Goal: Task Accomplishment & Management: Use online tool/utility

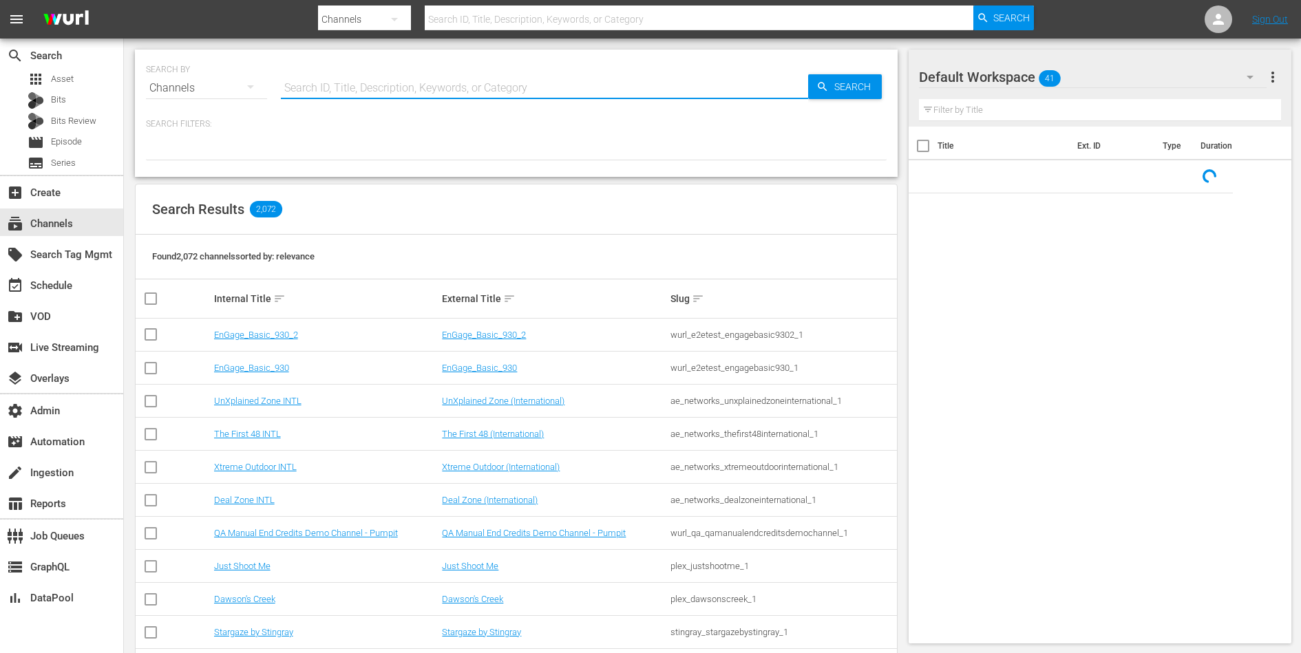
click at [430, 74] on input "text" at bounding box center [544, 88] width 527 height 33
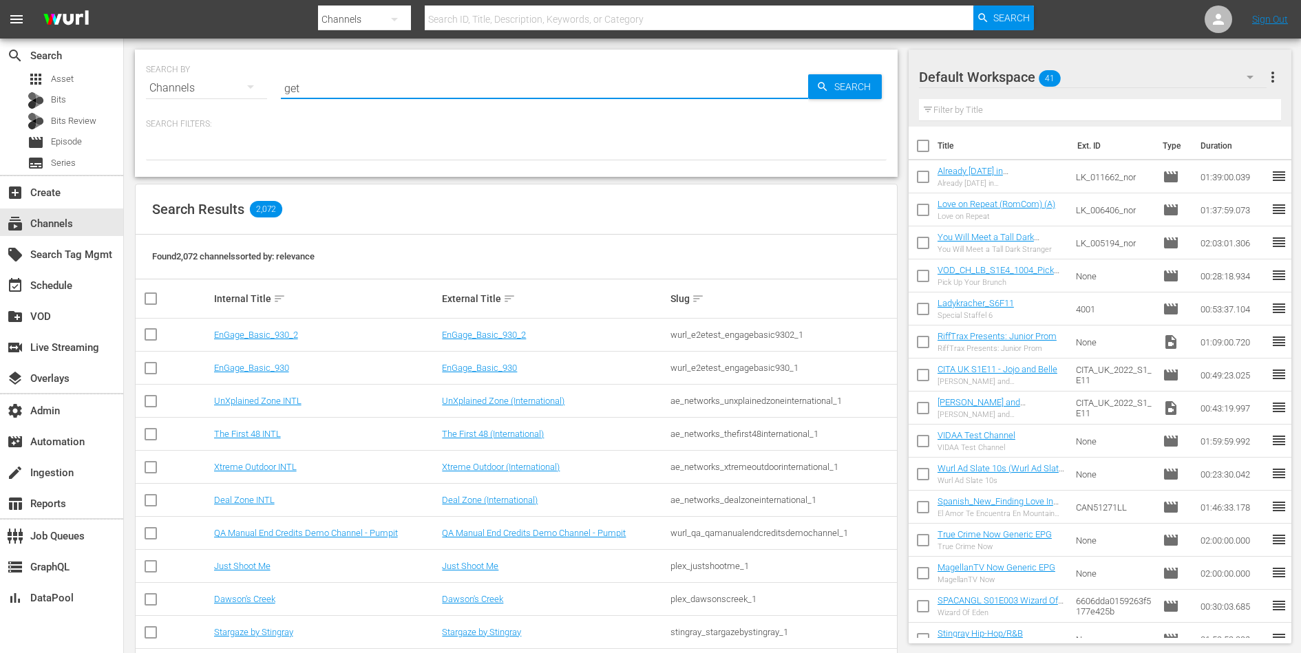
type input "get"
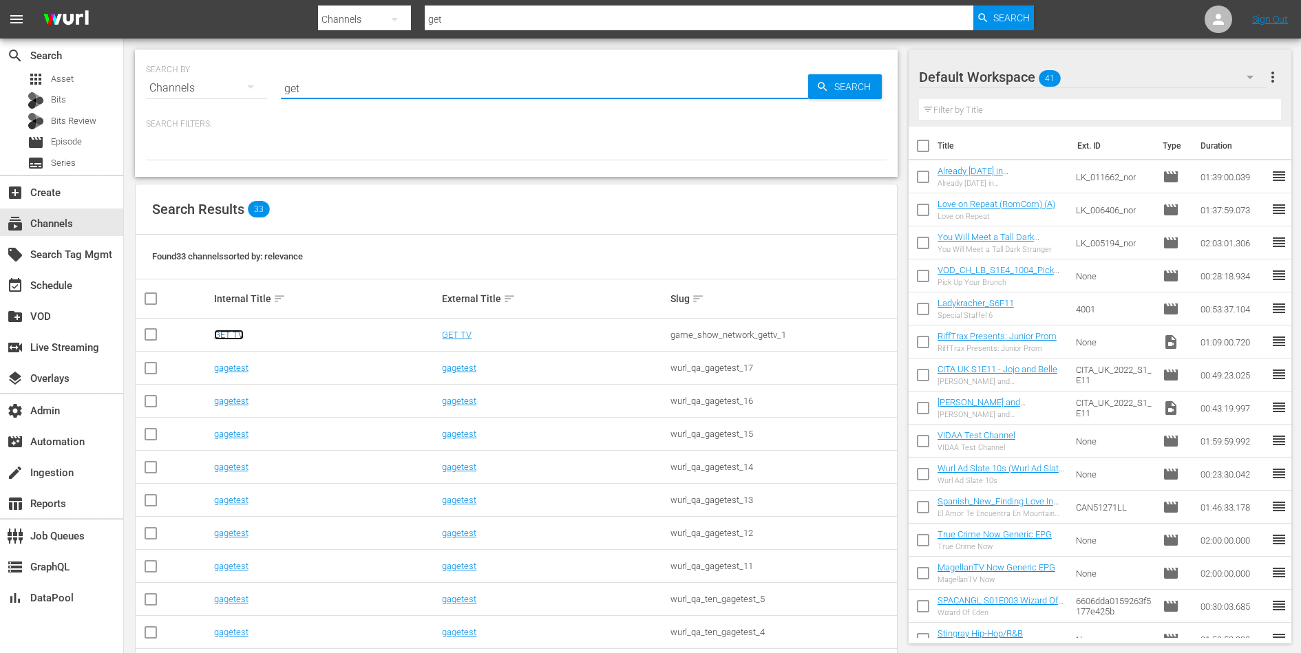
click at [229, 331] on link "GET TV" at bounding box center [229, 335] width 30 height 10
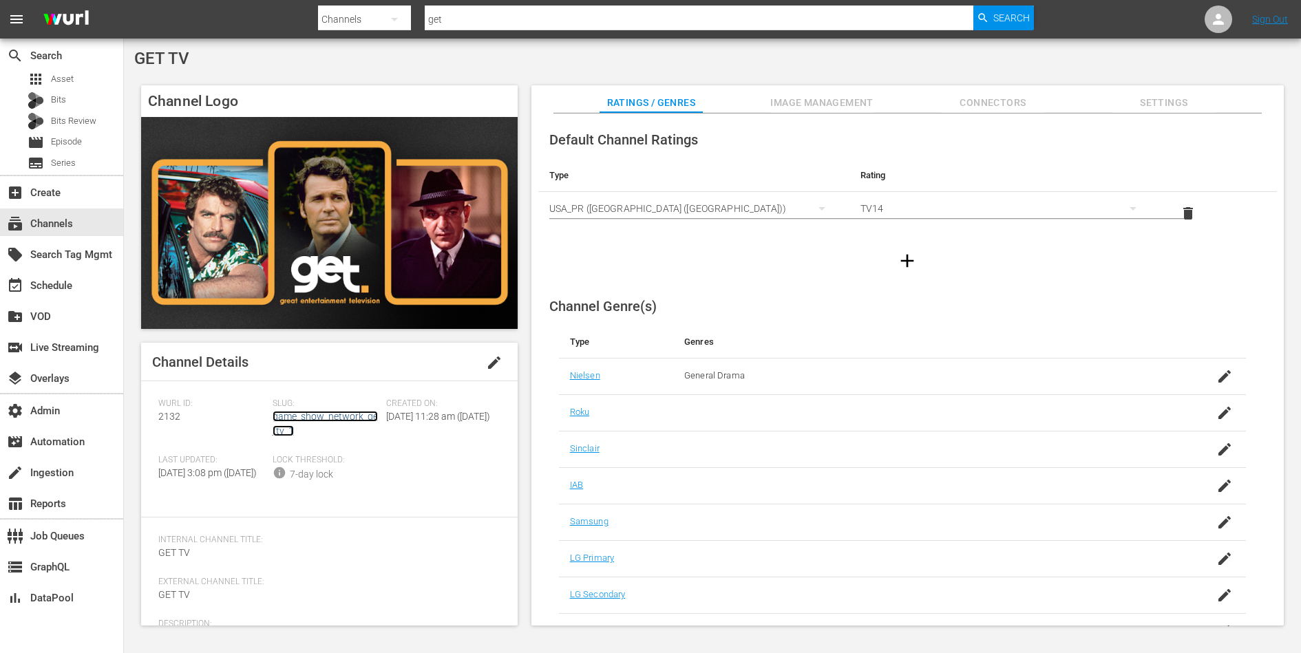
click at [315, 415] on link "game_show_network_gettv_1" at bounding box center [325, 423] width 105 height 25
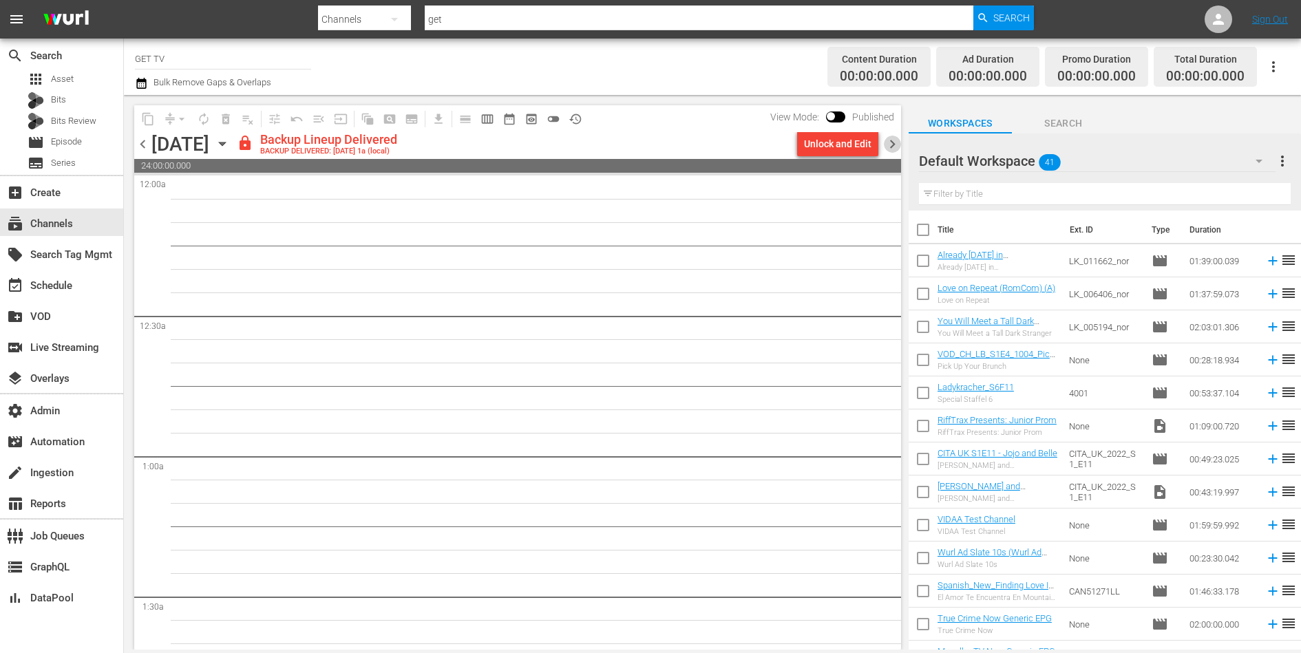
click at [889, 142] on span "chevron_right" at bounding box center [892, 144] width 17 height 17
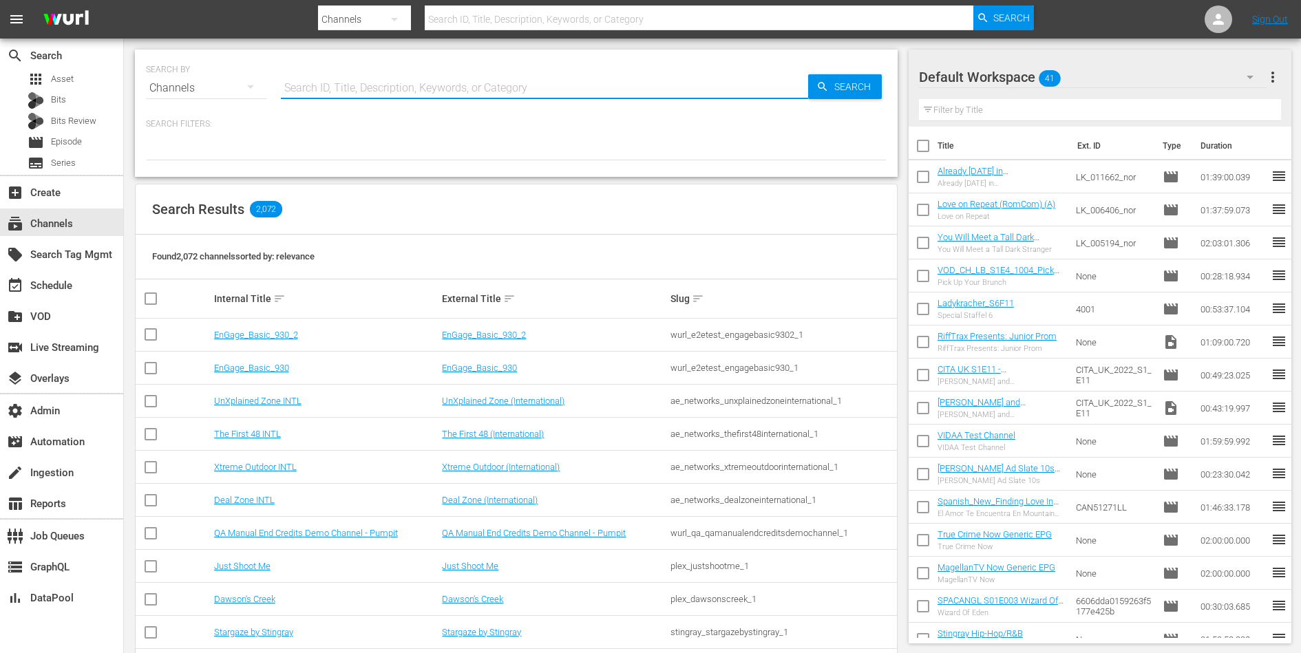
click at [378, 94] on input "text" at bounding box center [544, 88] width 527 height 33
paste input "Jodha Akbar"
type input "[PERSON_NAME]"
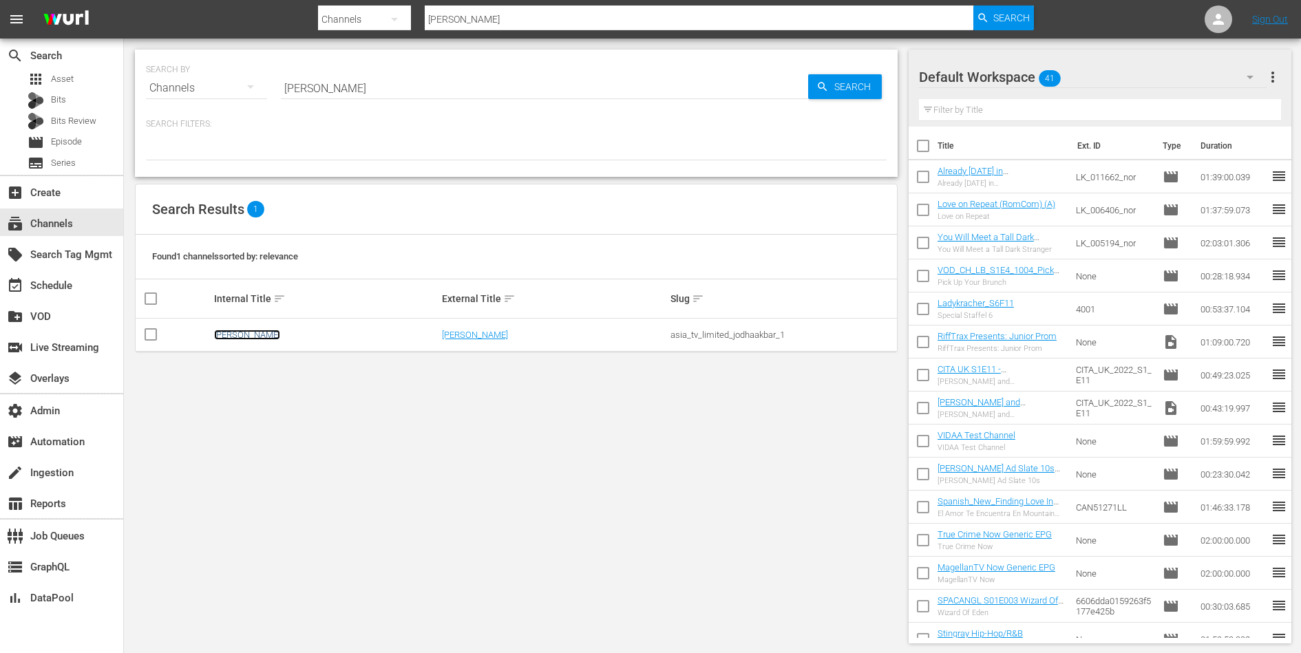
click at [253, 334] on link "[PERSON_NAME]" at bounding box center [247, 335] width 66 height 10
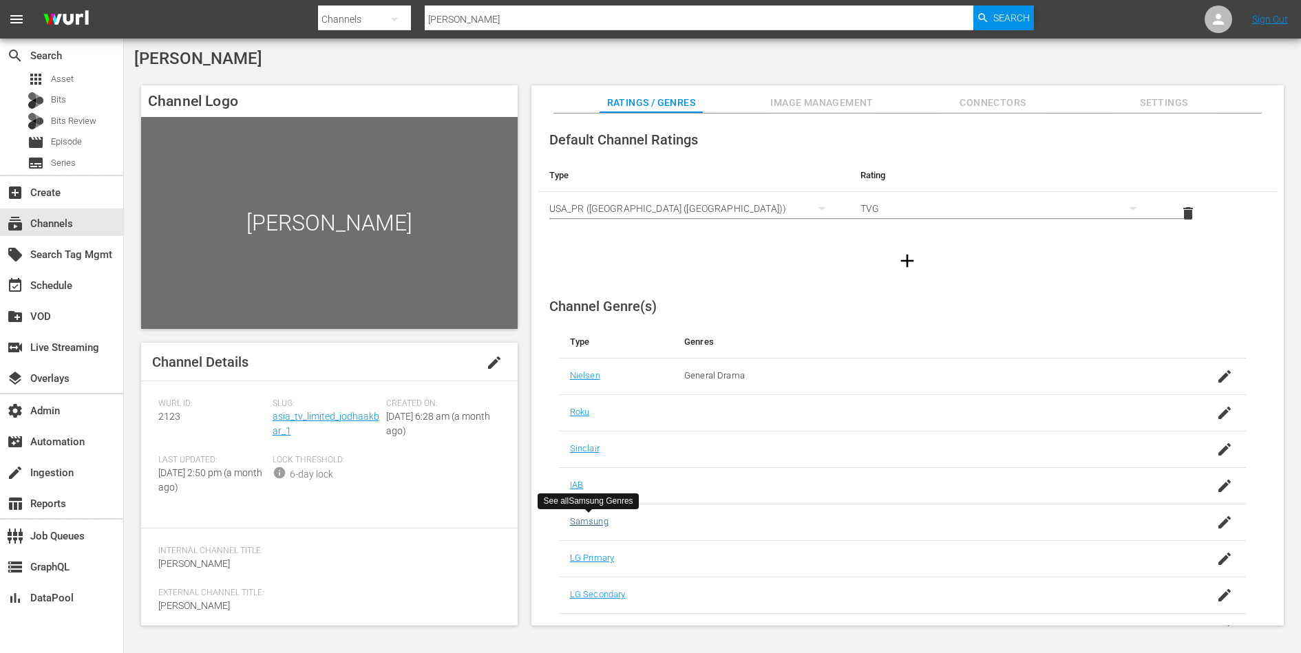
scroll to position [64, 0]
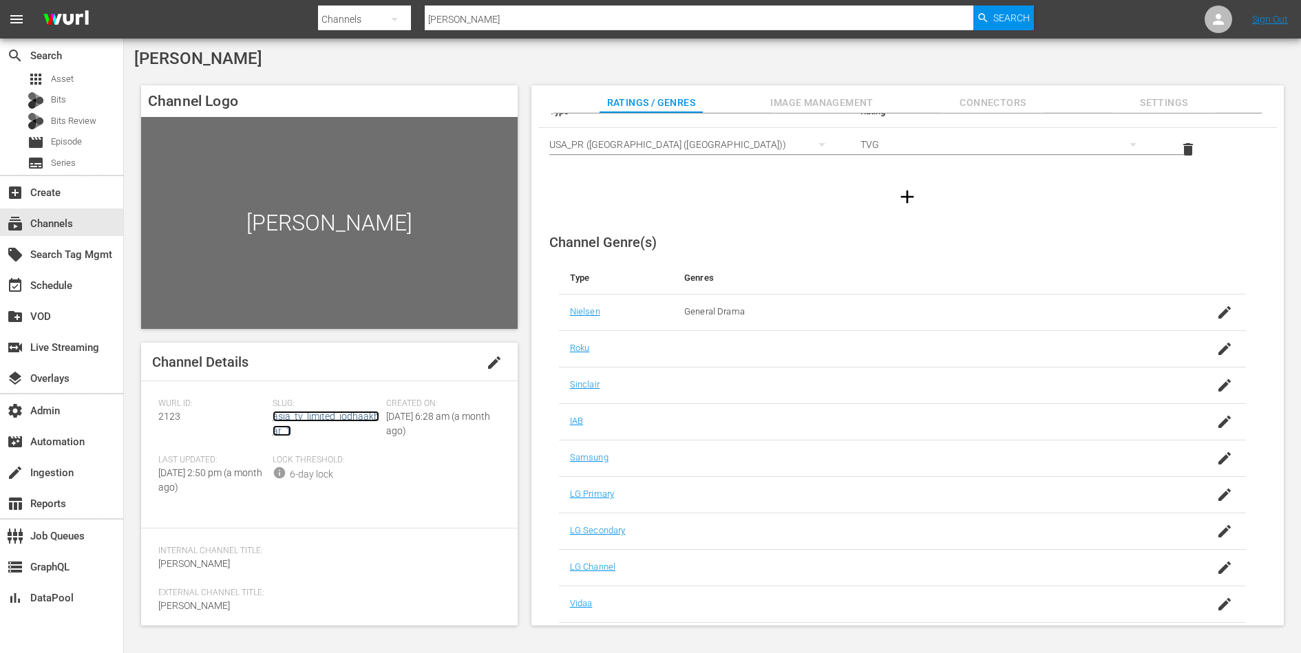
click at [344, 413] on link "asia_tv_limited_jodhaakbar_1" at bounding box center [326, 423] width 107 height 25
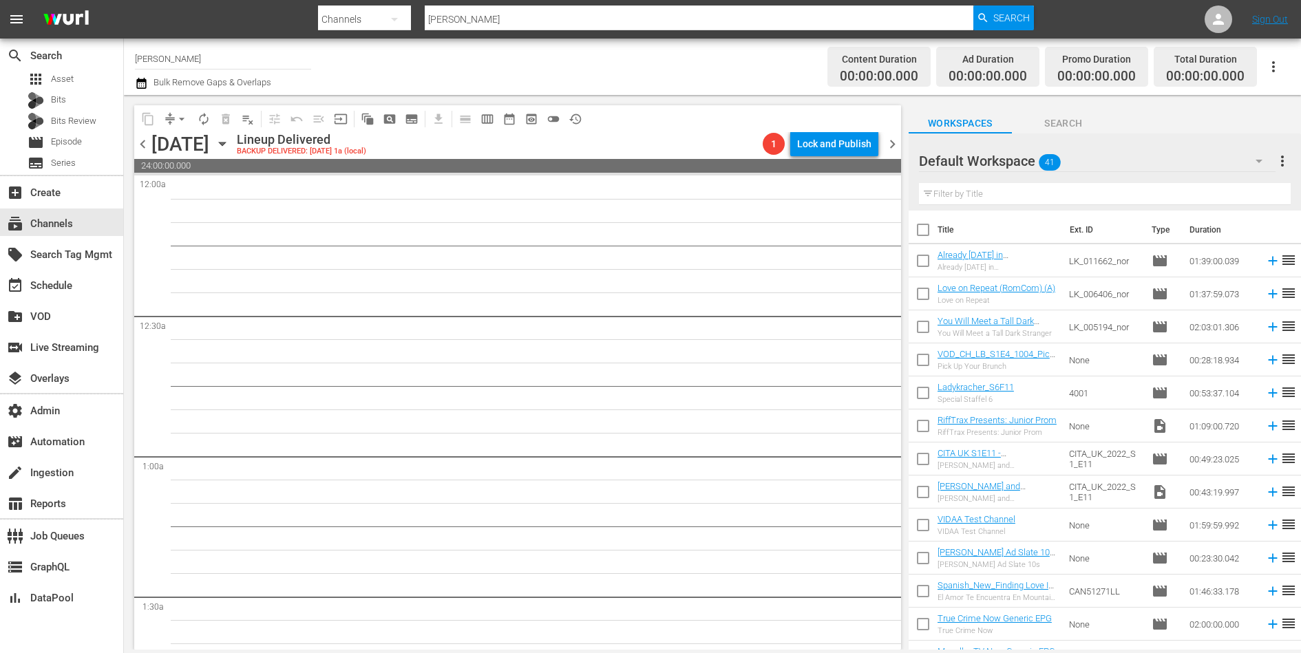
click at [538, 112] on button "preview_outlined" at bounding box center [531, 119] width 22 height 22
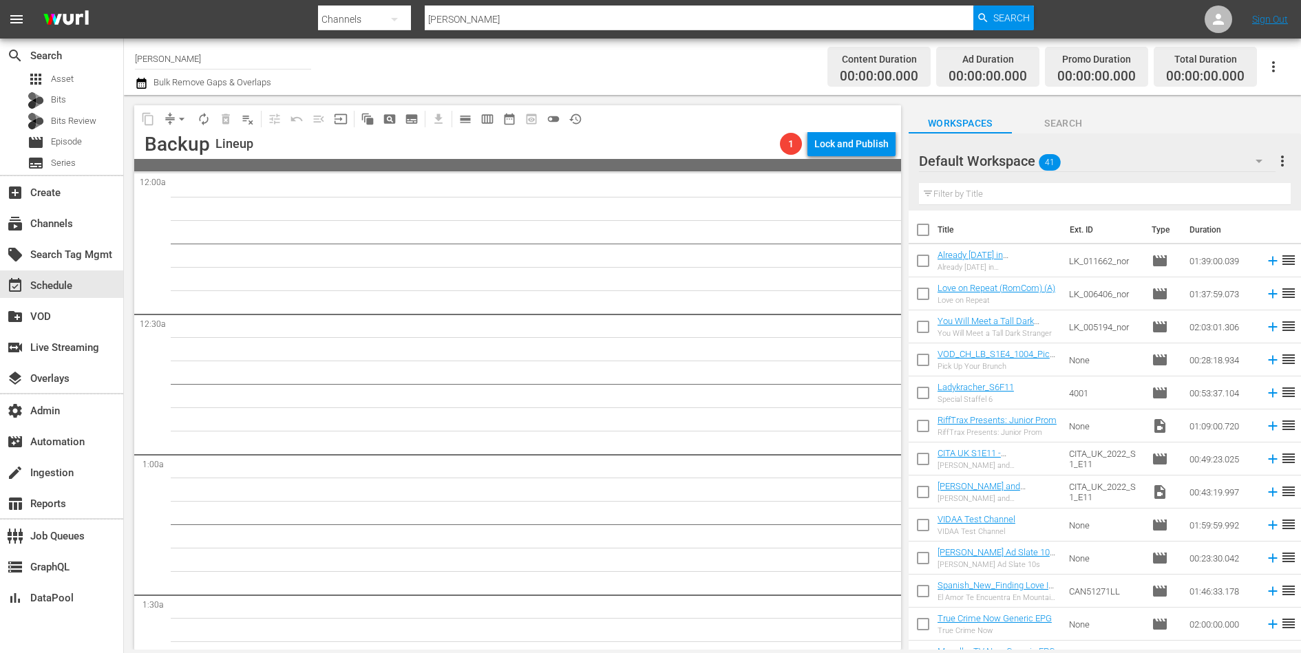
click at [192, 63] on input "Jodha Akbar" at bounding box center [223, 58] width 176 height 33
click at [61, 222] on div "subscriptions Channels" at bounding box center [38, 221] width 77 height 12
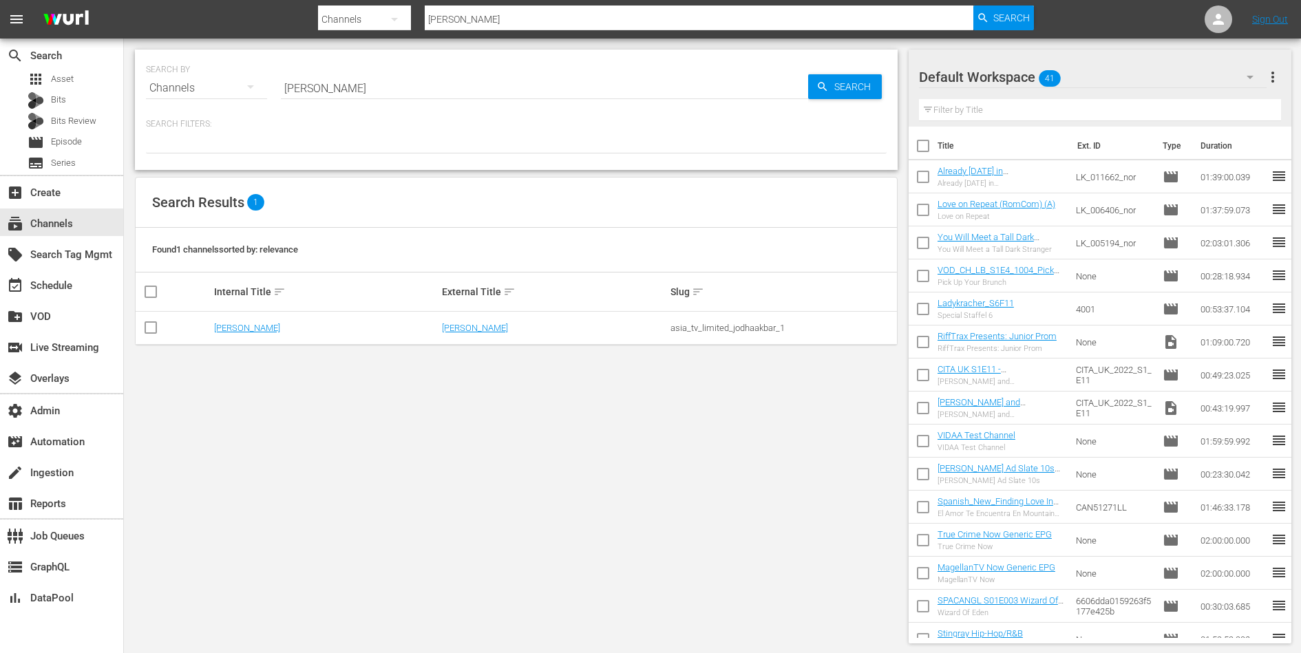
click at [693, 324] on div "asia_tv_limited_jodhaakbar_1" at bounding box center [782, 328] width 224 height 10
copy div "asia_tv_limited_jodhaakbar_1"
click at [245, 331] on link "Jodha Akbar" at bounding box center [247, 328] width 66 height 10
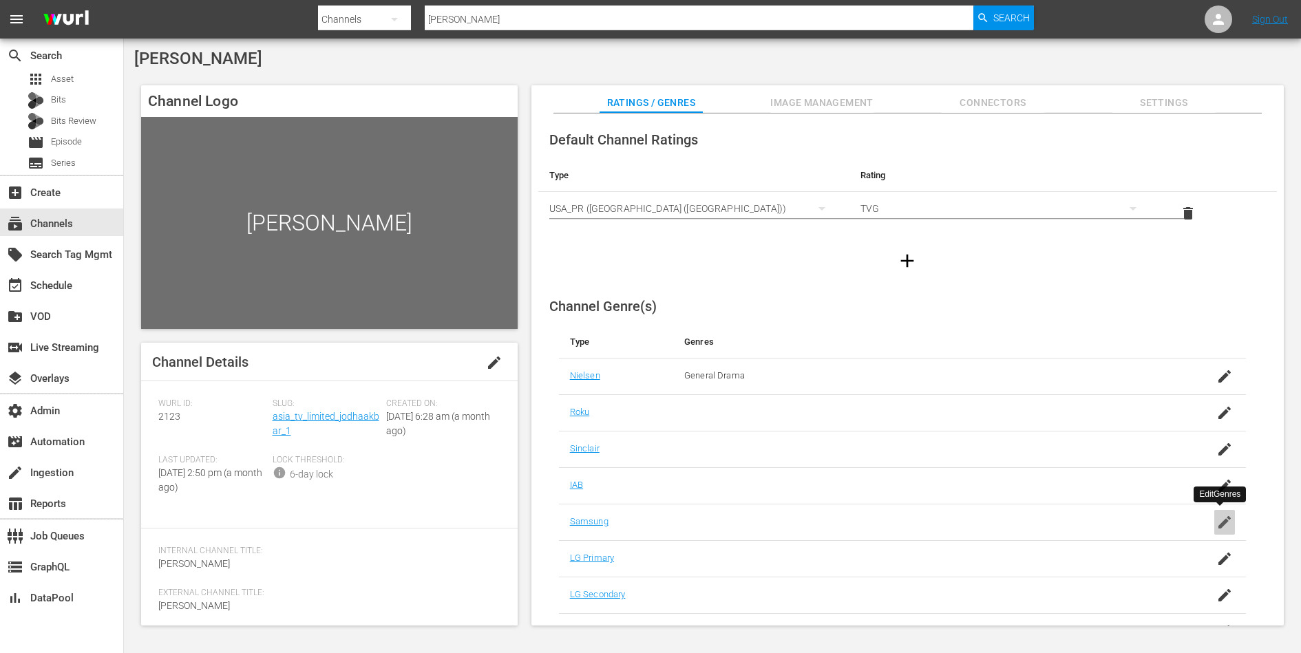
click at [1218, 522] on icon "button" at bounding box center [1224, 522] width 12 height 12
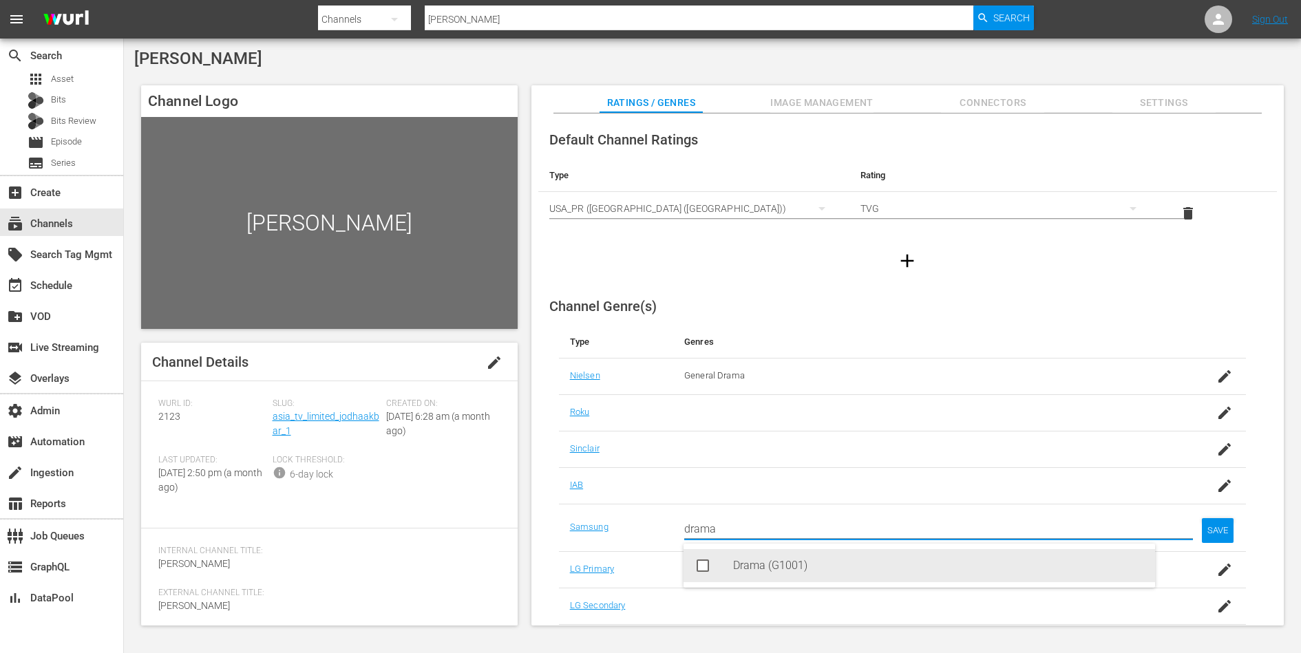
click at [1054, 567] on div "Drama (G1001)" at bounding box center [938, 565] width 411 height 33
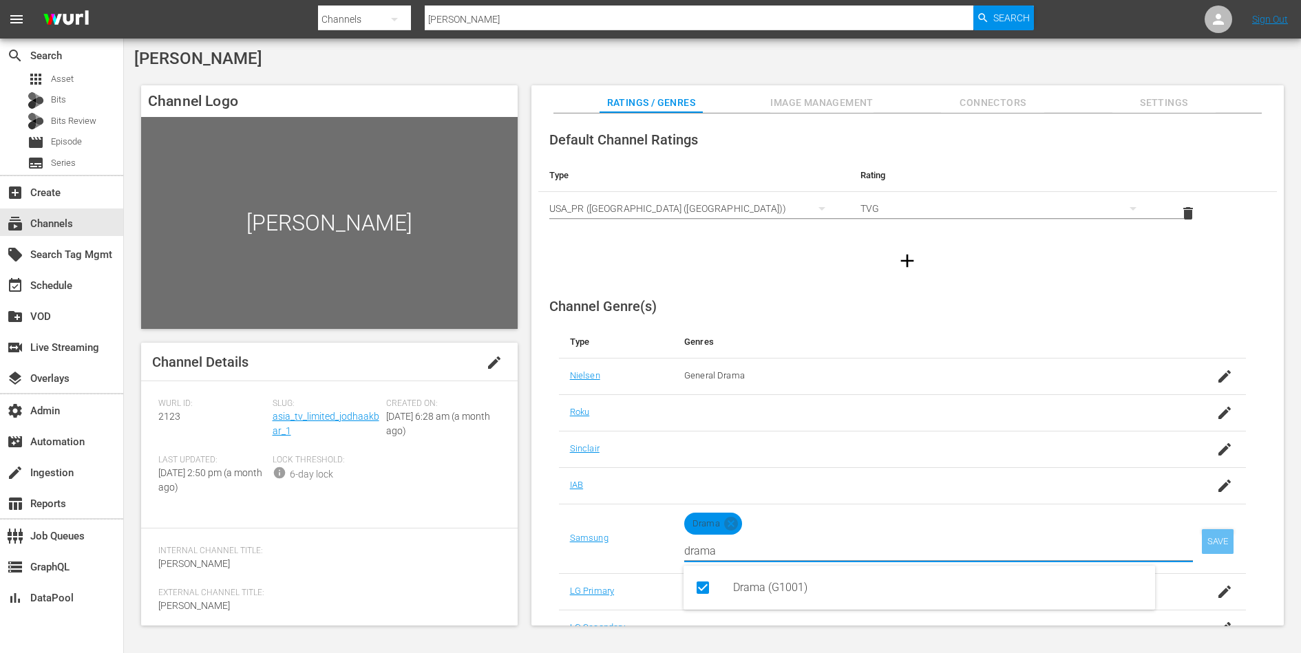
type input "drama"
click at [1219, 547] on div "SAVE" at bounding box center [1218, 541] width 32 height 25
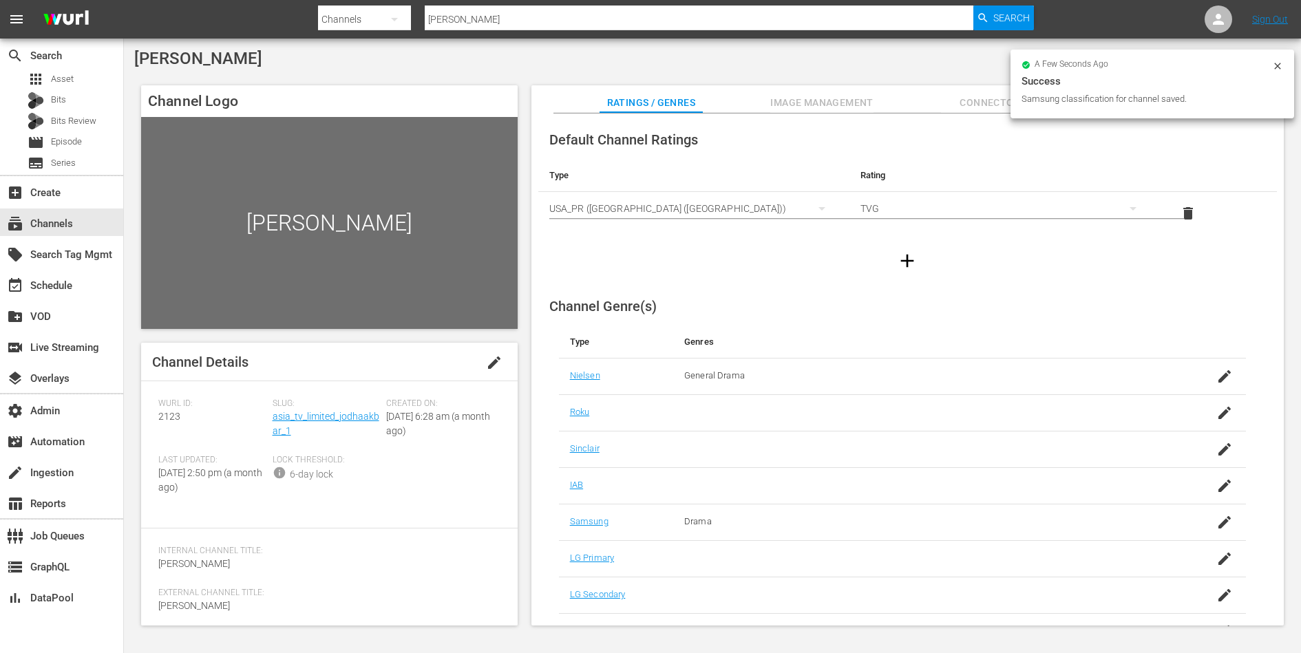
click at [899, 257] on icon "button" at bounding box center [907, 261] width 22 height 22
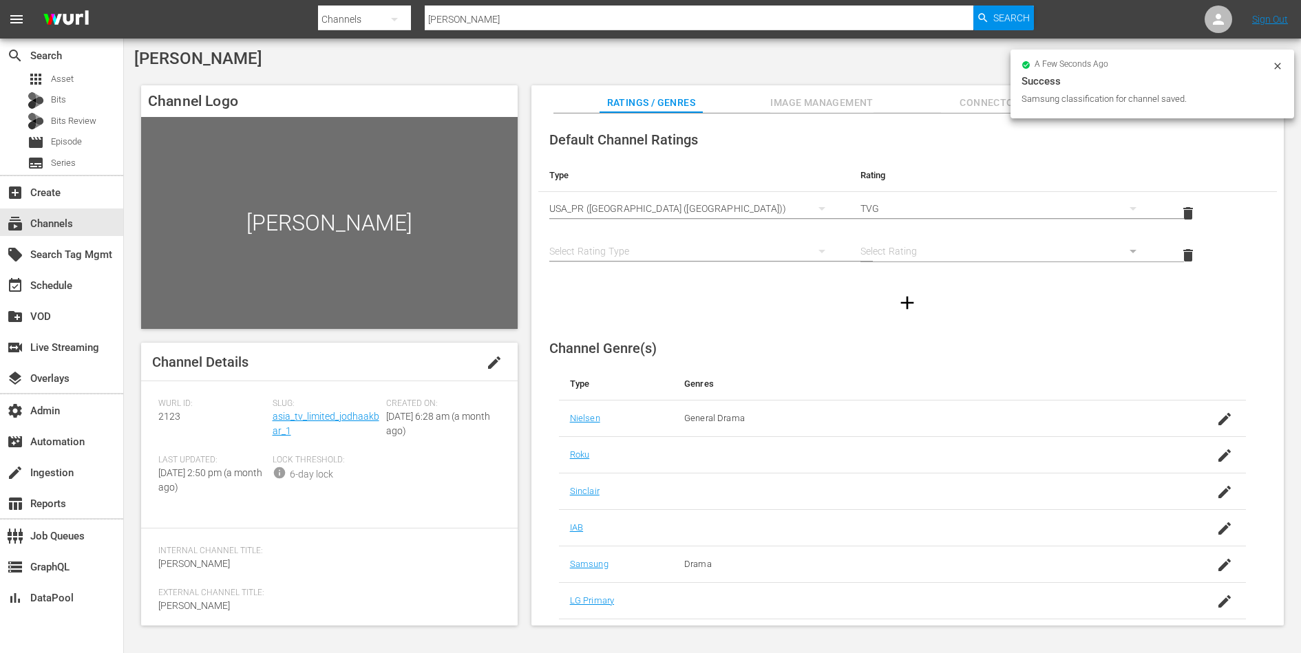
click at [647, 237] on div "simple table" at bounding box center [693, 251] width 289 height 39
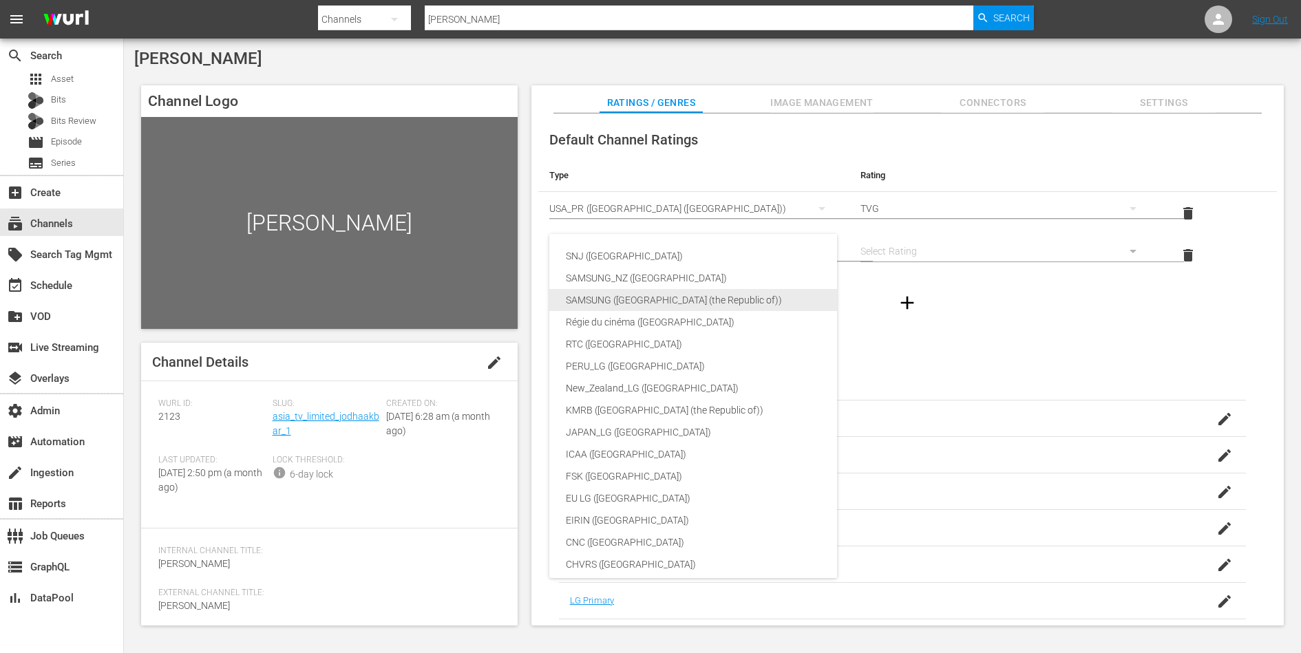
click at [659, 295] on div "SAMSUNG (Korea (the Republic of))" at bounding box center [735, 300] width 338 height 22
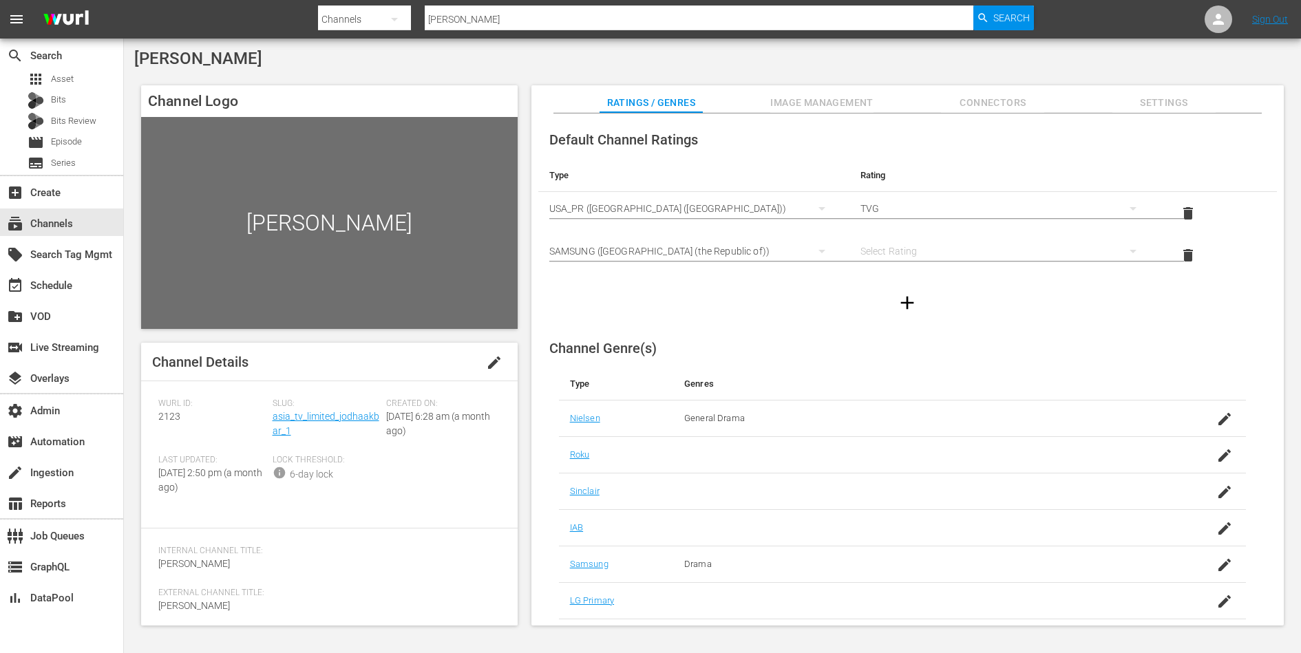
click at [897, 249] on div "simple table" at bounding box center [1004, 251] width 289 height 39
click at [894, 253] on div "3" at bounding box center [1002, 256] width 255 height 22
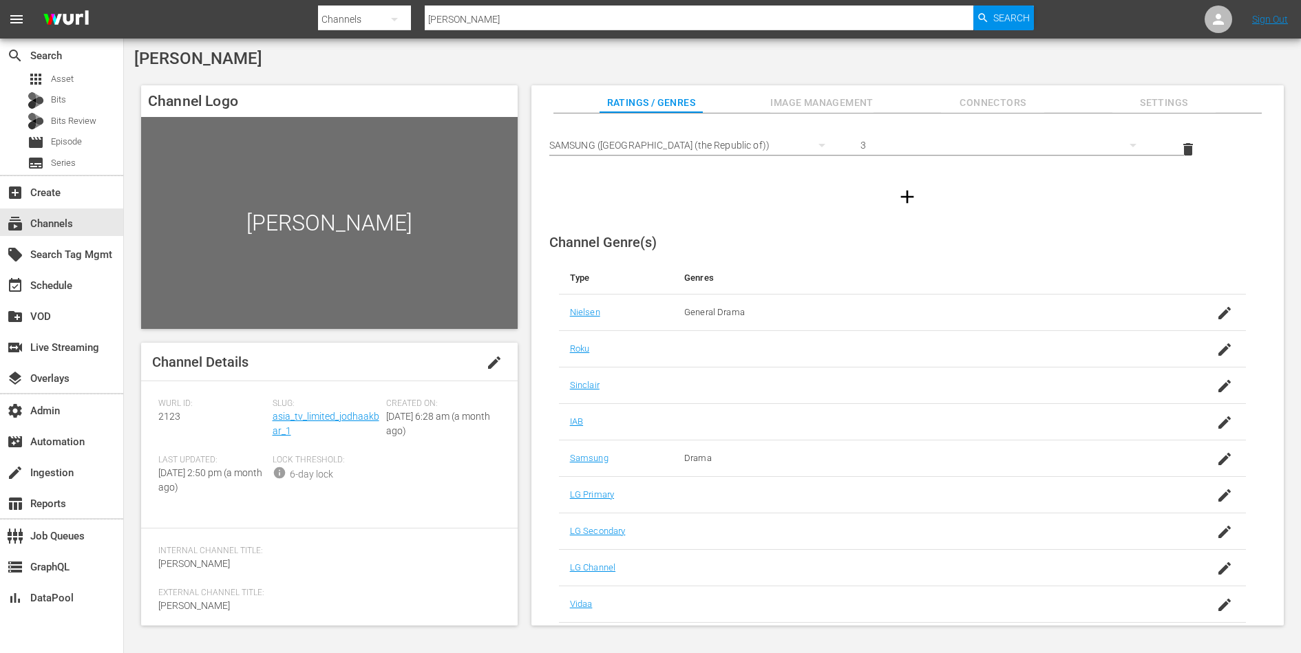
click at [802, 106] on span "Image Management" at bounding box center [821, 102] width 103 height 17
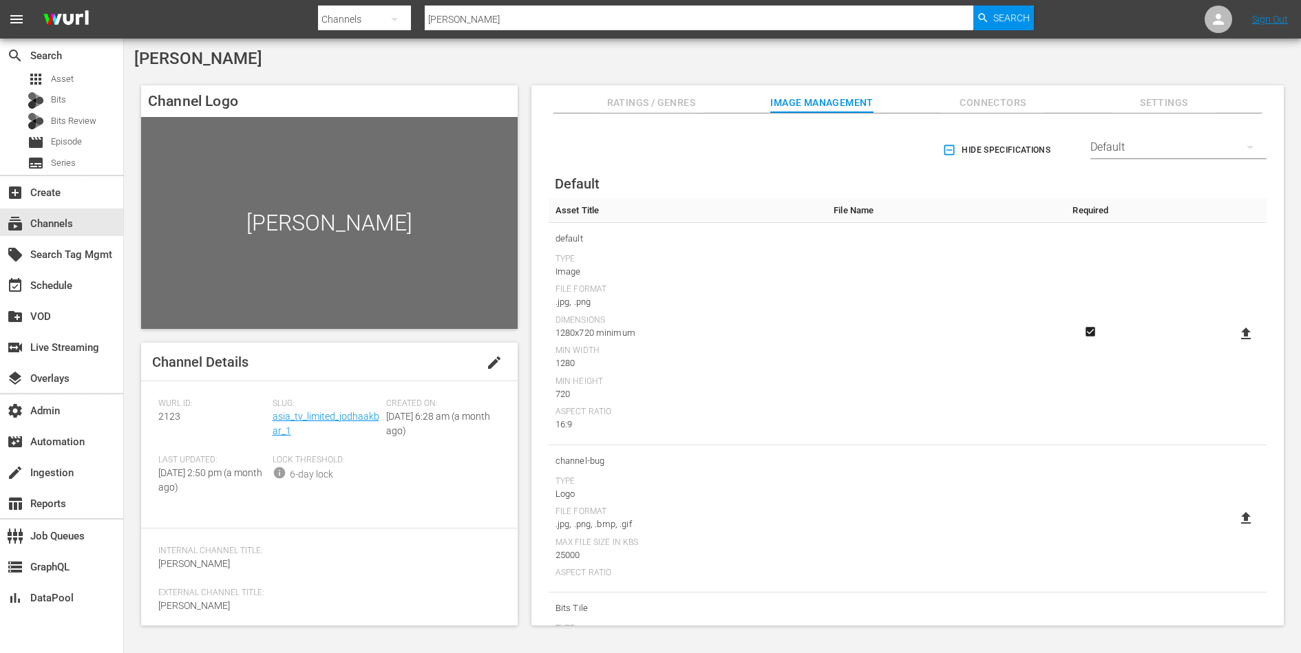
click at [996, 100] on span "Connectors" at bounding box center [992, 102] width 103 height 17
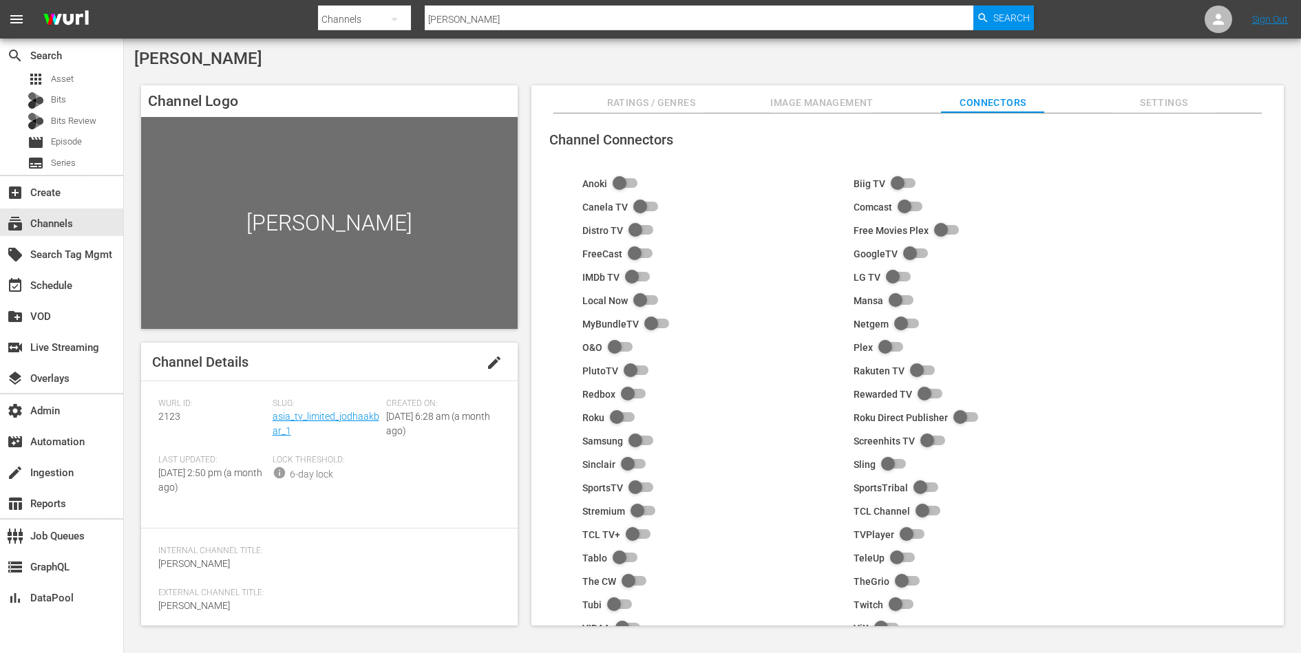
click at [1160, 100] on span "Settings" at bounding box center [1163, 102] width 103 height 17
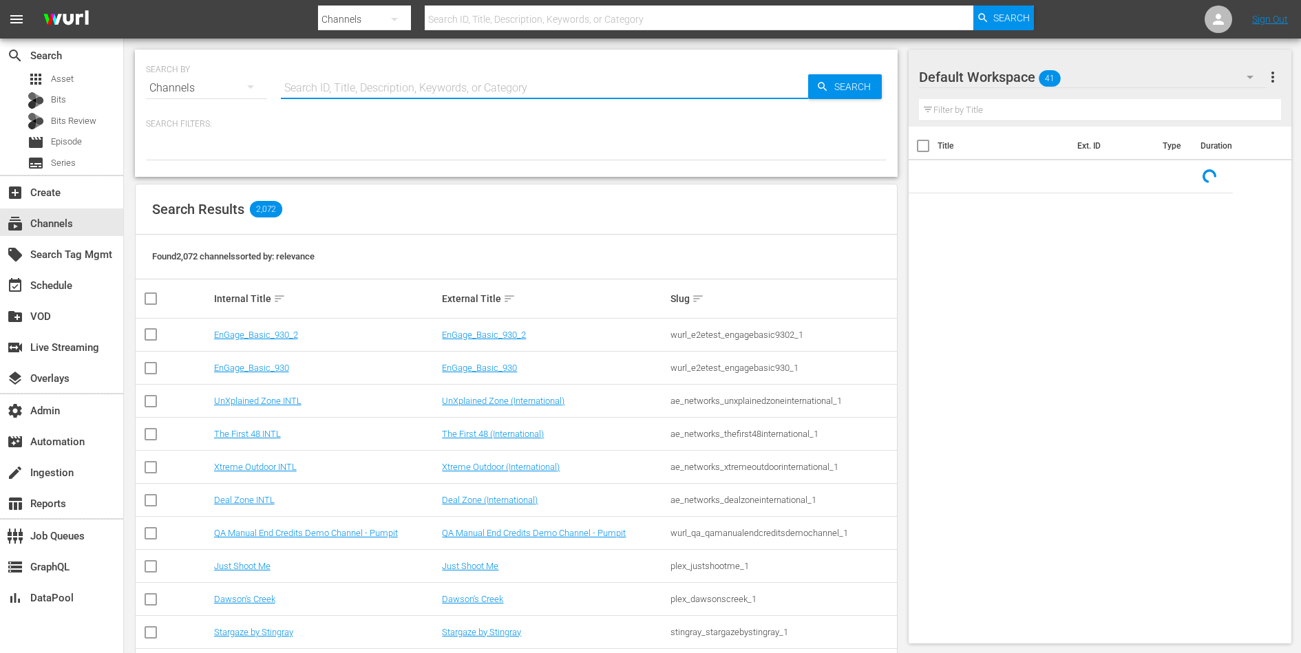
click at [320, 88] on input "text" at bounding box center [544, 88] width 527 height 33
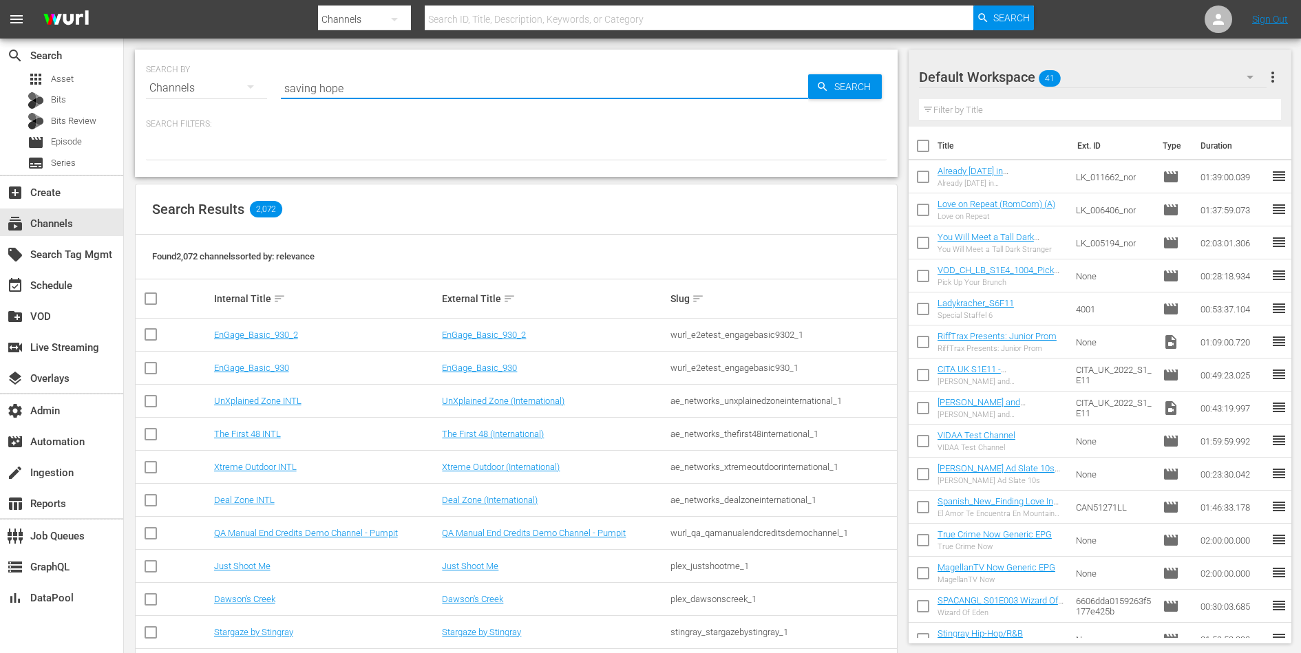
type input "saving hope"
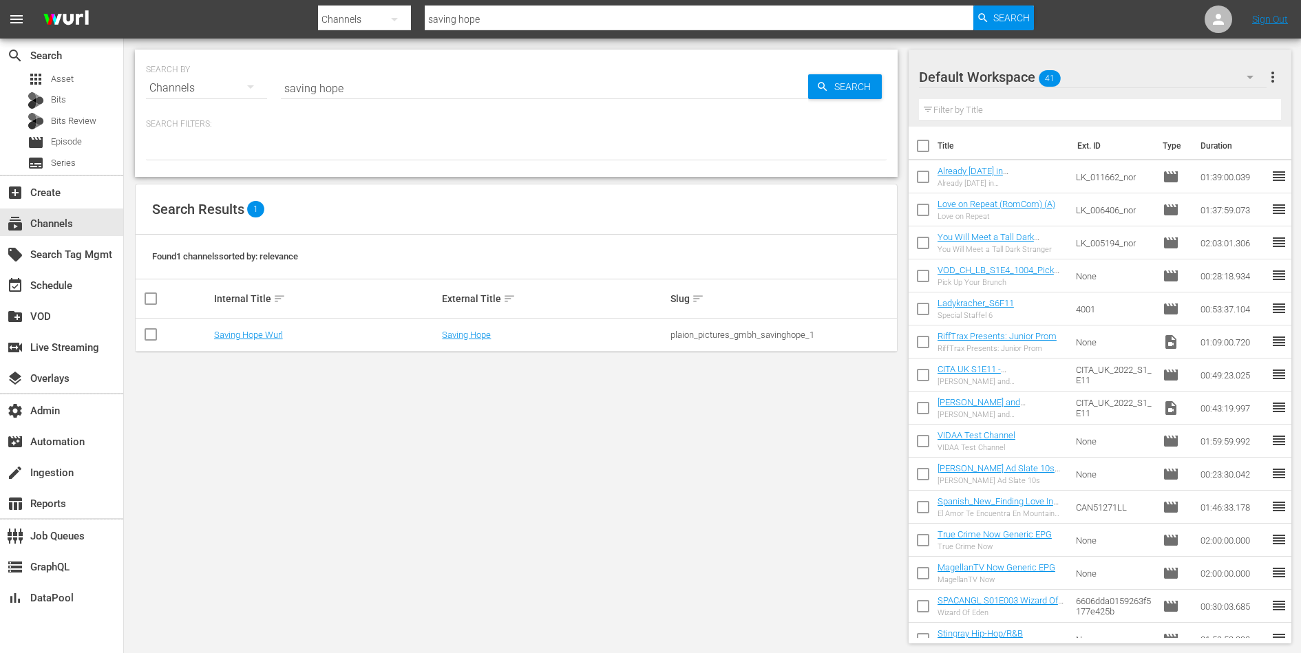
click at [738, 334] on div "plaion_pictures_gmbh_savinghope_1" at bounding box center [782, 335] width 224 height 10
copy div "plaion_pictures_gmbh_savinghope_1"
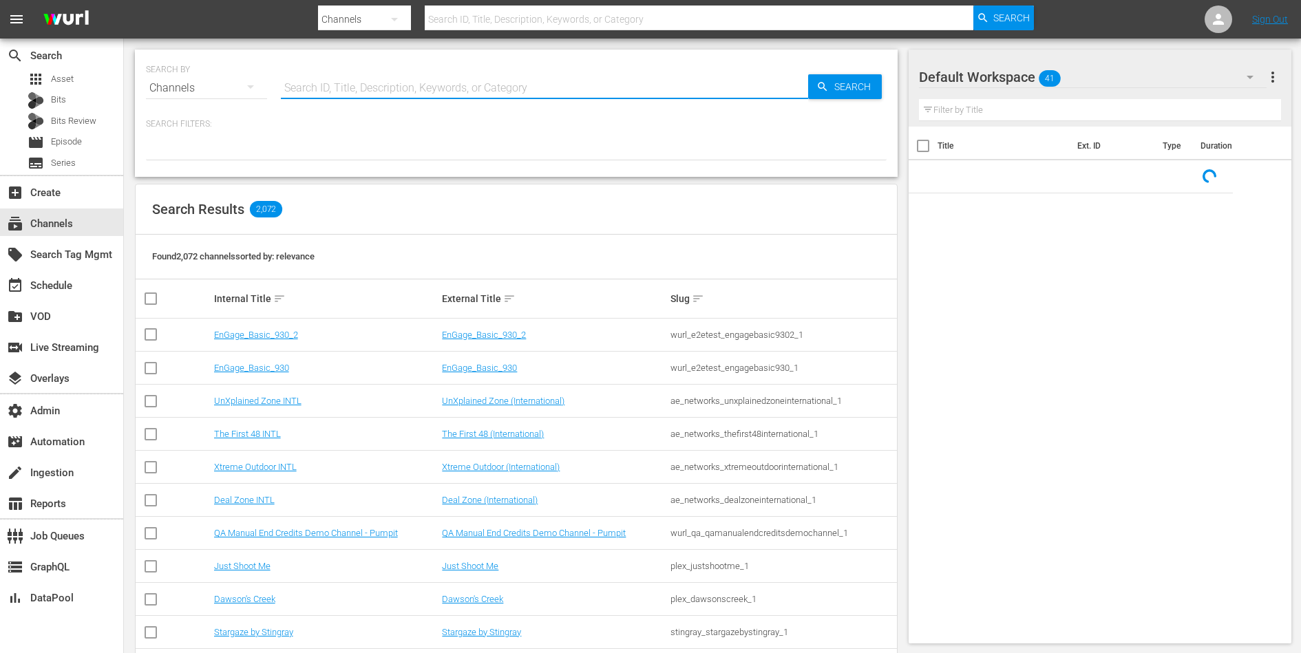
click at [467, 84] on input "text" at bounding box center [544, 88] width 527 height 33
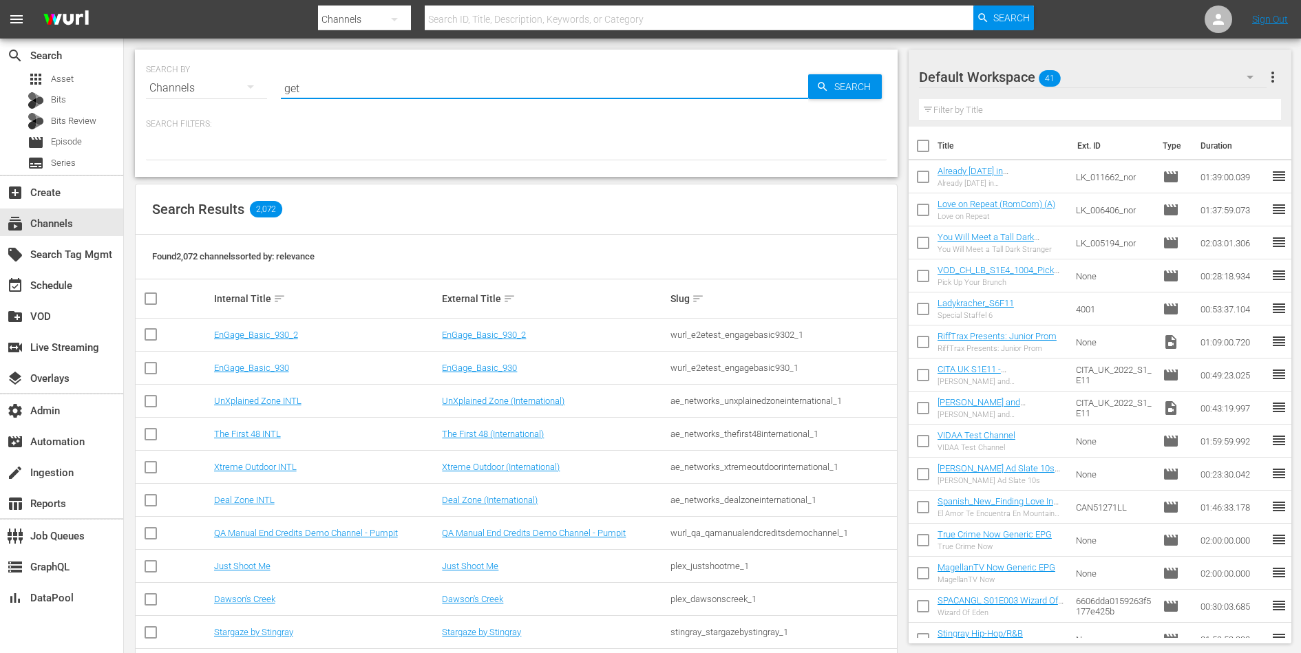
type input "get"
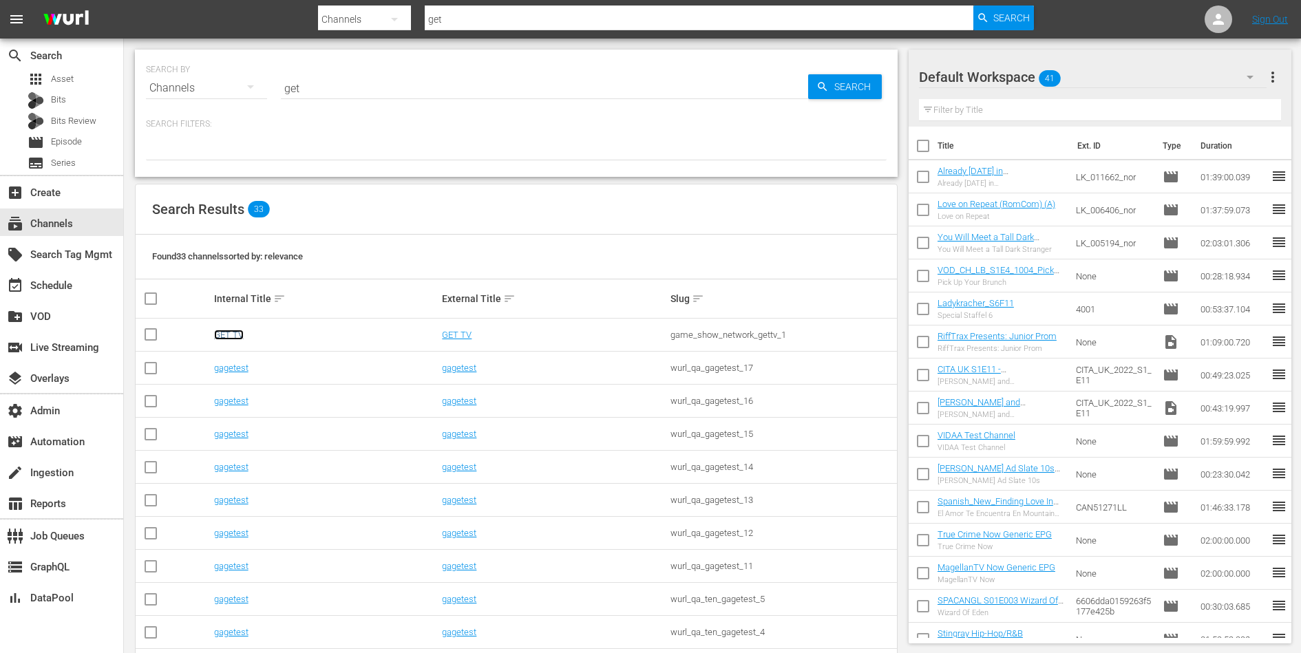
click at [223, 335] on link "GET TV" at bounding box center [229, 335] width 30 height 10
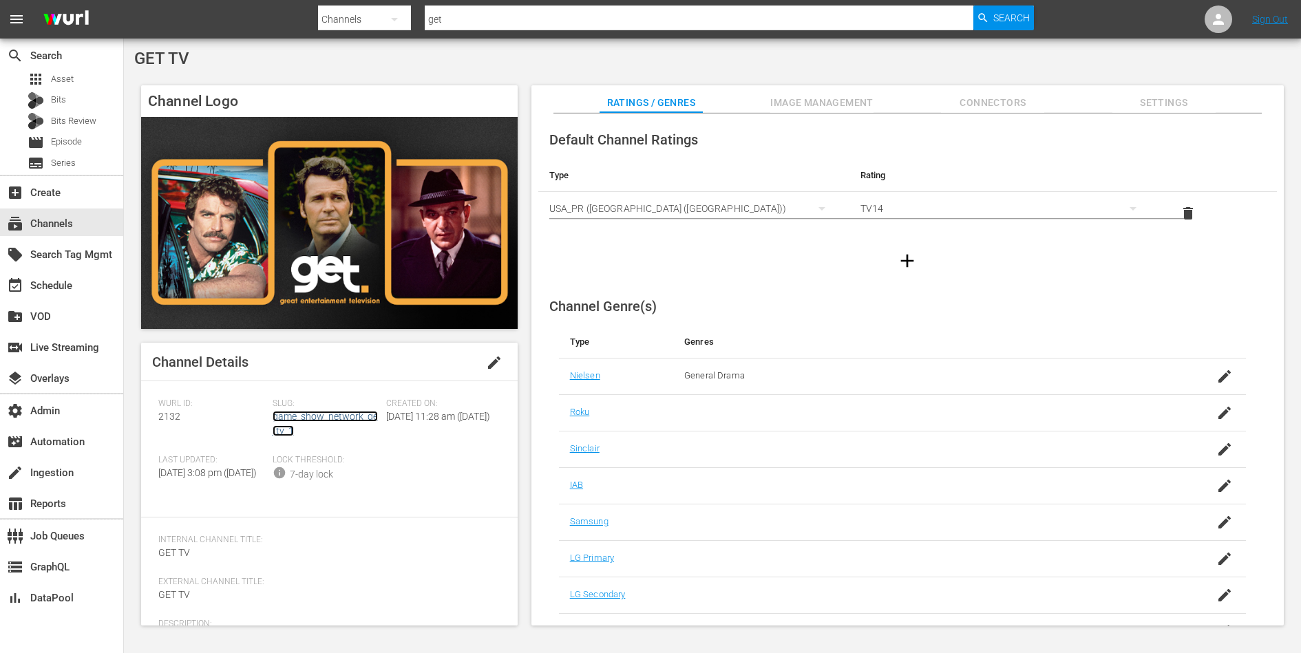
click at [341, 420] on link "game_show_network_gettv_1" at bounding box center [325, 423] width 105 height 25
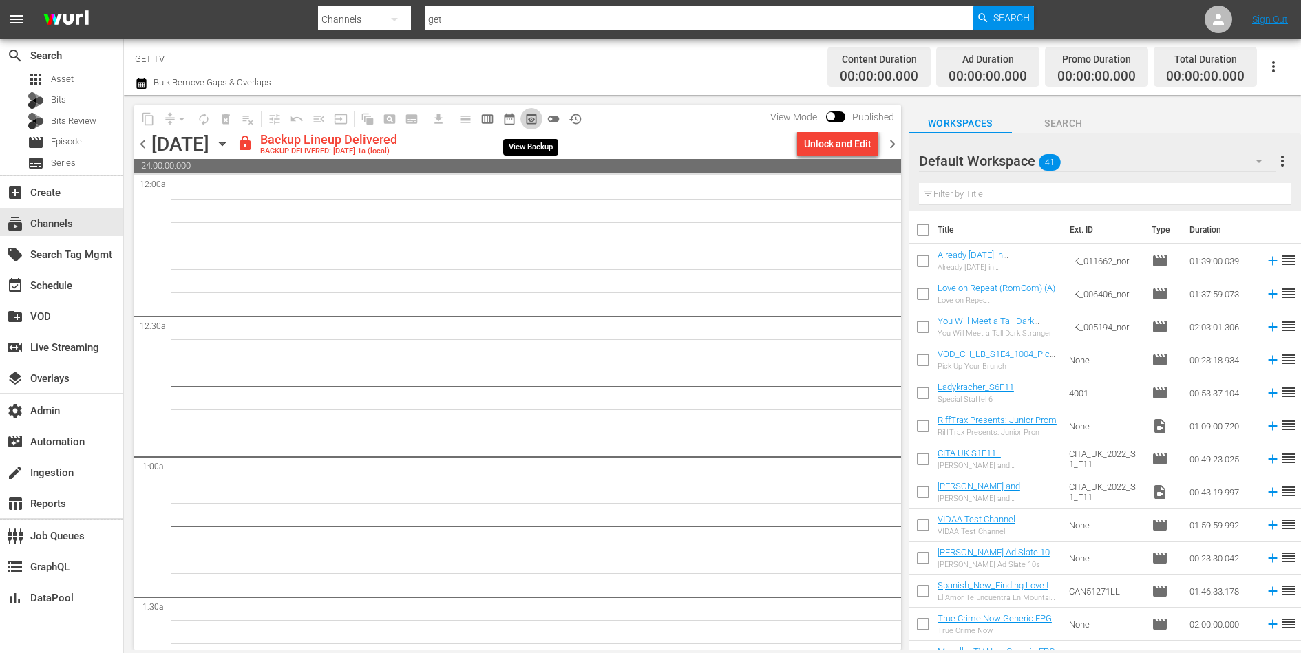
click at [531, 116] on span "preview_outlined" at bounding box center [532, 119] width 14 height 14
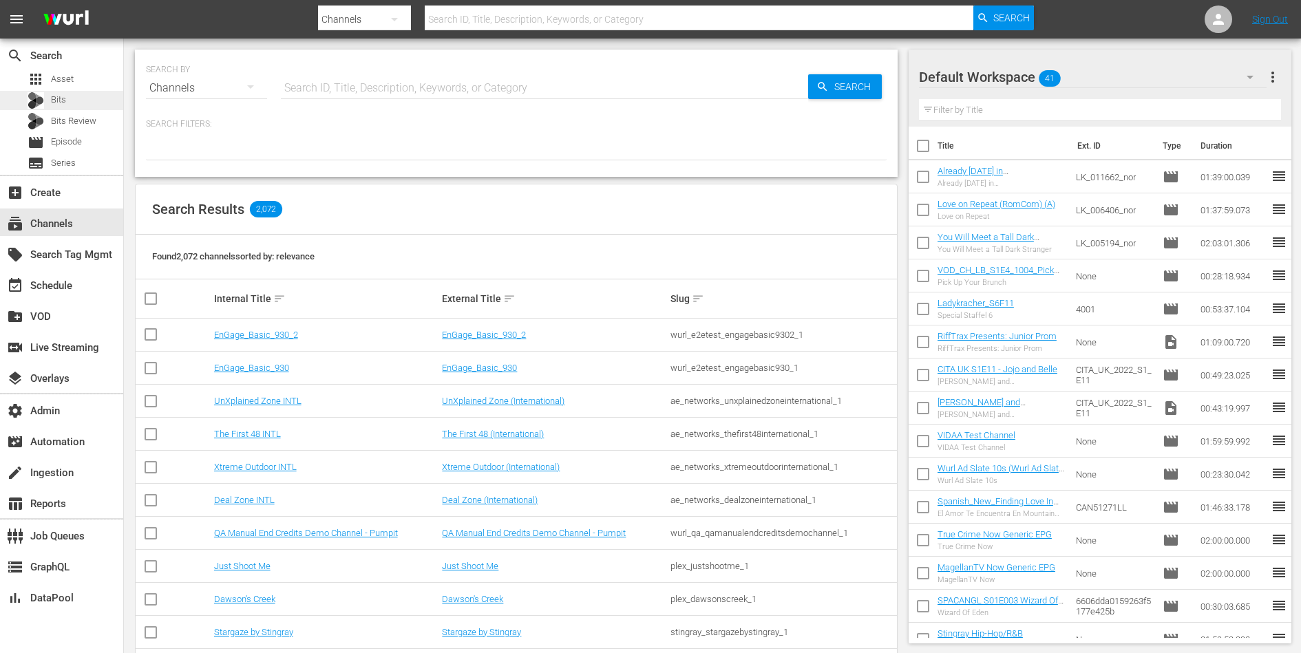
click at [84, 96] on div "Bits" at bounding box center [61, 100] width 123 height 19
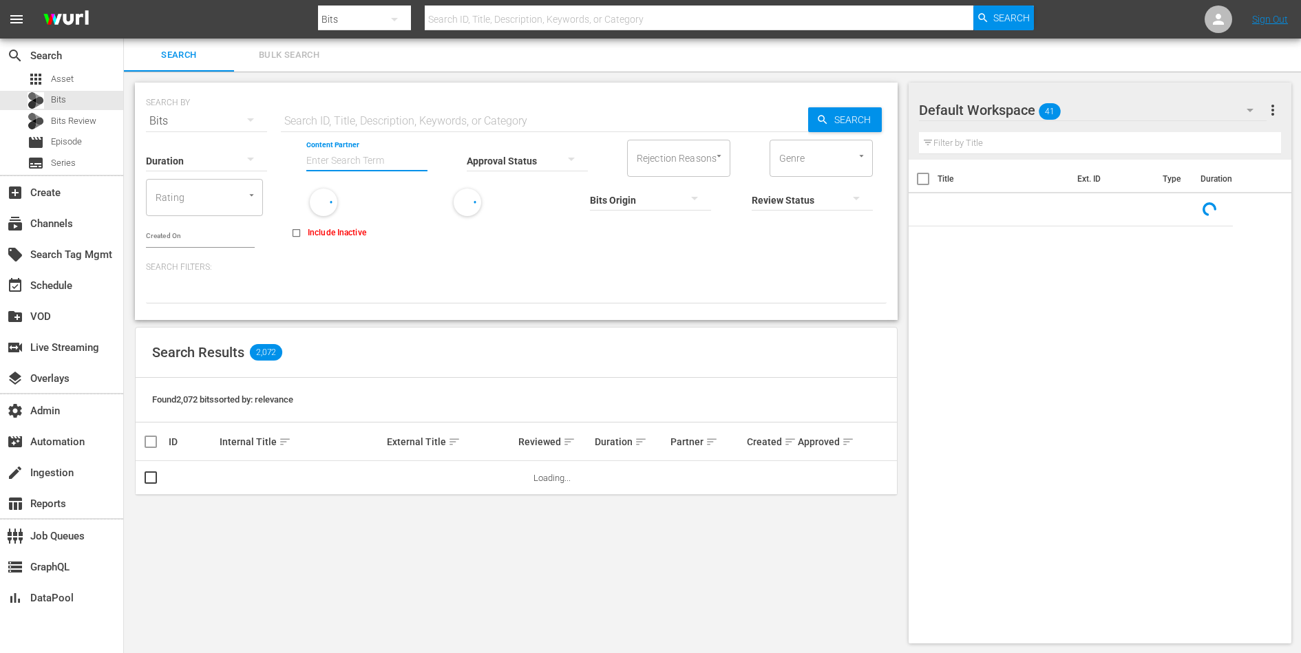
click at [381, 158] on input "Content Partner" at bounding box center [366, 162] width 121 height 50
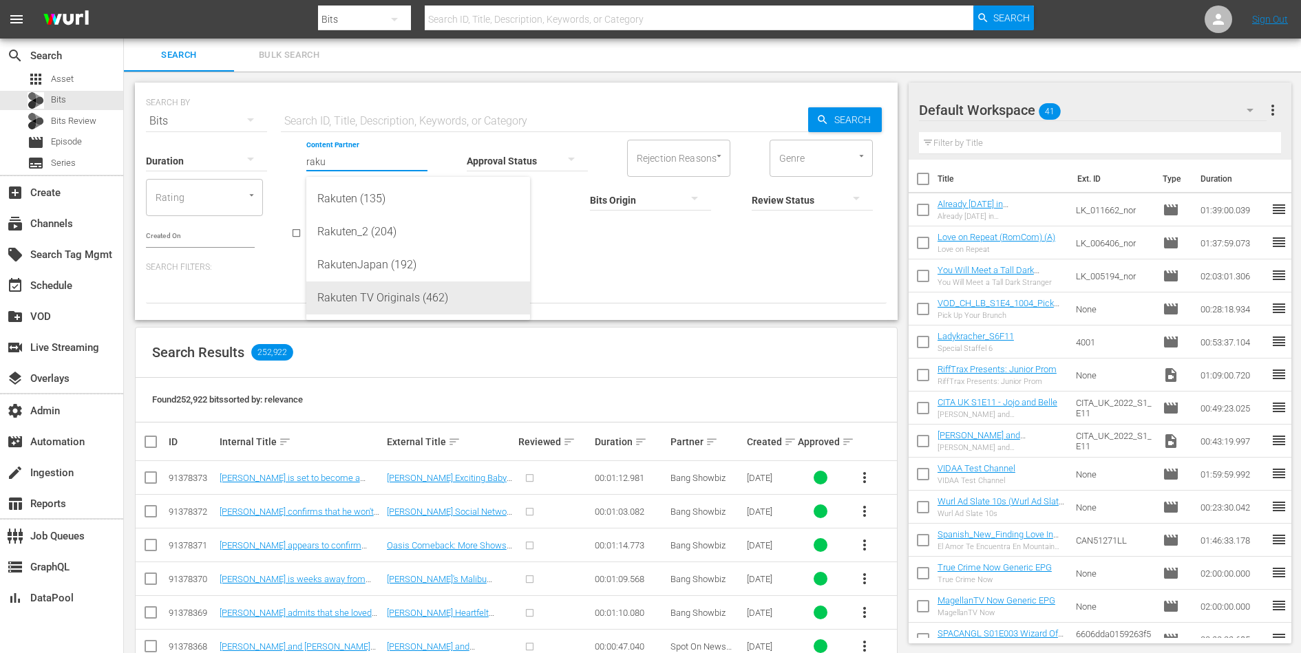
click at [401, 294] on div "Rakuten TV Originals (462)" at bounding box center [418, 298] width 202 height 33
type input "Rakuten TV Originals (462)"
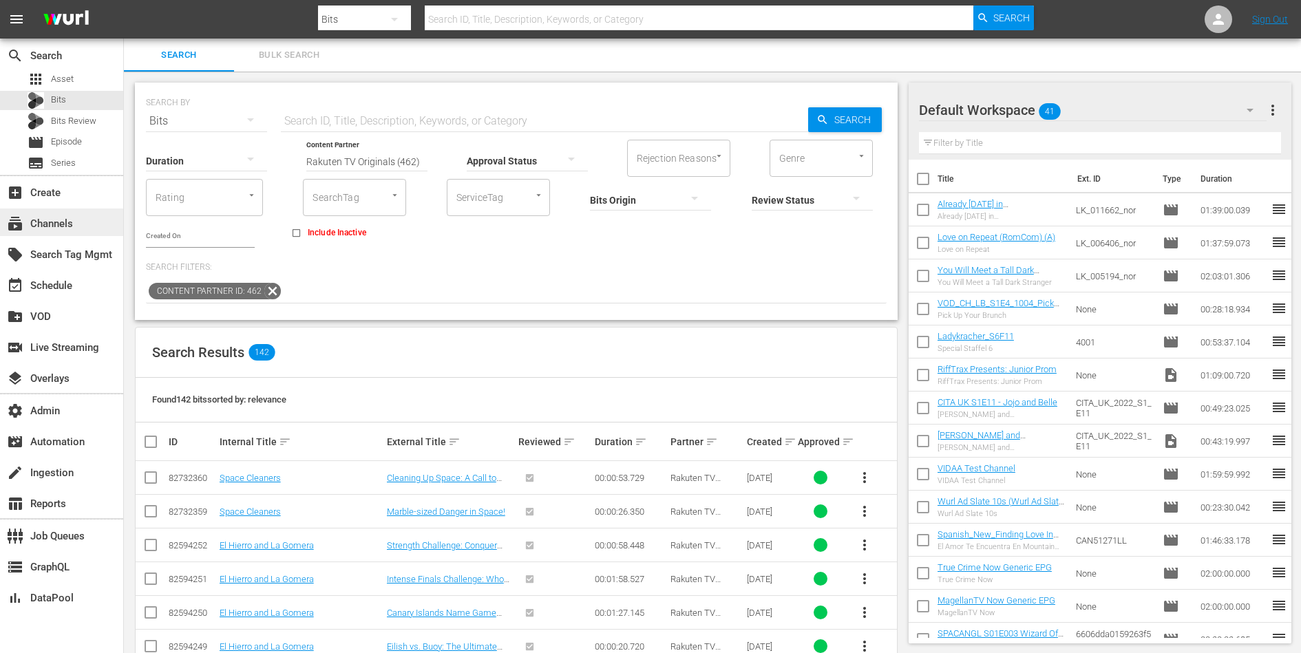
click at [39, 222] on div "subscriptions Channels" at bounding box center [38, 221] width 77 height 12
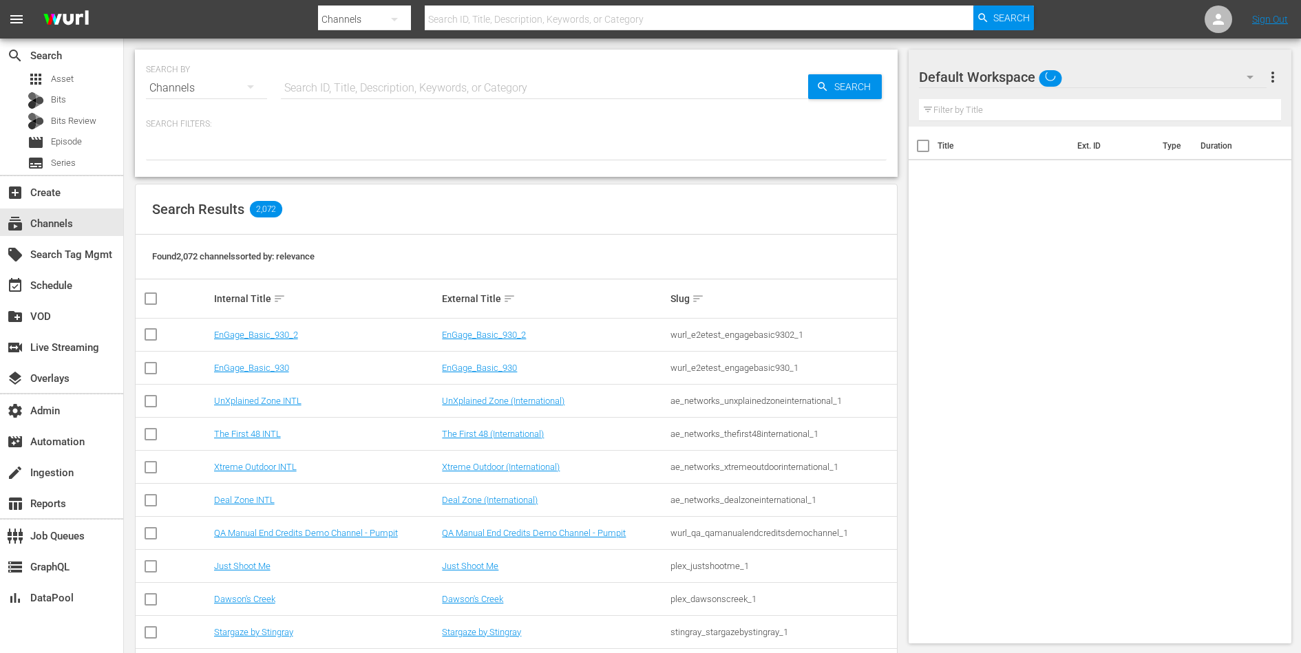
click at [315, 98] on hr at bounding box center [544, 98] width 527 height 1
click at [322, 96] on input "text" at bounding box center [544, 88] width 527 height 33
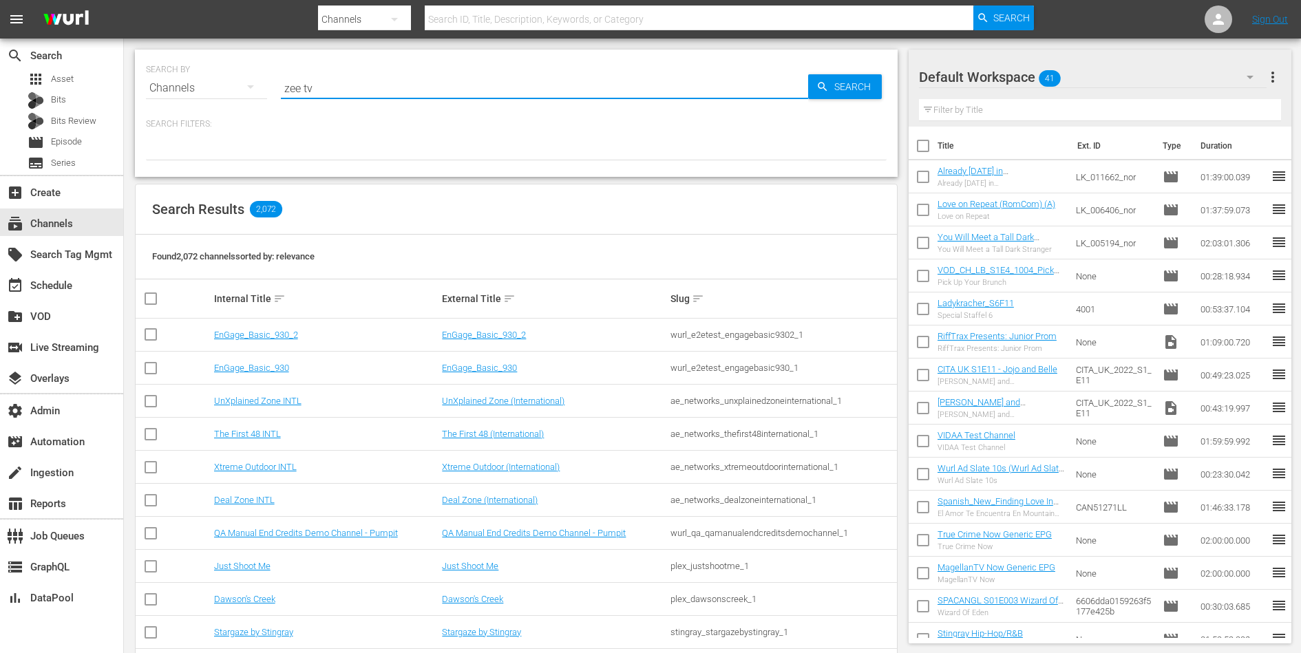
type input "zee tv"
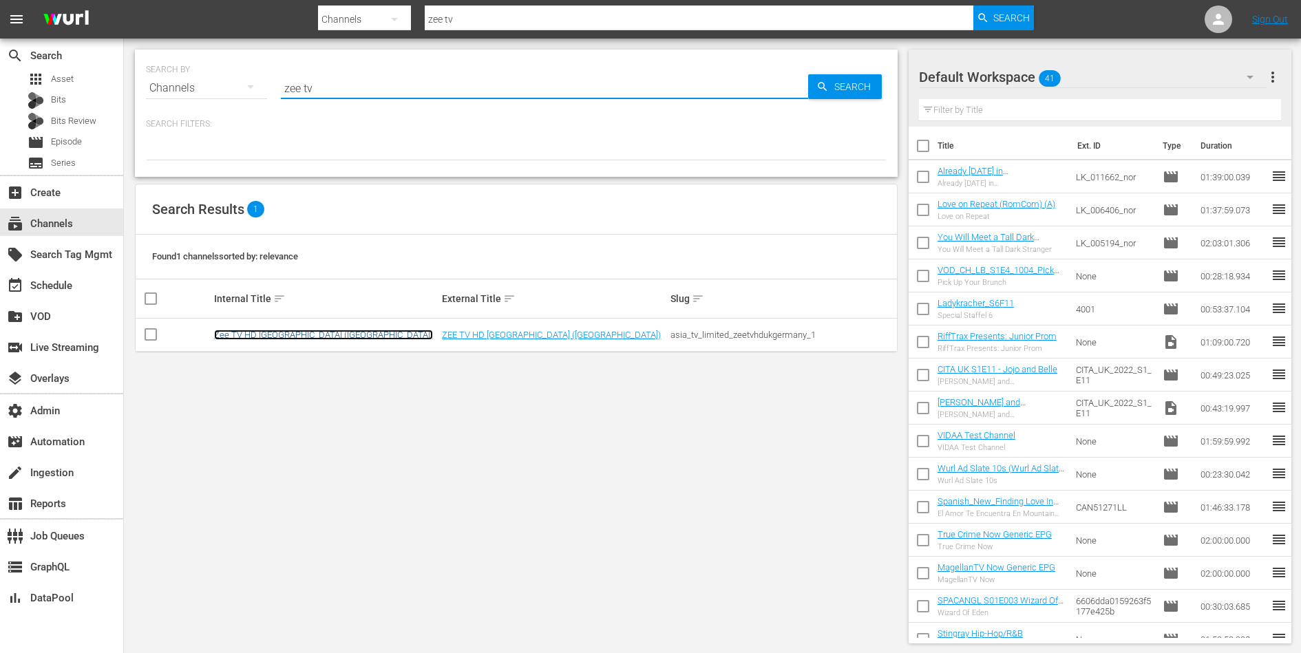
click at [251, 334] on link "Zee TV HD UK (Germany)" at bounding box center [323, 335] width 219 height 10
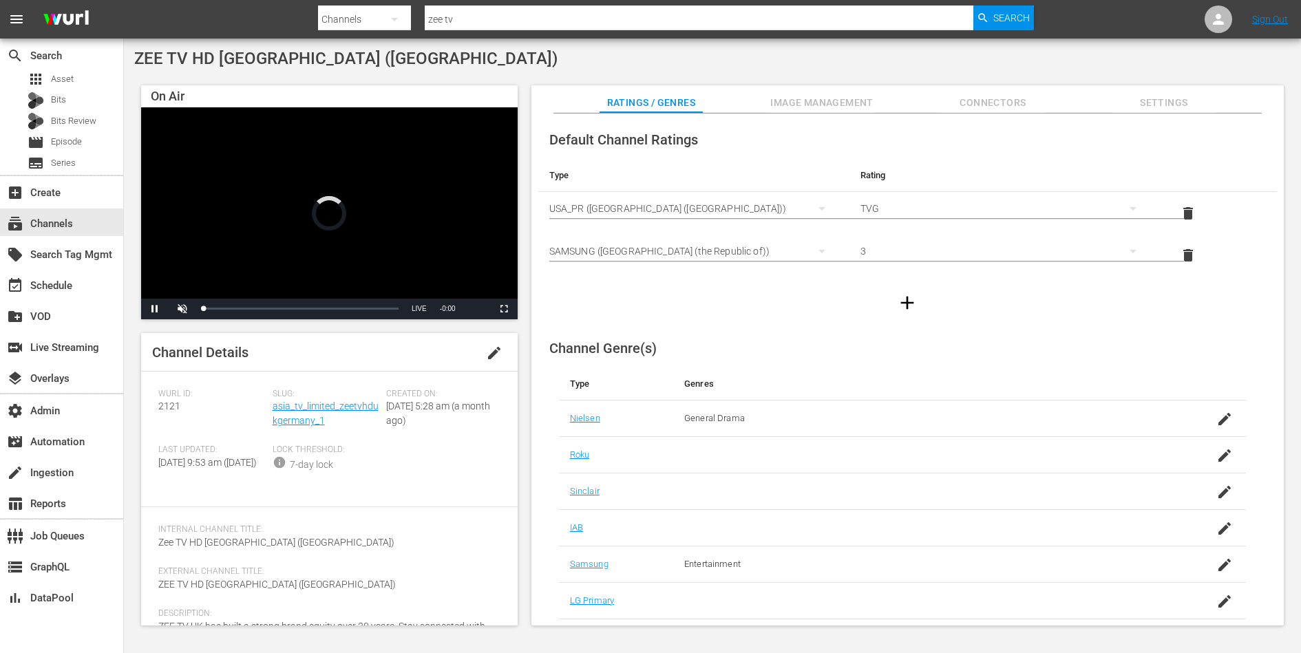
click at [853, 103] on span "Image Management" at bounding box center [821, 102] width 103 height 17
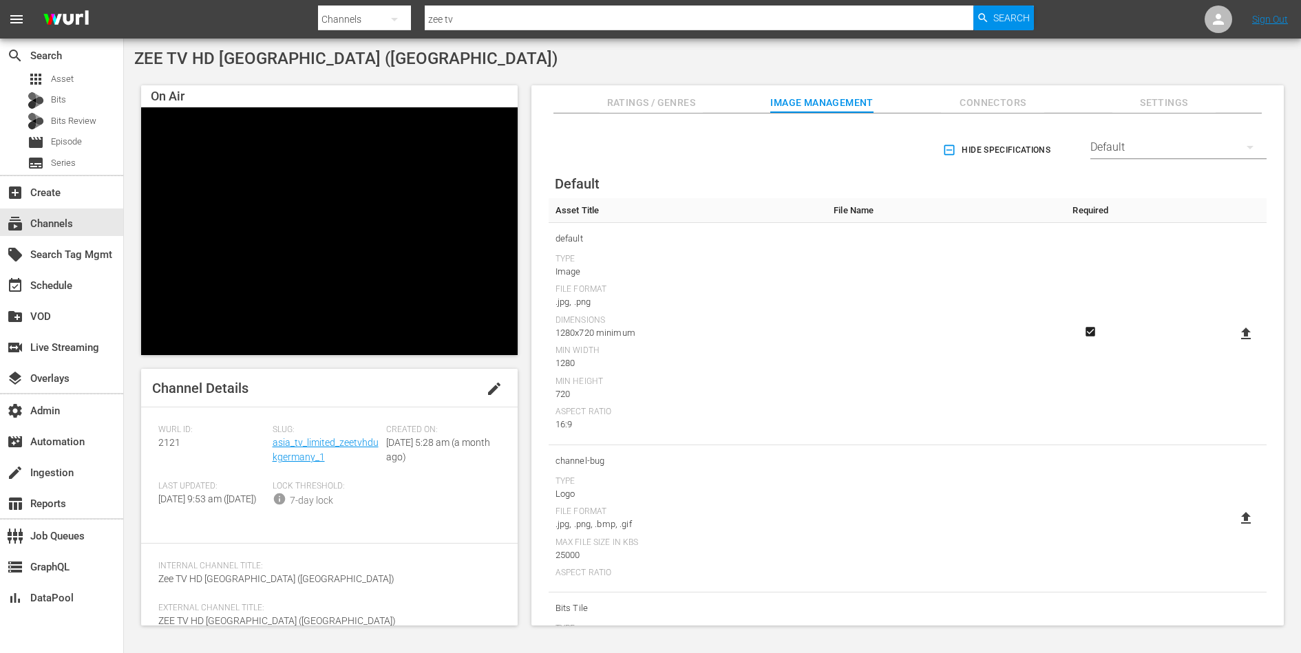
click at [1241, 330] on icon at bounding box center [1246, 334] width 10 height 12
click at [1233, 346] on input "file" at bounding box center [1232, 346] width 1 height 1
type input "C:\fakepath\1920X1080.png"
click at [309, 441] on link "asia_tv_limited_zeetvhdukgermany_1" at bounding box center [326, 449] width 106 height 25
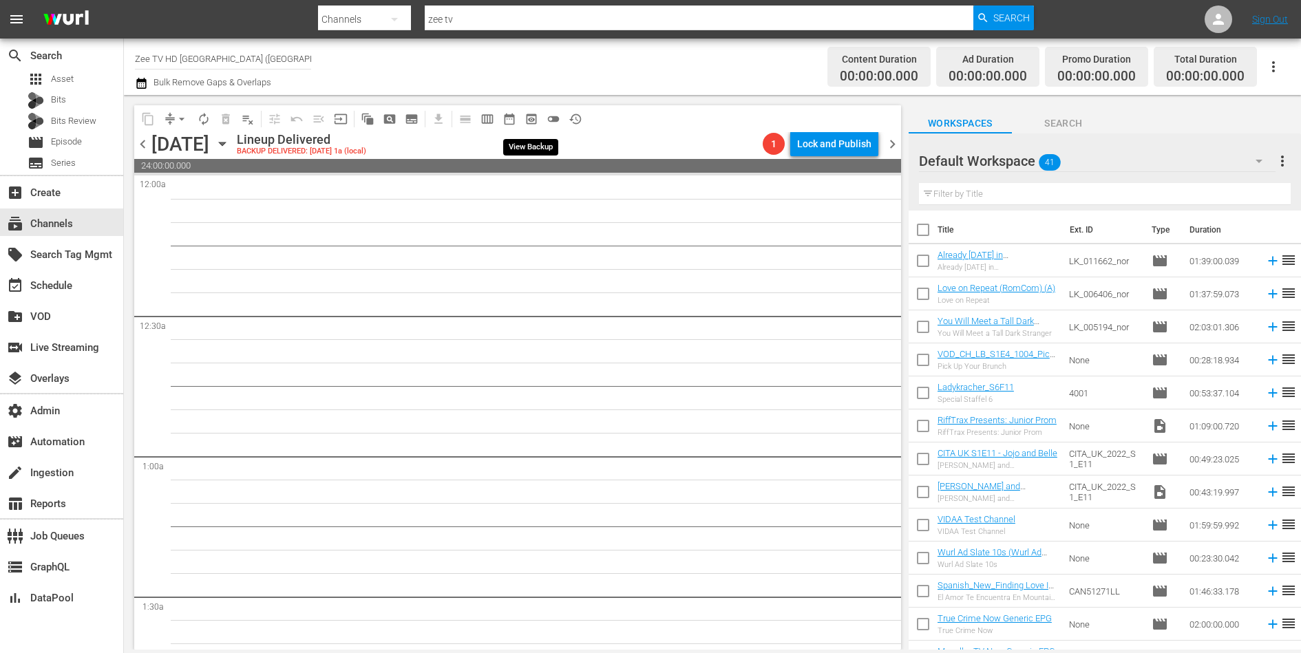
click at [527, 118] on span "preview_outlined" at bounding box center [532, 119] width 14 height 14
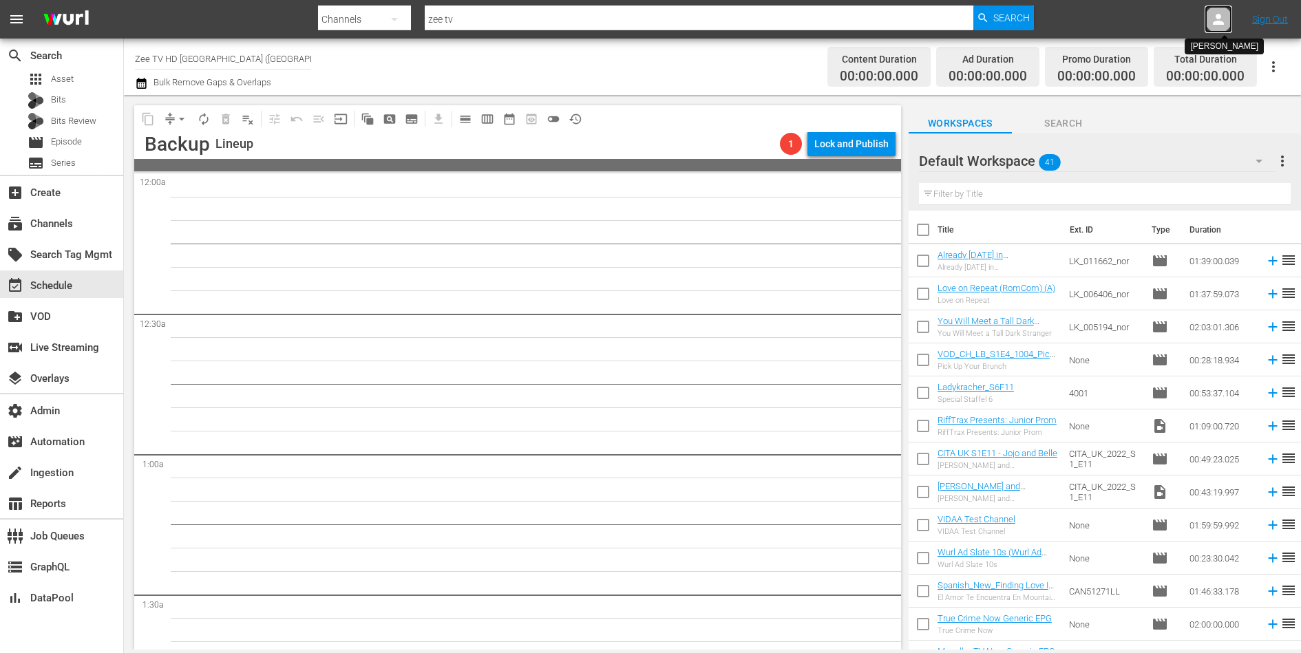
click at [1218, 23] on icon at bounding box center [1218, 19] width 11 height 11
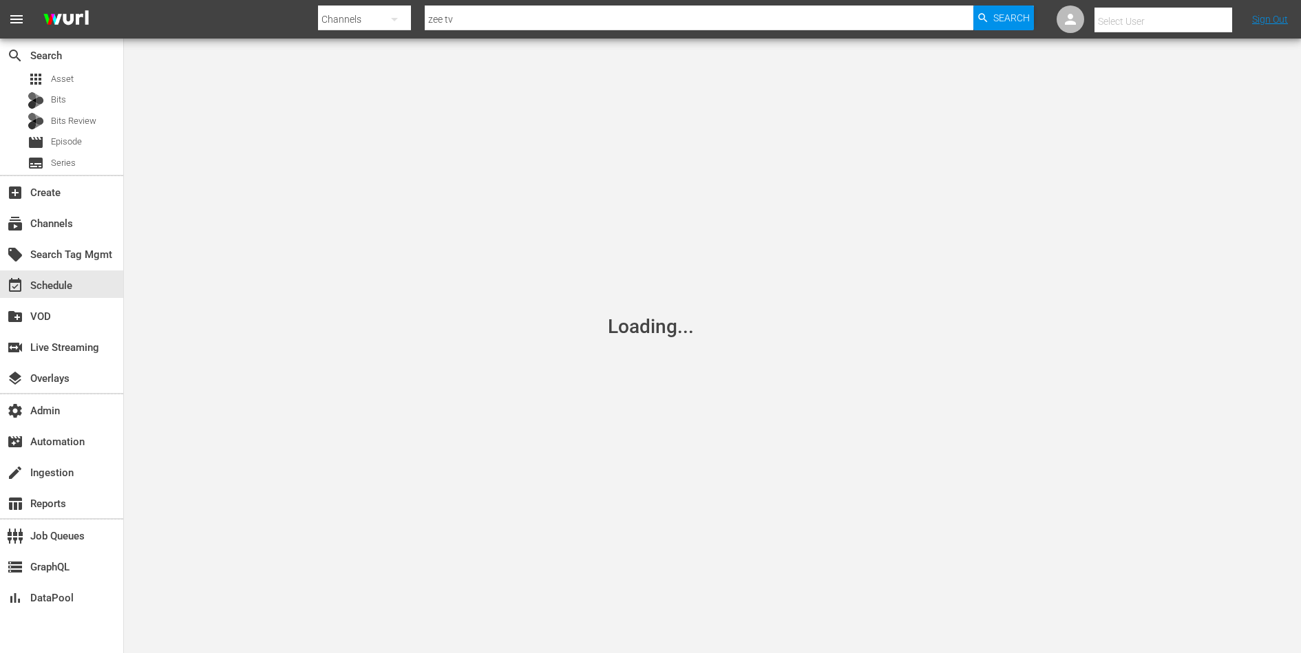
click at [1186, 25] on input "text" at bounding box center [1183, 21] width 176 height 33
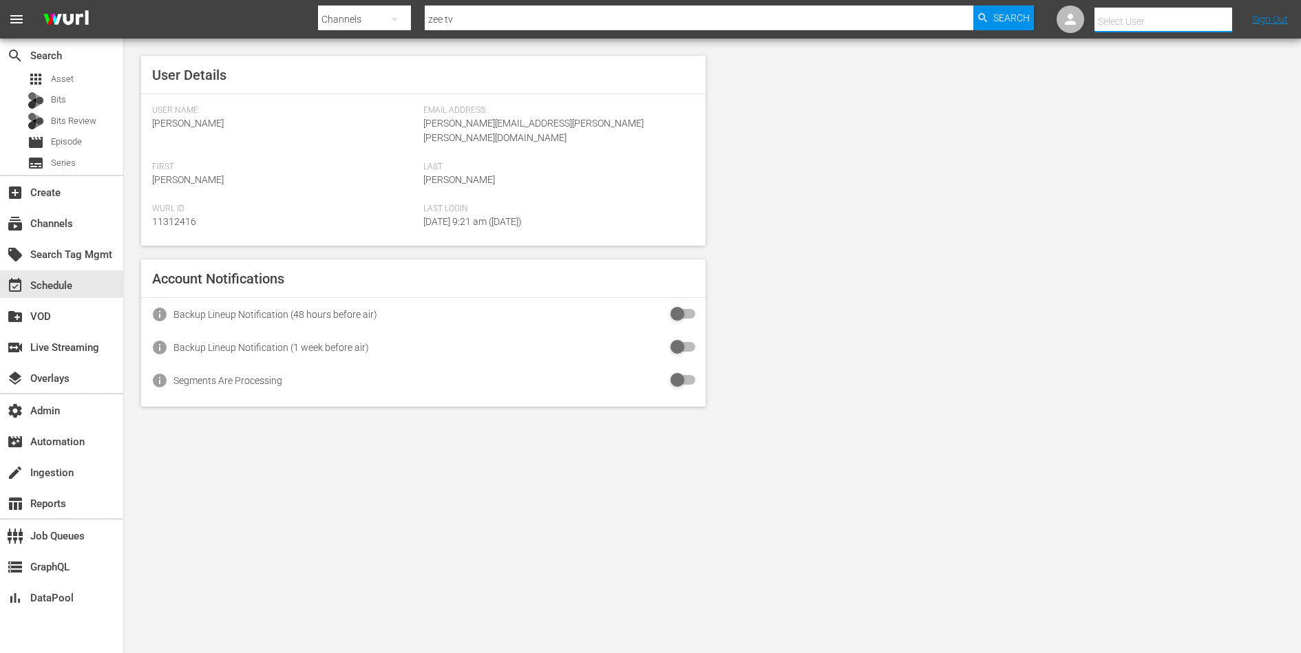
type input "x"
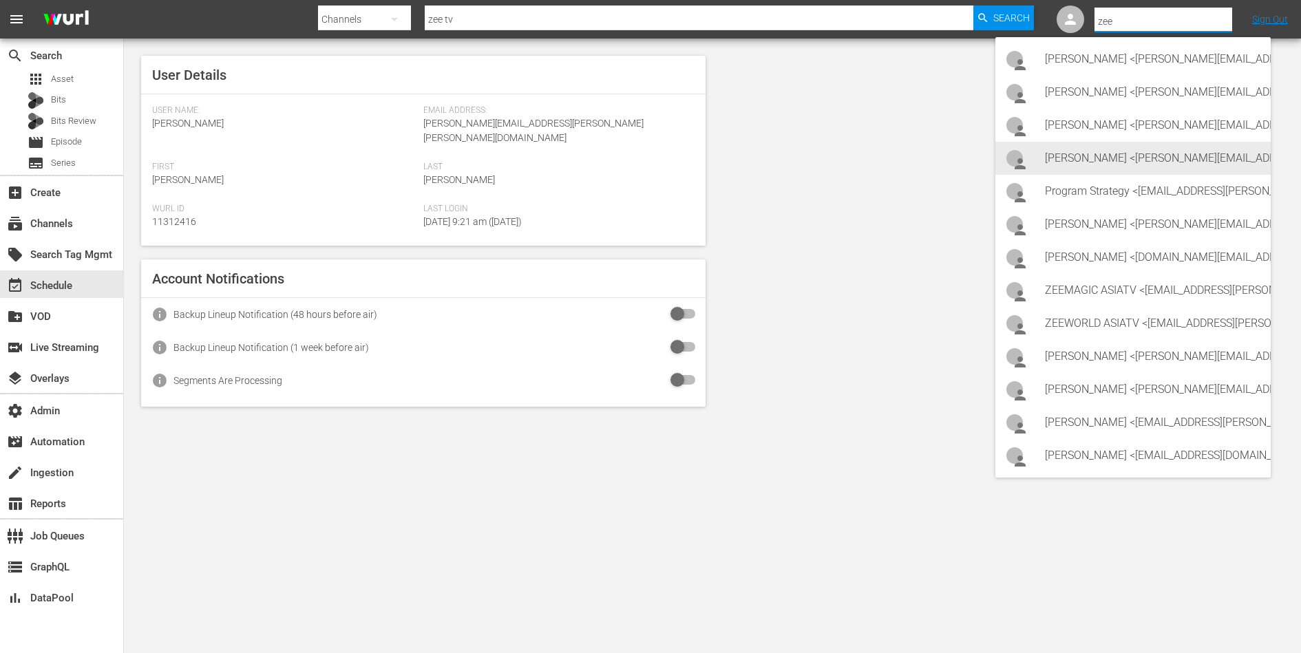
click at [1094, 158] on div "Prashant Dhere <prashant.dhere@zee.com>" at bounding box center [1152, 158] width 215 height 33
type input "Prashant Dhere (11314447)"
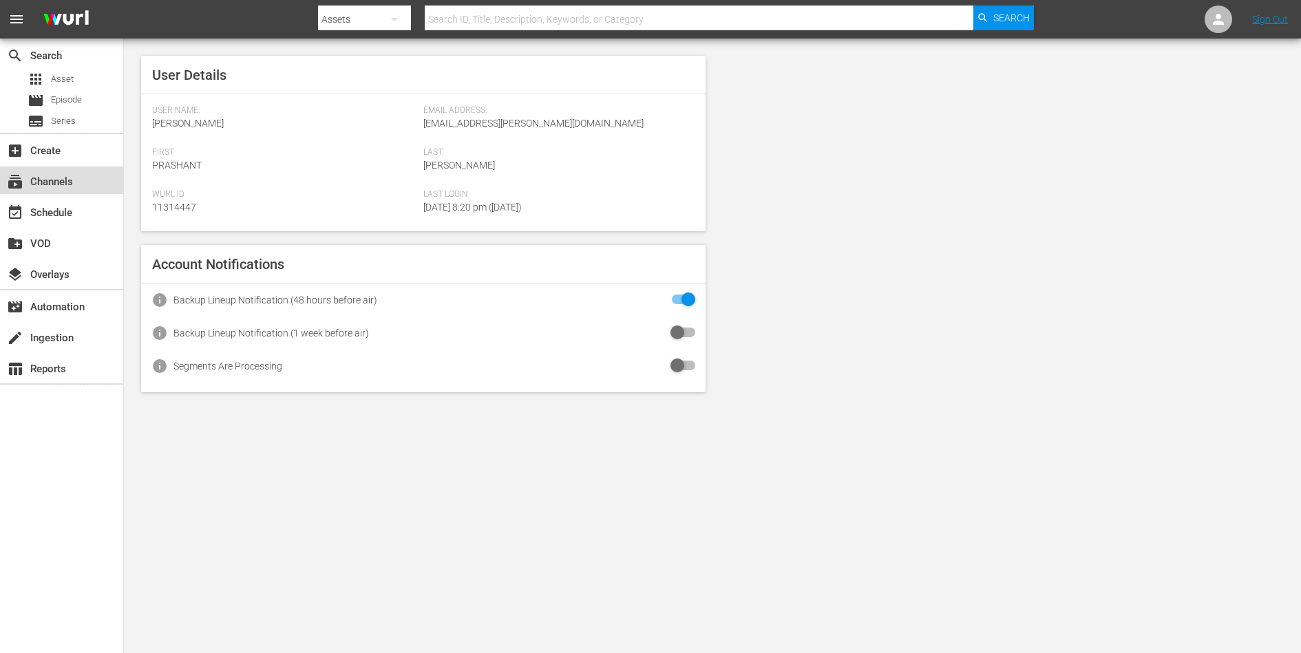
click at [54, 177] on div "subscriptions Channels" at bounding box center [38, 179] width 77 height 12
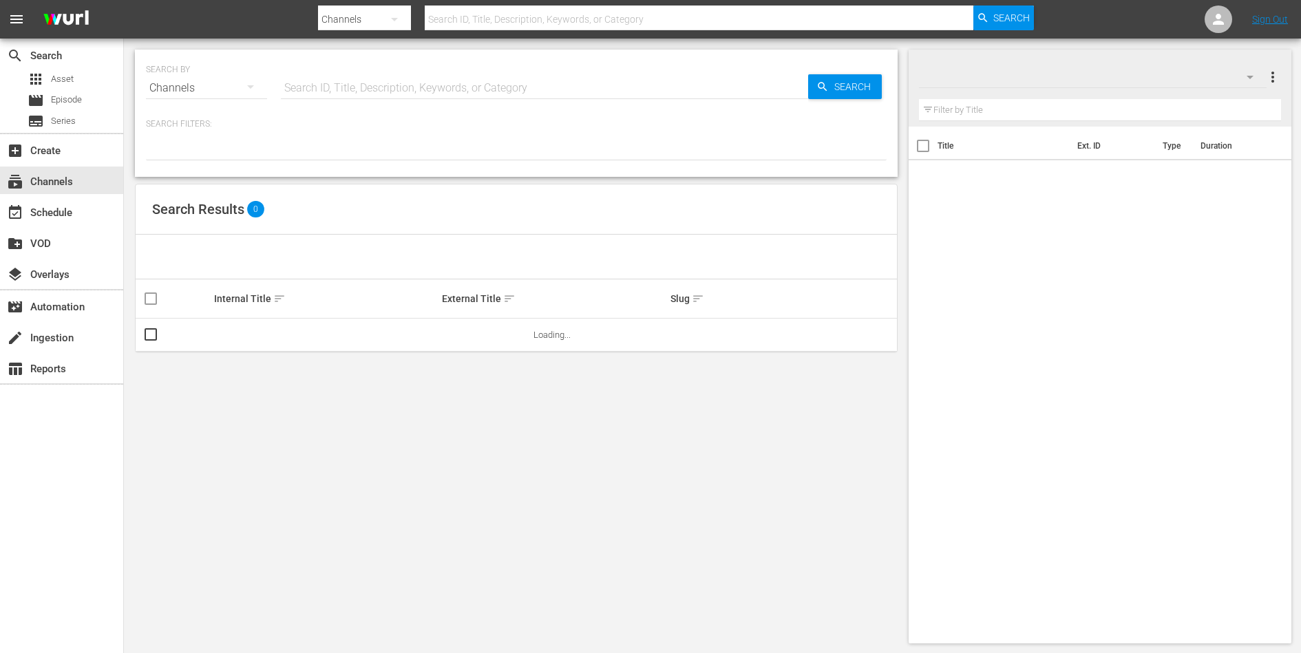
click at [325, 84] on input "text" at bounding box center [544, 88] width 527 height 33
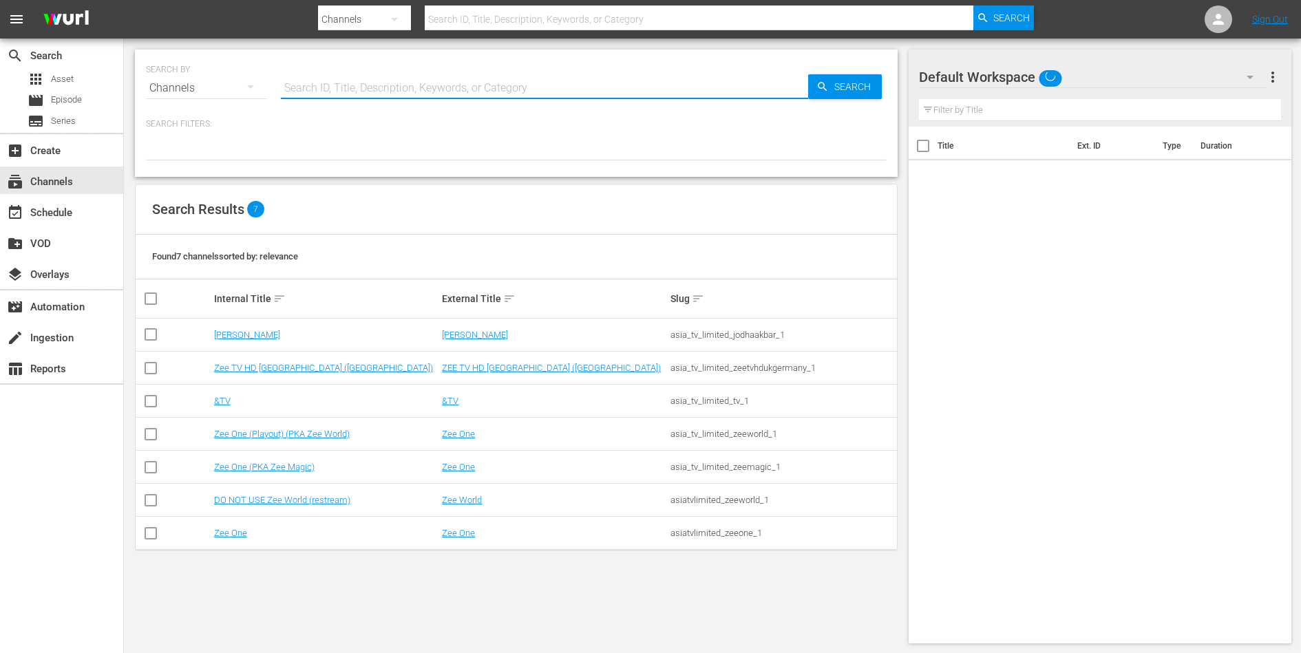
click at [330, 595] on div "SEARCH BY Search By Channels Search ID, Title, Description, Keywords, or Catego…" at bounding box center [516, 347] width 785 height 616
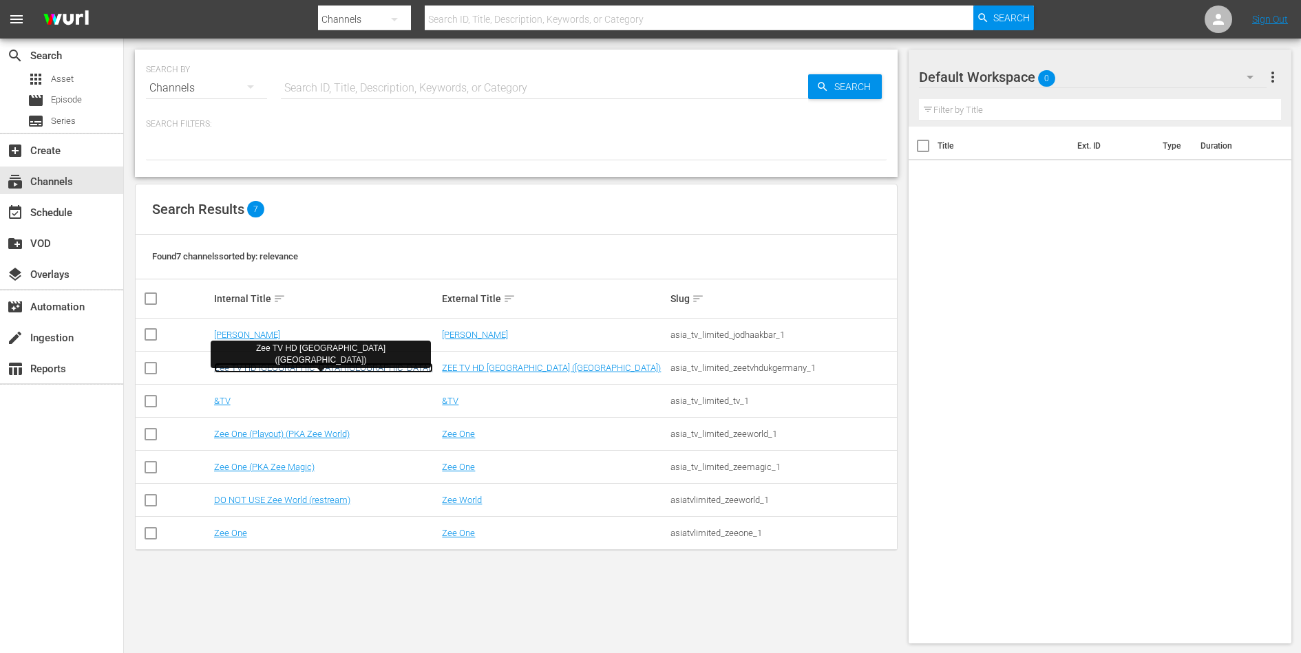
click at [271, 368] on link "Zee TV HD [GEOGRAPHIC_DATA] ([GEOGRAPHIC_DATA])" at bounding box center [323, 368] width 219 height 10
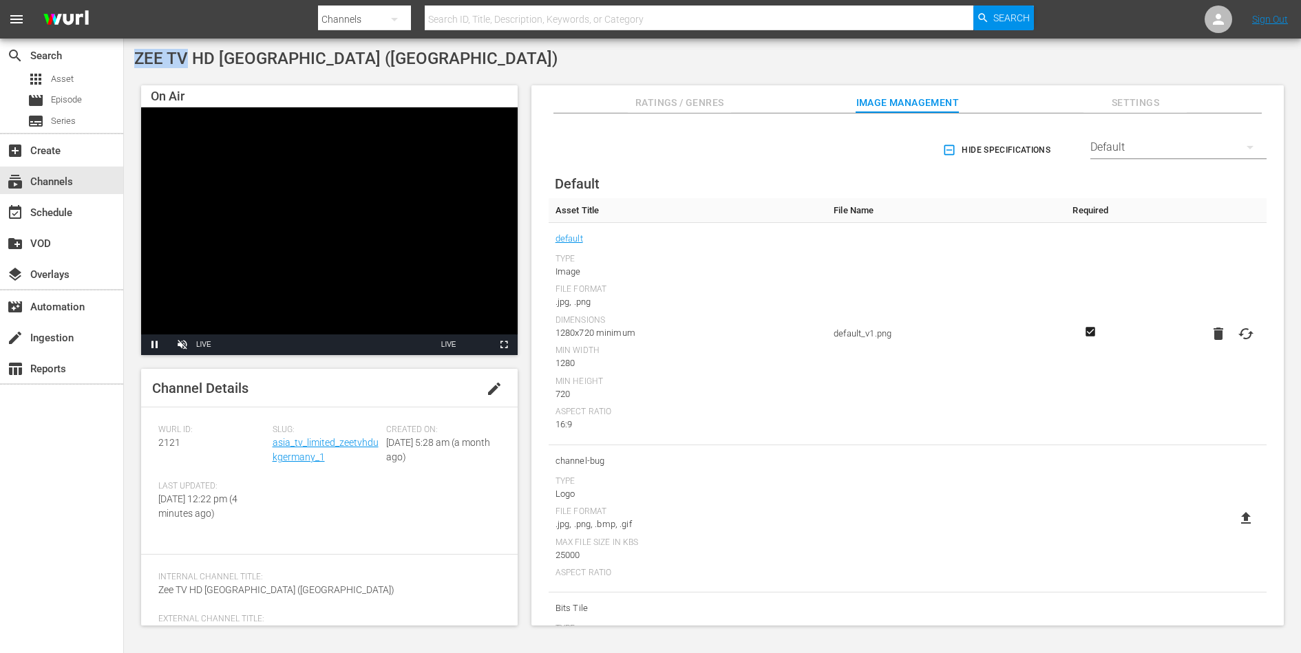
drag, startPoint x: 187, startPoint y: 59, endPoint x: 131, endPoint y: 60, distance: 56.5
click at [131, 60] on div "ZEE TV HD UK (Germany) On Air Video Player is loading. Pause Unmute Current Tim…" at bounding box center [712, 342] width 1177 height 606
copy span "ZEE TV"
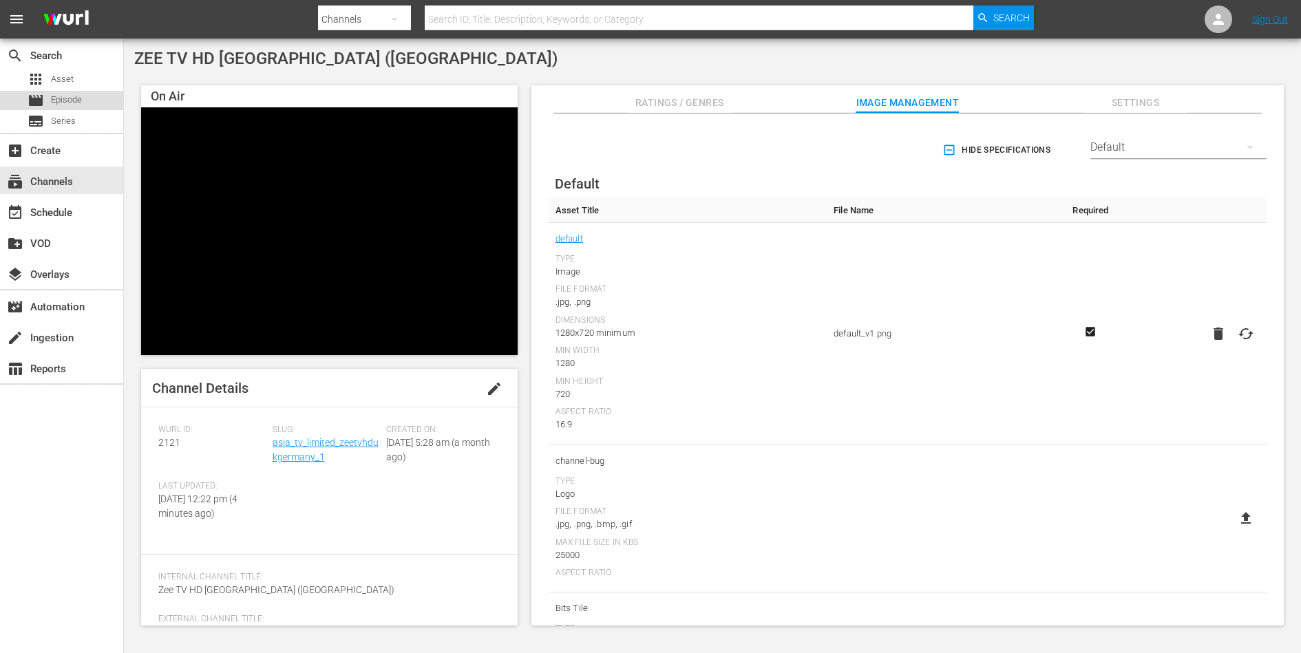
click at [77, 105] on span "Episode" at bounding box center [66, 100] width 31 height 14
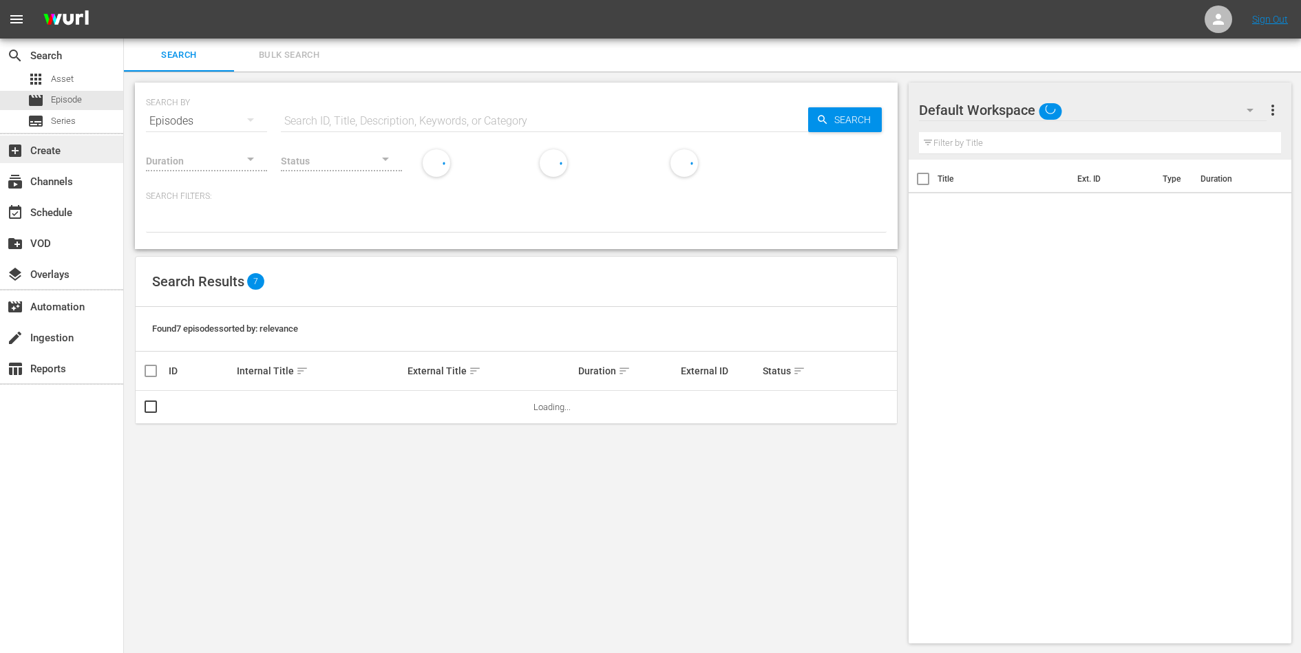
click at [61, 151] on div "add_box Create" at bounding box center [38, 148] width 77 height 12
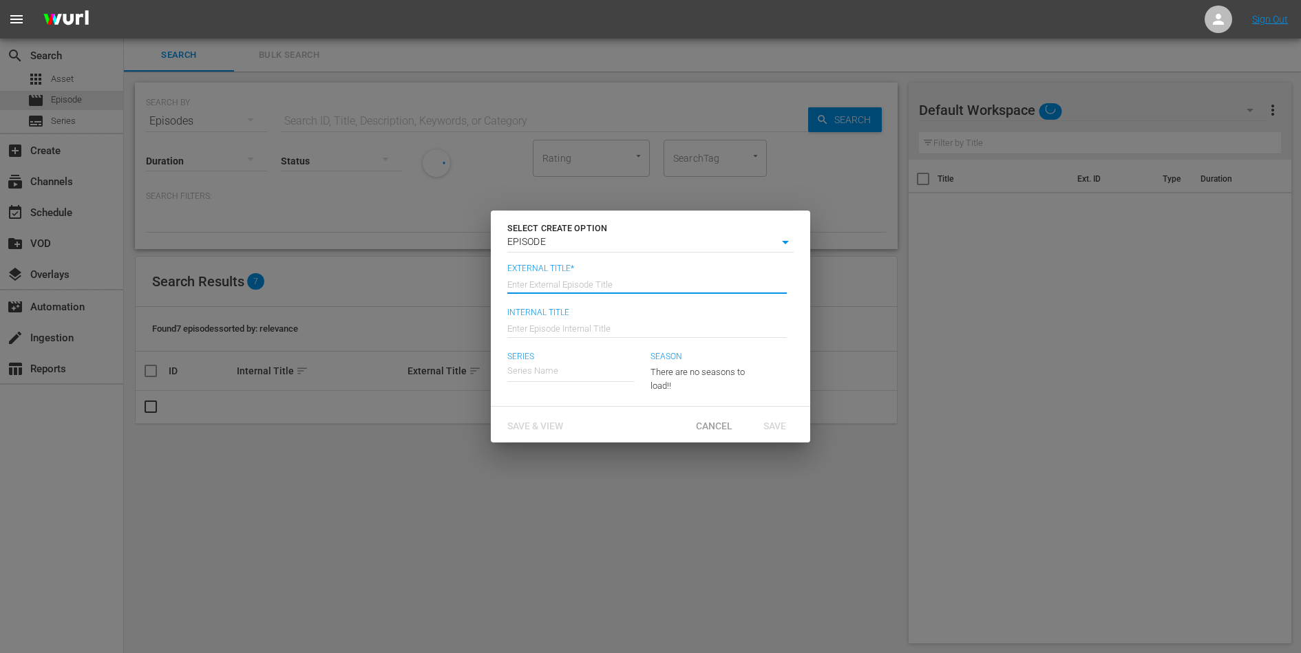
click at [571, 285] on input "text" at bounding box center [646, 282] width 279 height 33
paste input "ZEE TV"
type input "ZEE TV"
click at [568, 324] on input "text" at bounding box center [646, 326] width 279 height 33
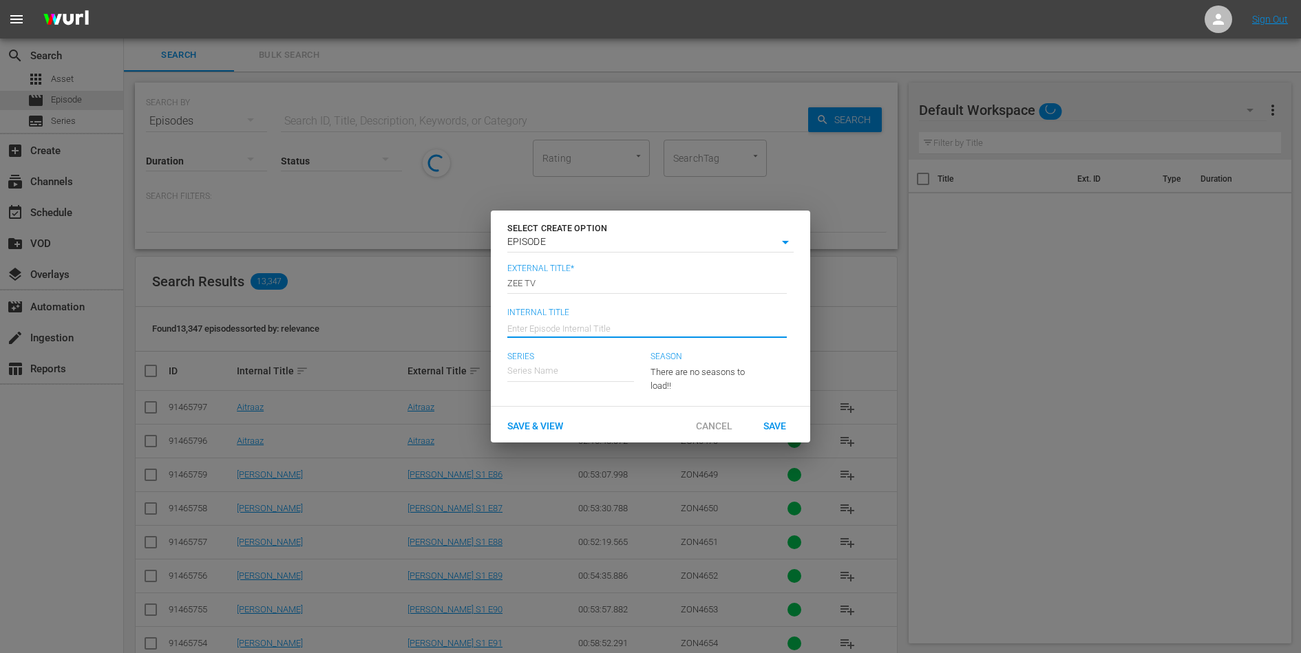
paste input "ZEE TV"
type input "ZEE TV"
click at [547, 423] on span "Save & View" at bounding box center [535, 426] width 78 height 11
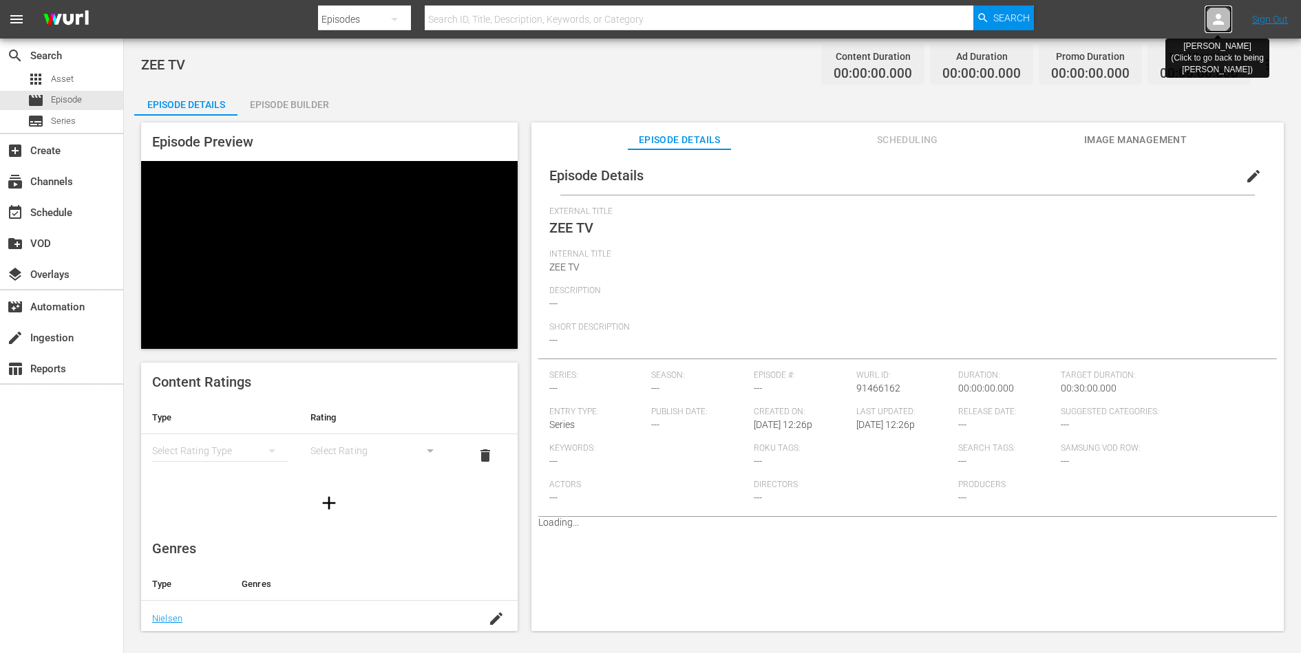
click at [1213, 18] on icon at bounding box center [1218, 19] width 17 height 17
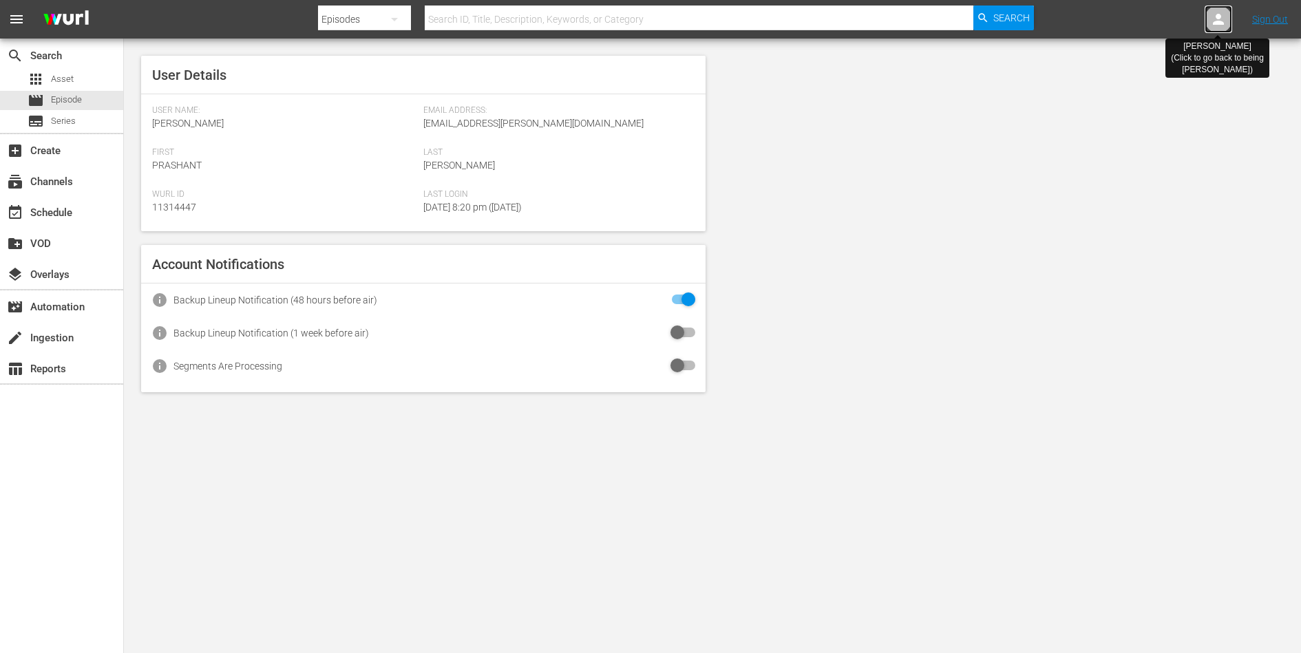
click at [1213, 18] on icon at bounding box center [1218, 19] width 17 height 17
click at [1216, 21] on icon at bounding box center [1218, 19] width 11 height 11
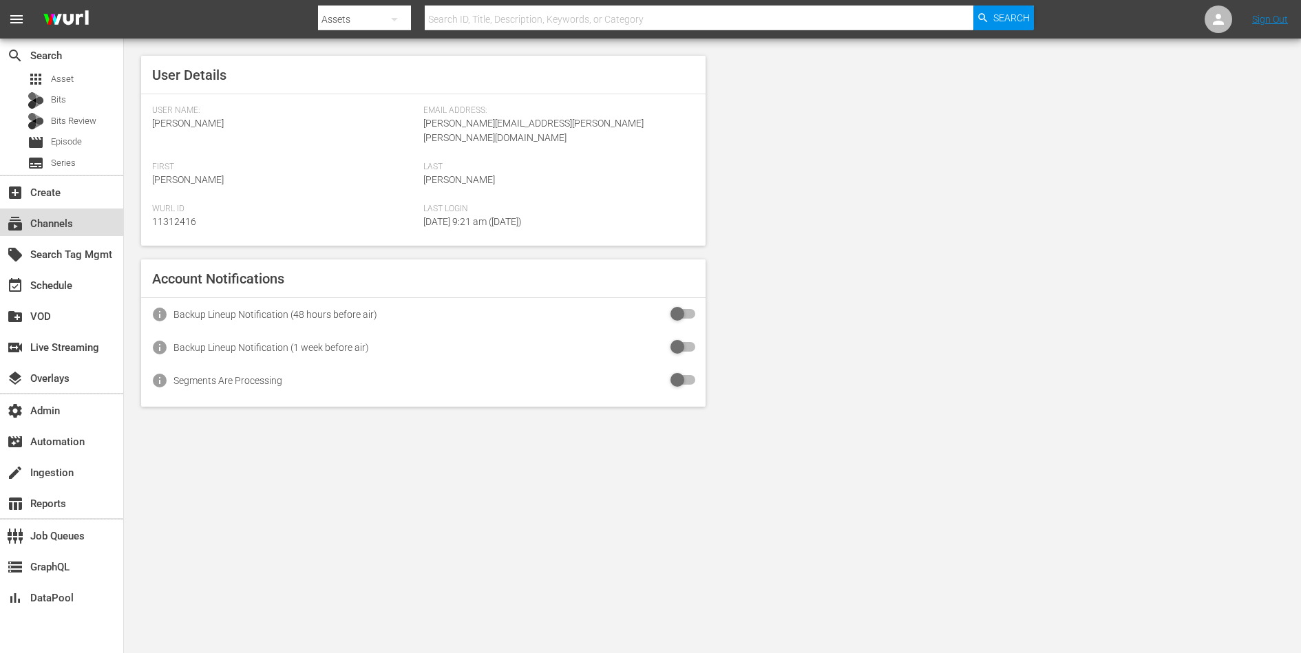
click at [56, 219] on div "subscriptions Channels" at bounding box center [38, 221] width 77 height 12
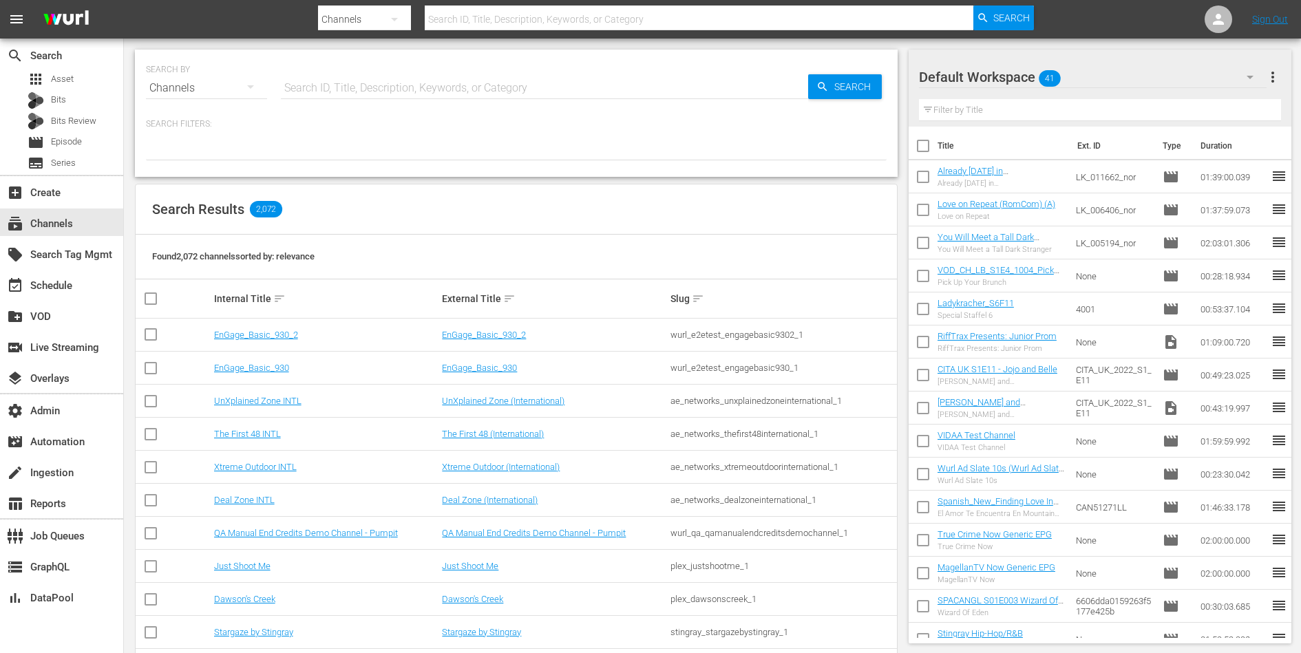
click at [367, 82] on input "text" at bounding box center [544, 88] width 527 height 33
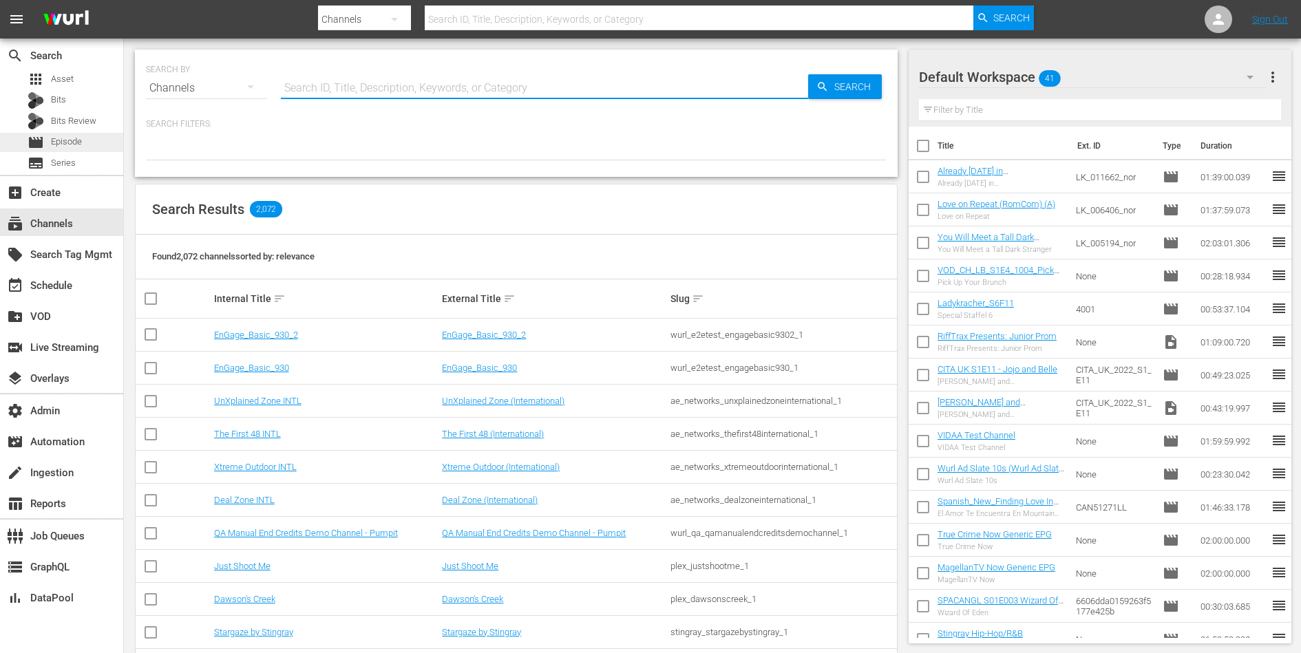
click at [76, 138] on span "Episode" at bounding box center [66, 142] width 31 height 14
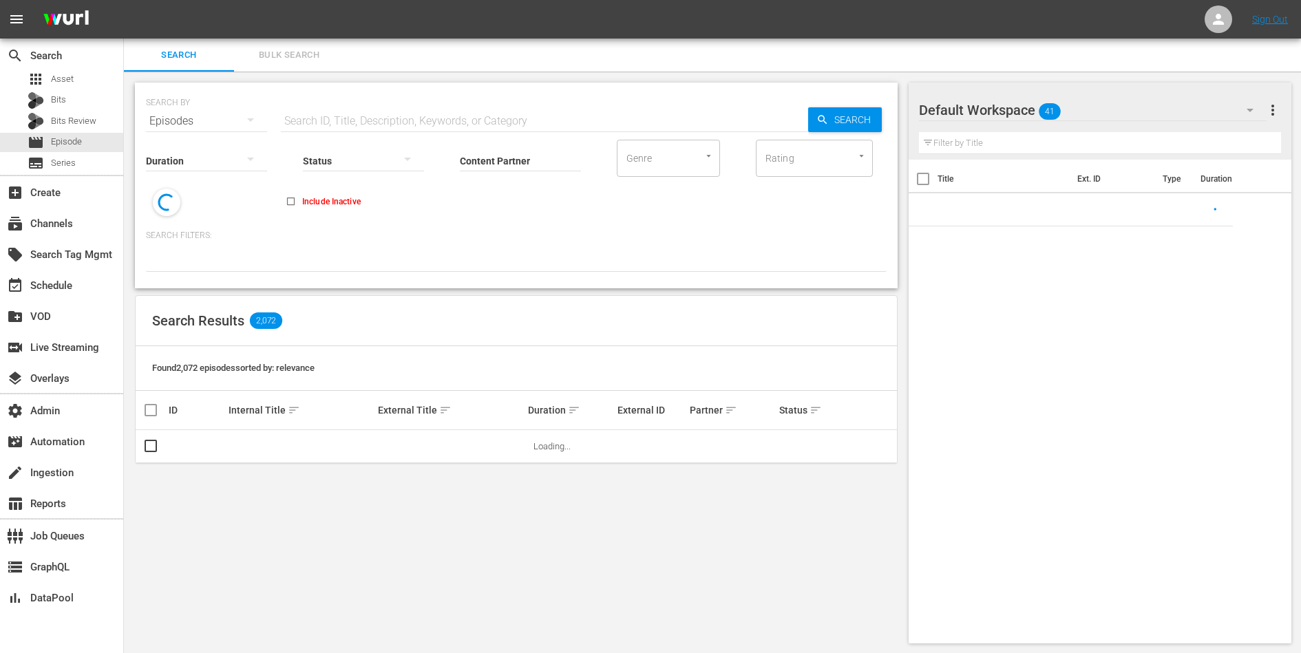
click at [338, 117] on input "text" at bounding box center [544, 121] width 527 height 33
paste input "91466162"
type input "91466162"
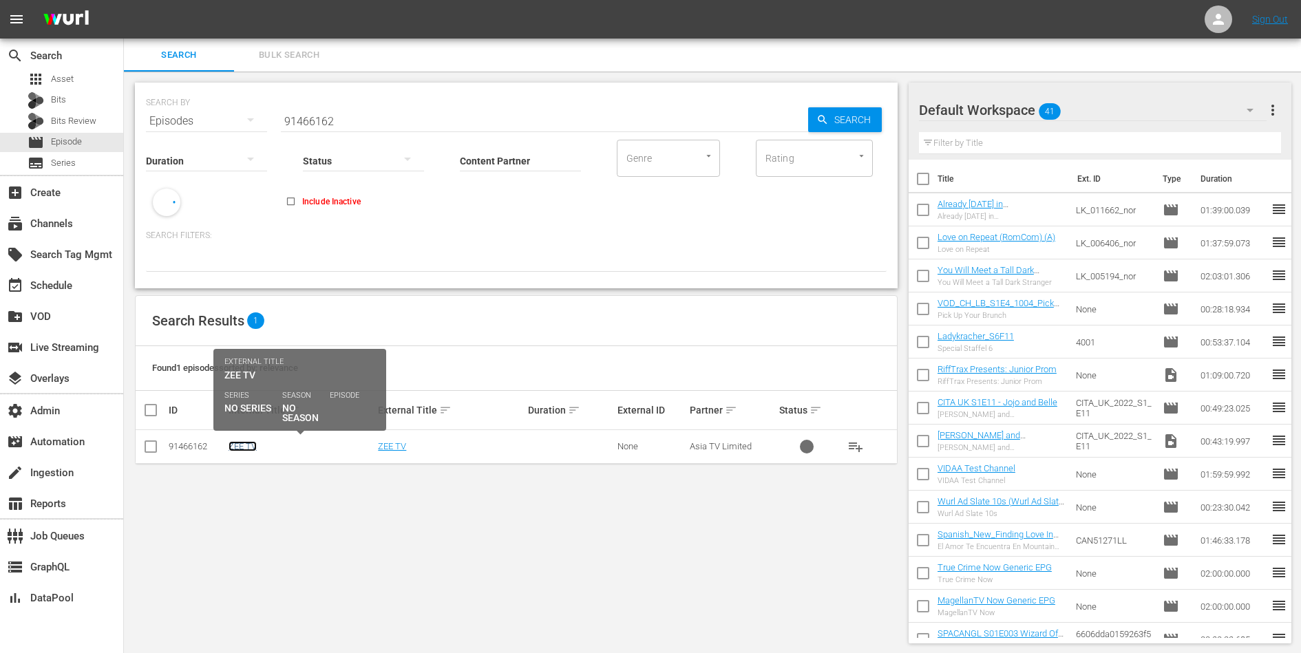
click at [251, 444] on link "ZEE TV" at bounding box center [243, 446] width 28 height 10
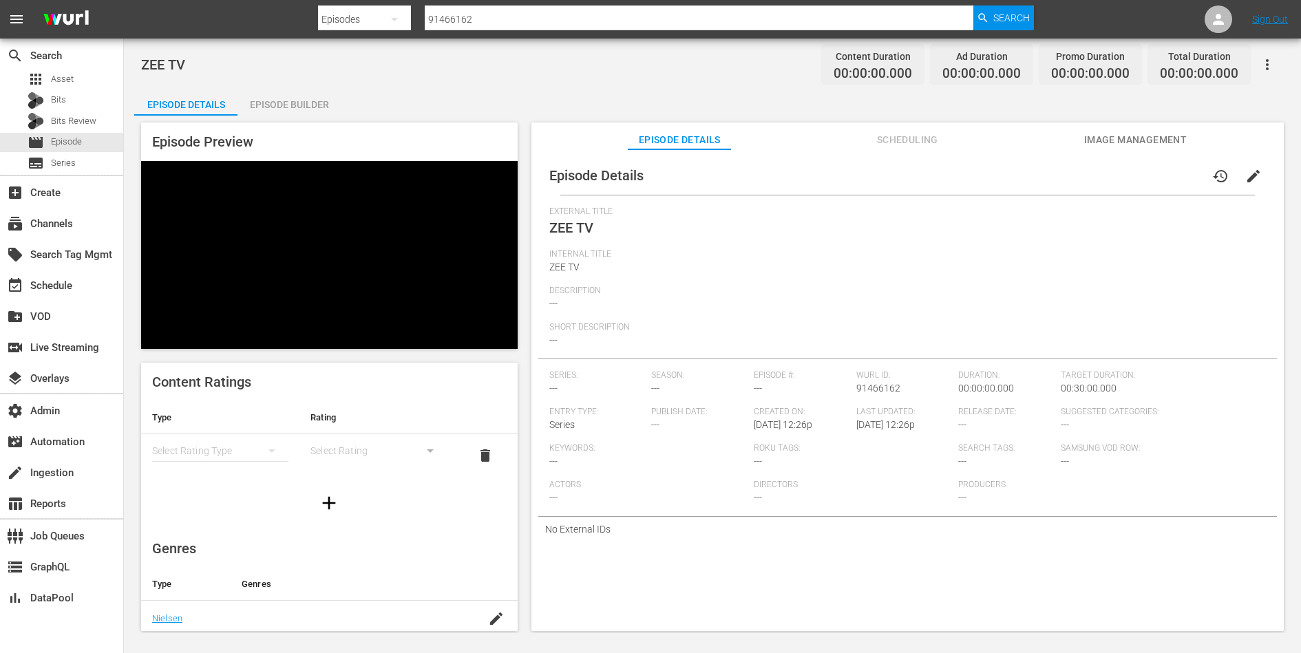
click at [308, 96] on div "Episode Builder" at bounding box center [288, 104] width 103 height 33
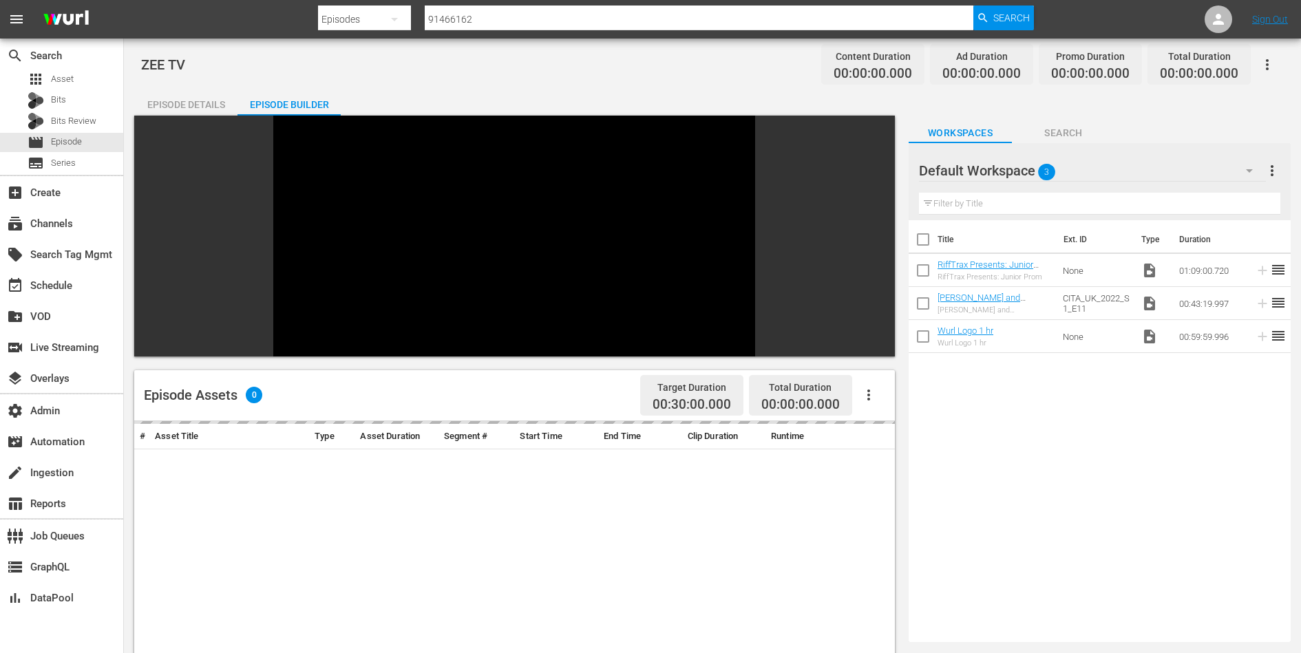
click at [1002, 388] on div "Title Ext. ID Type Duration RiffTrax Presents: Junior Prom RiffTrax Presents: J…" at bounding box center [1100, 428] width 382 height 416
click at [918, 336] on input "checkbox" at bounding box center [923, 339] width 29 height 29
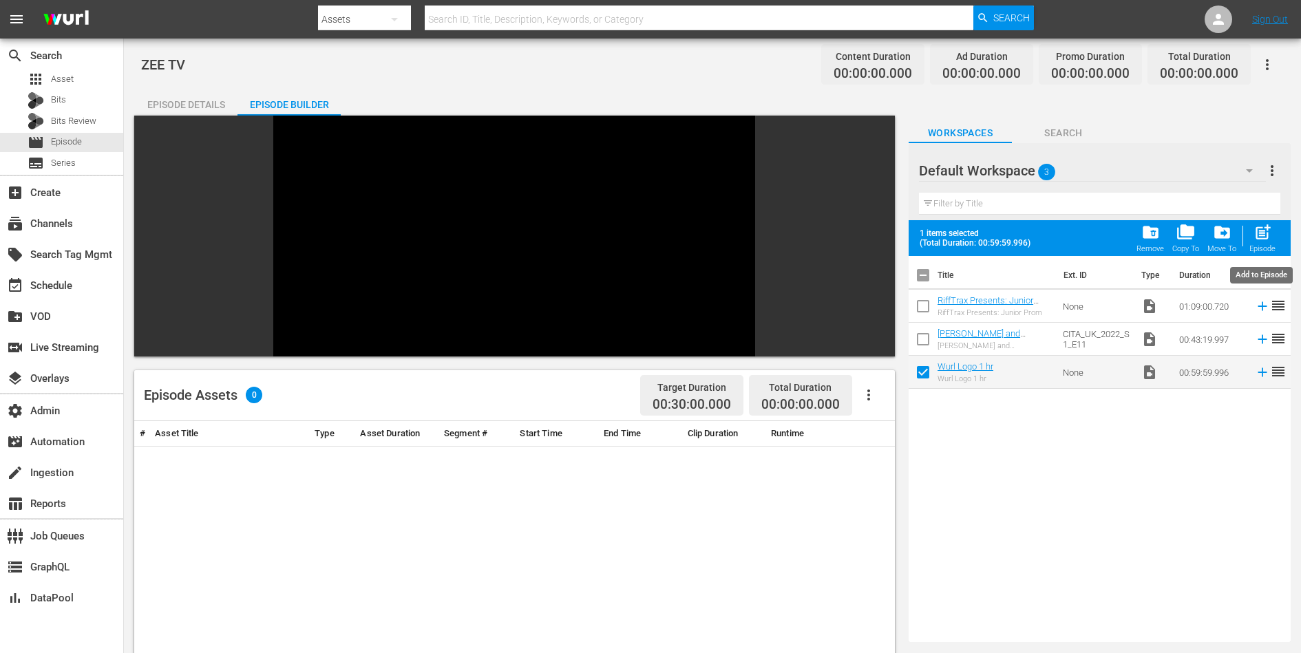
click at [1269, 232] on span "post_add" at bounding box center [1263, 232] width 19 height 19
checkbox input "false"
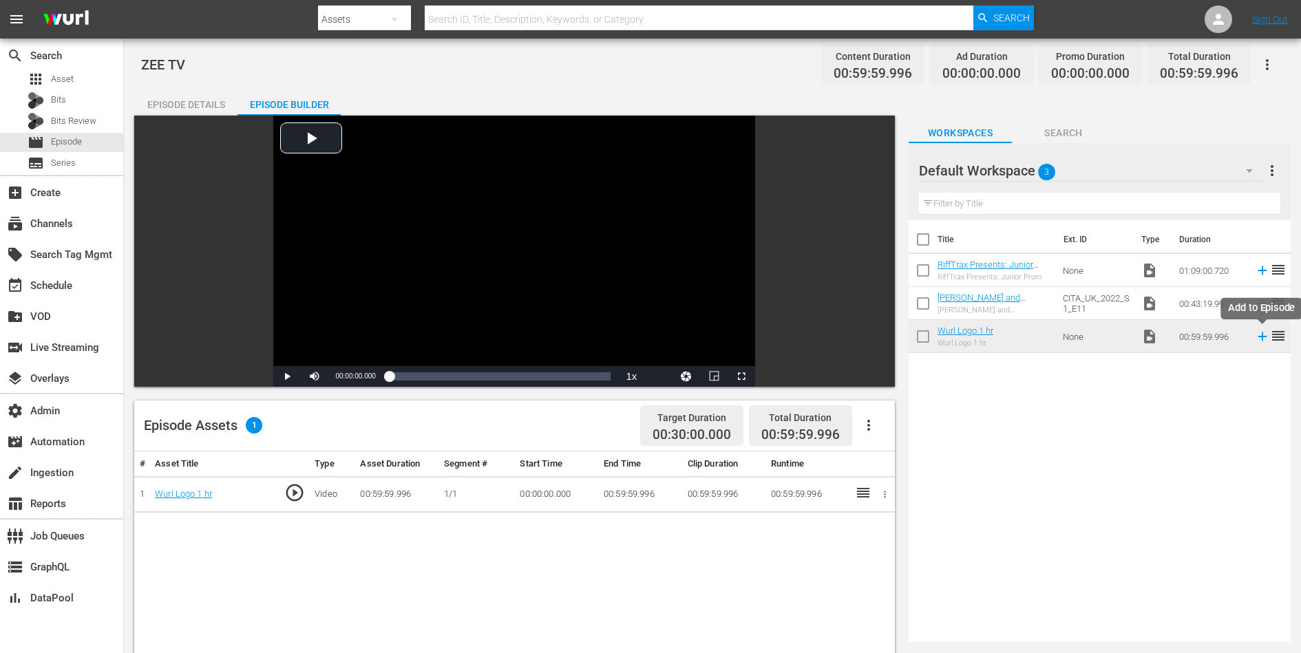
click at [1262, 335] on icon at bounding box center [1262, 336] width 9 height 9
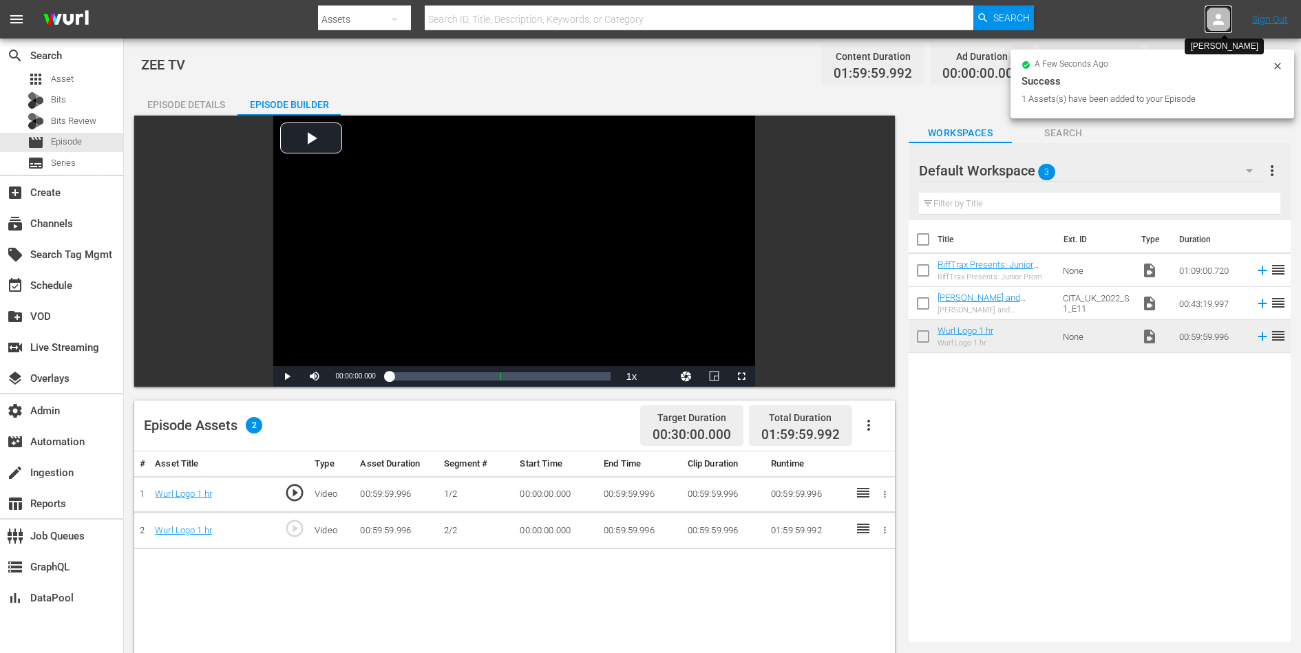
click at [1218, 23] on icon at bounding box center [1218, 19] width 11 height 11
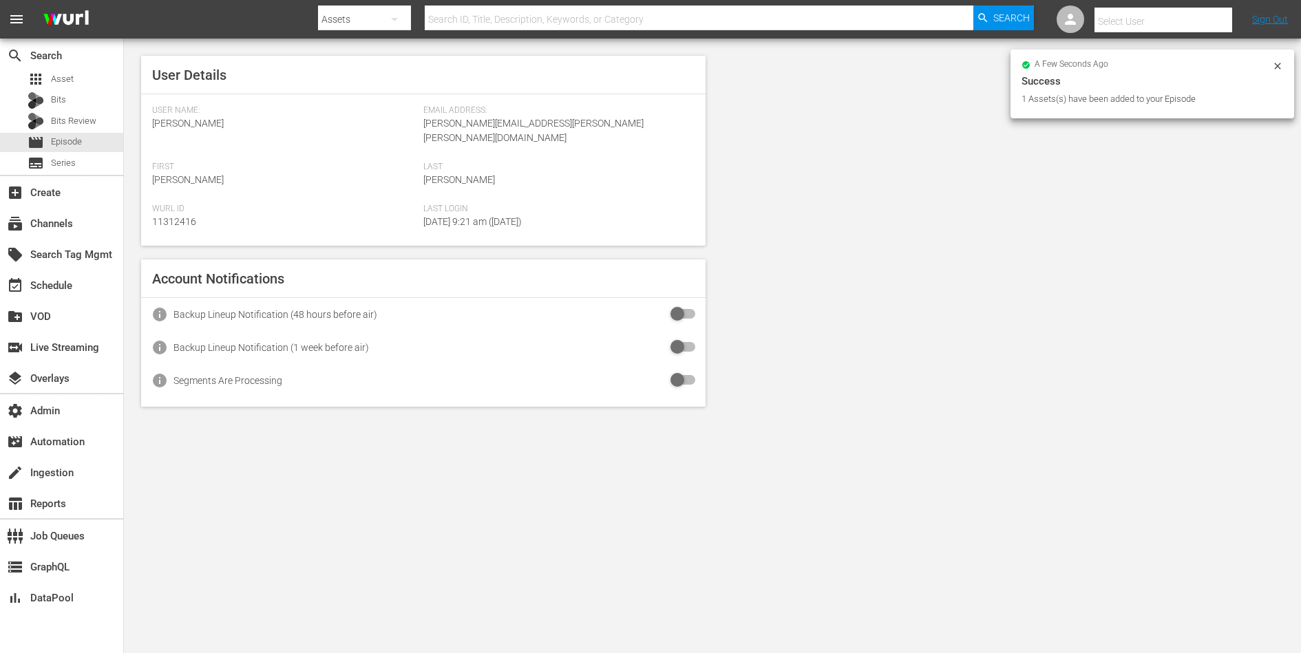
click at [1183, 22] on input "text" at bounding box center [1183, 21] width 176 height 33
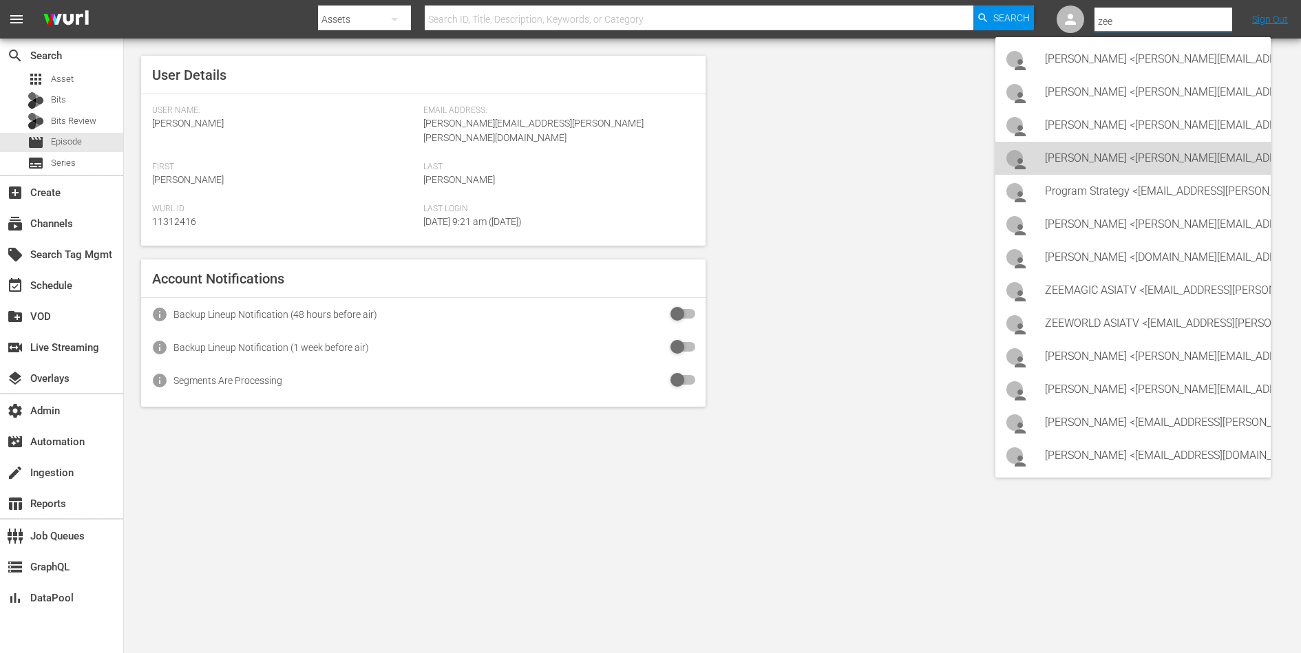
click at [1099, 151] on div "Prashant Dhere <prashant.dhere@zee.com>" at bounding box center [1152, 158] width 215 height 33
type input "Prashant Dhere (11314447)"
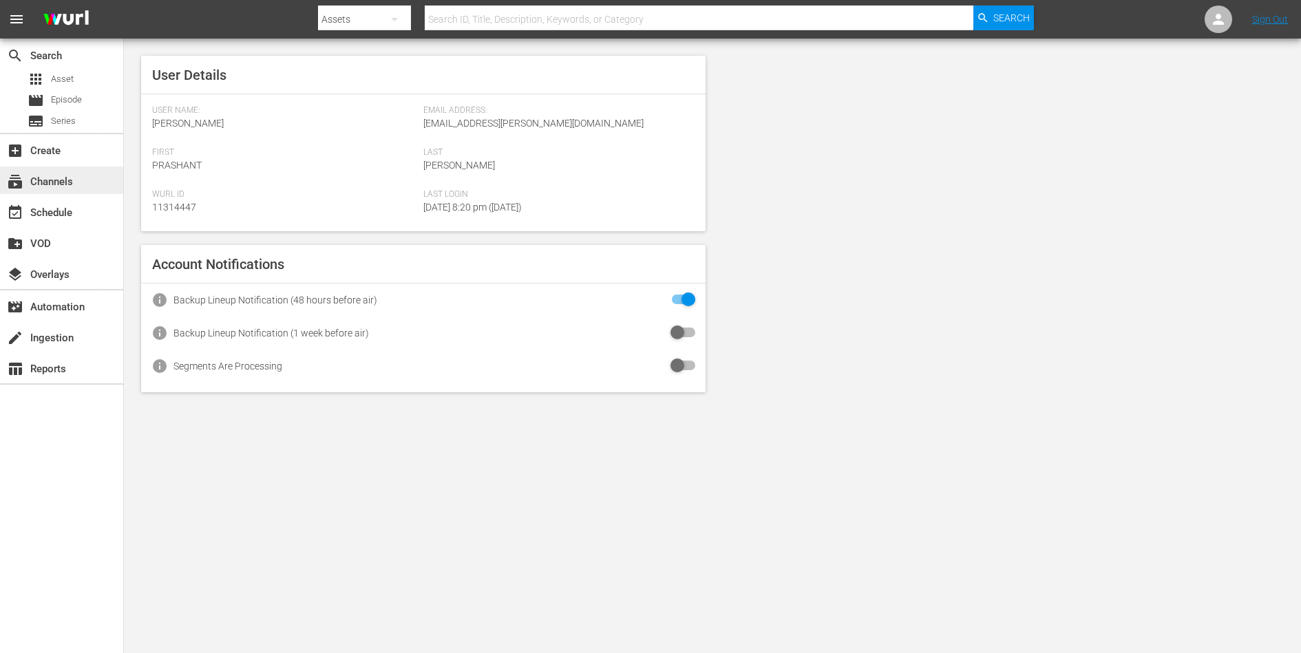
click at [107, 187] on div "subscriptions Channels" at bounding box center [61, 181] width 123 height 28
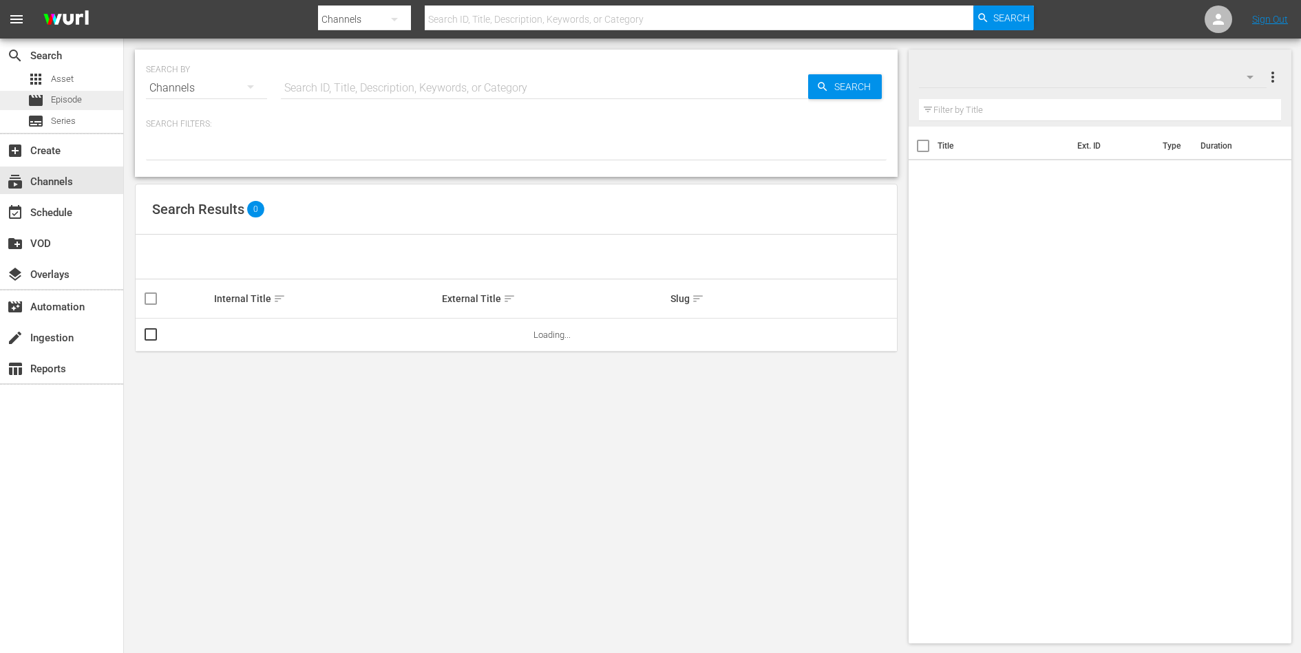
click at [78, 101] on span "Episode" at bounding box center [66, 100] width 31 height 14
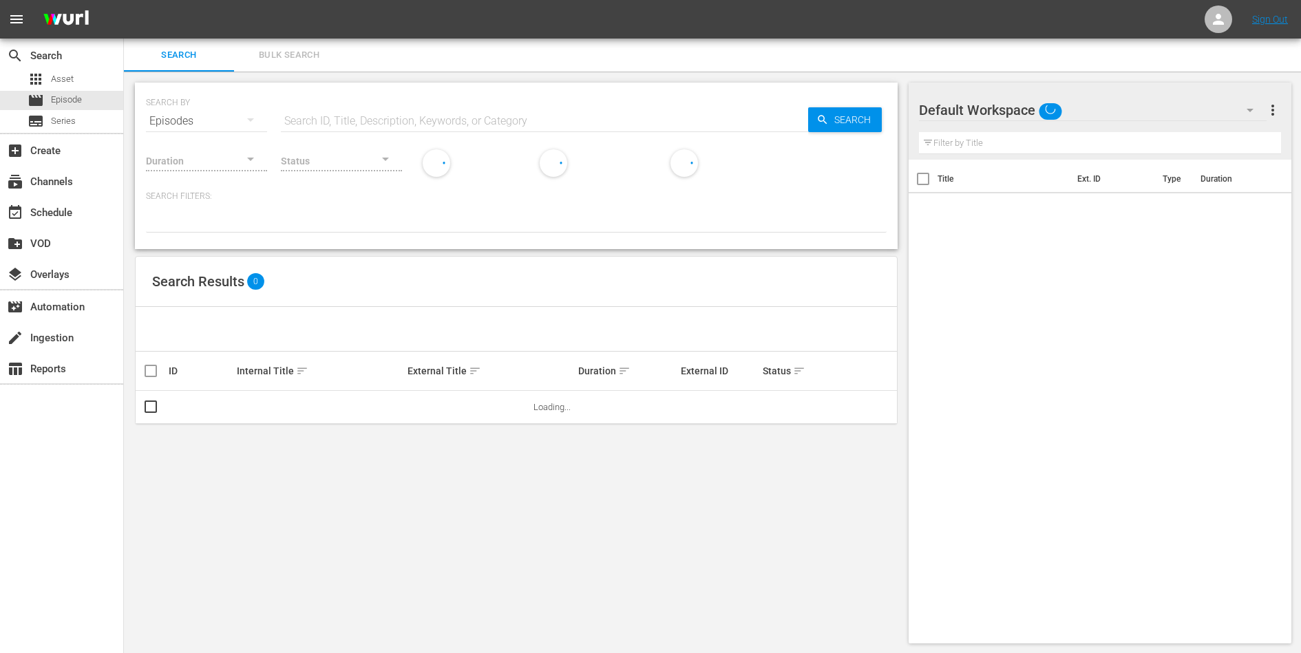
click at [419, 123] on input "text" at bounding box center [544, 121] width 527 height 33
paste input "91466162"
type input "91466162"
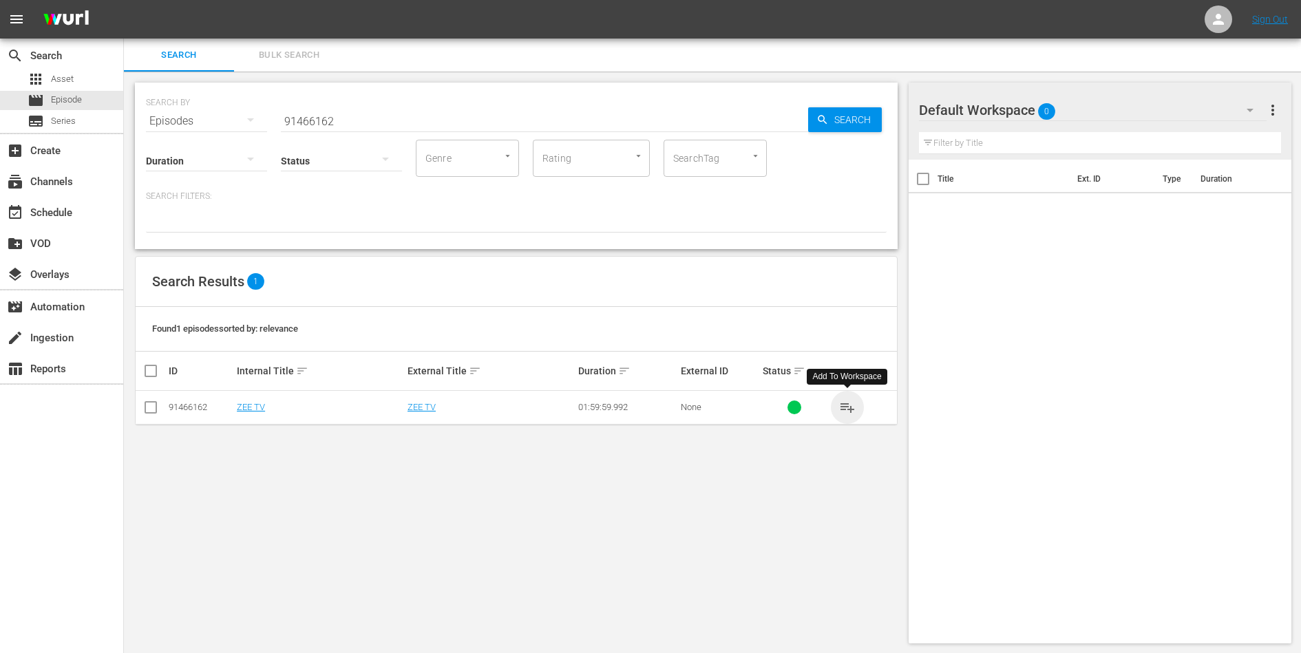
click at [846, 408] on span "playlist_add" at bounding box center [847, 407] width 17 height 17
click at [39, 186] on div "subscriptions Channels" at bounding box center [38, 179] width 77 height 12
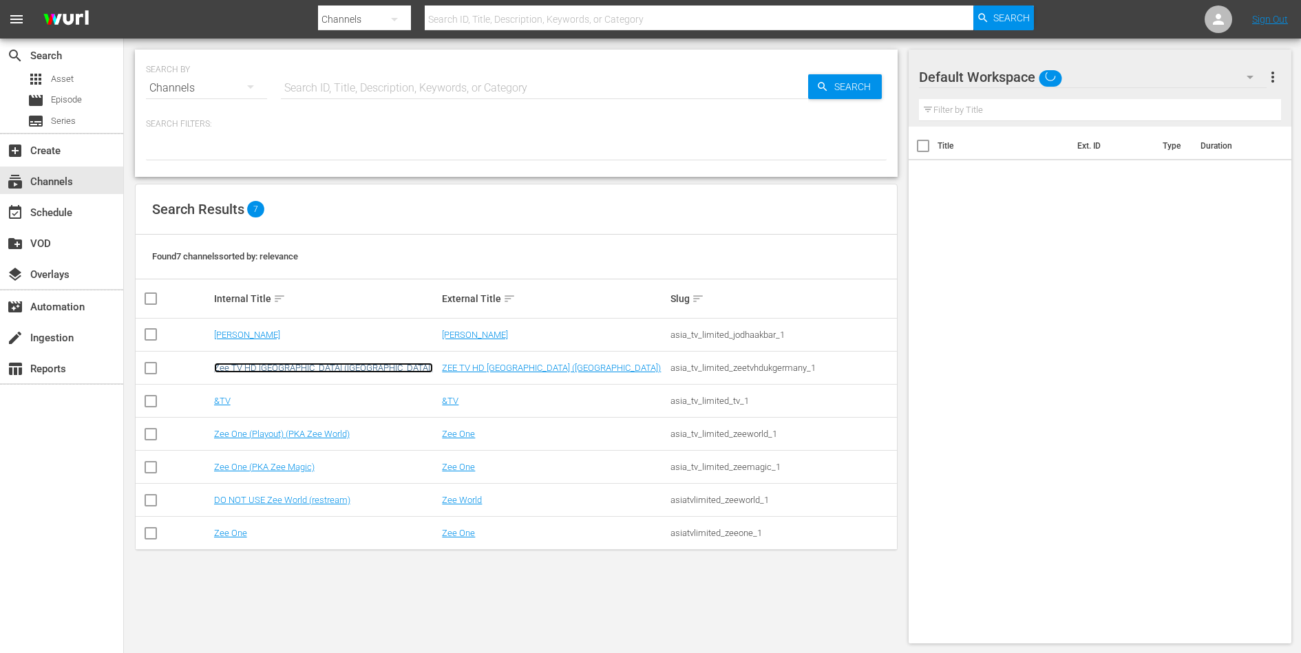
click at [267, 363] on link "Zee TV HD [GEOGRAPHIC_DATA] ([GEOGRAPHIC_DATA])" at bounding box center [323, 368] width 219 height 10
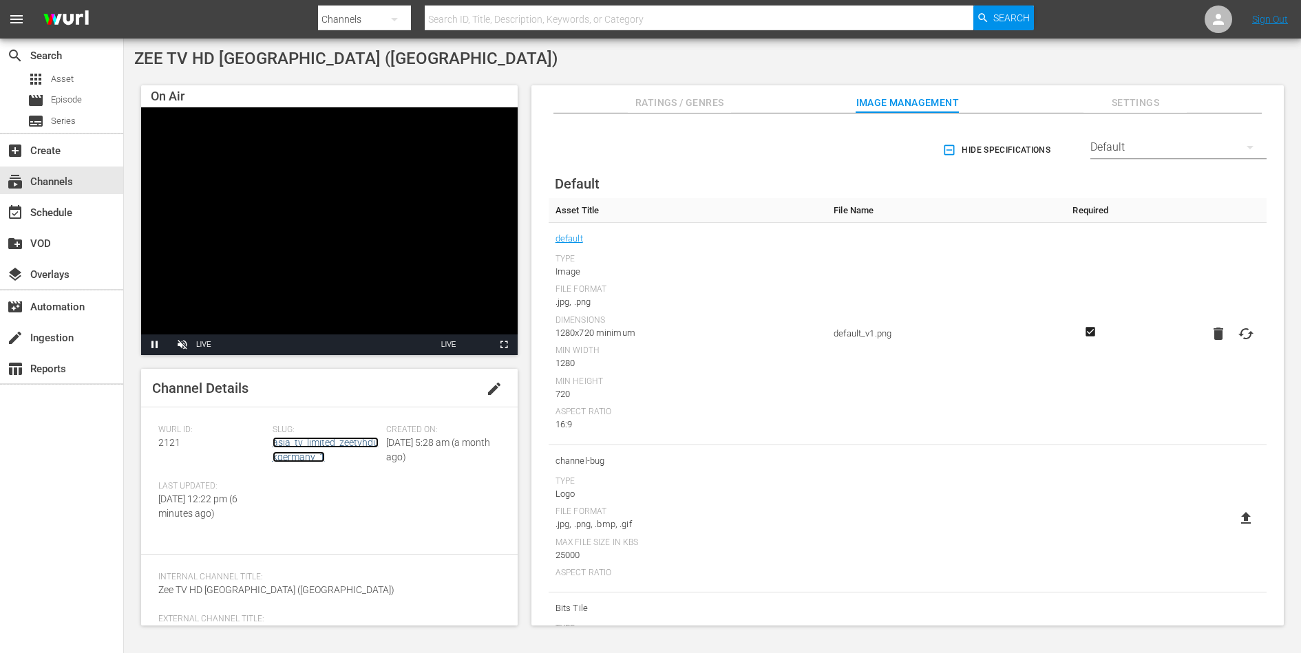
click at [337, 441] on link "asia_tv_limited_zeetvhdukgermany_1" at bounding box center [326, 449] width 106 height 25
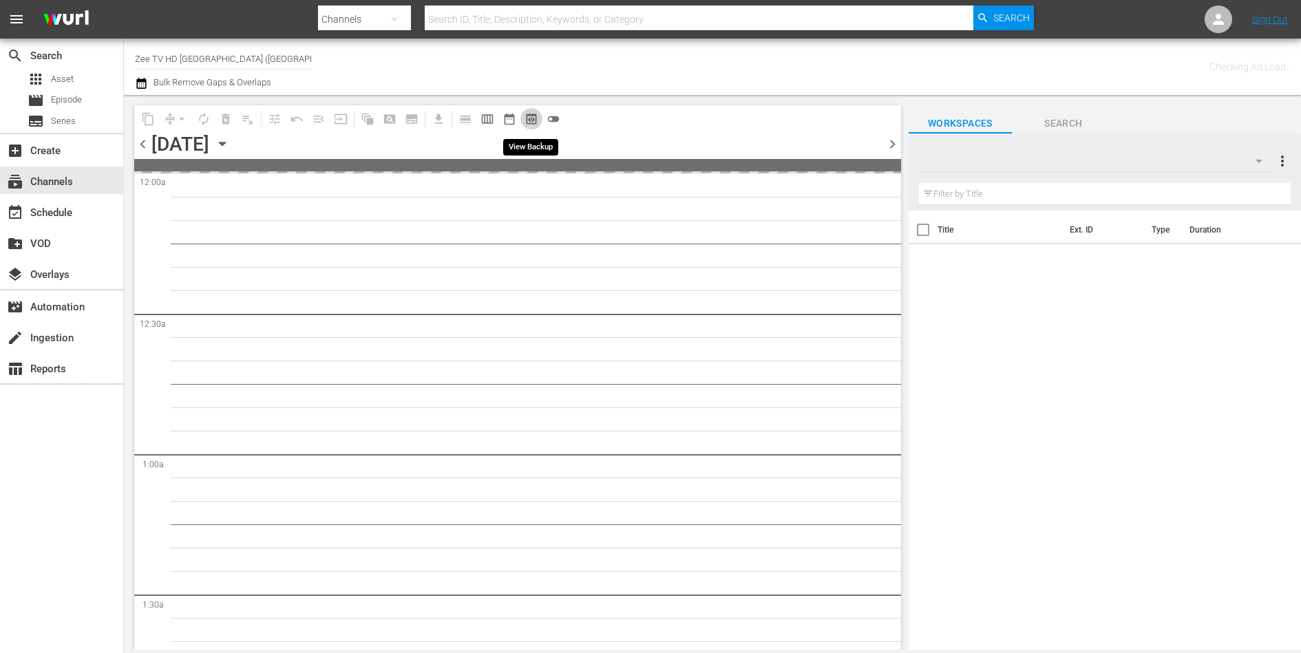
click at [535, 116] on span "preview_outlined" at bounding box center [532, 119] width 14 height 14
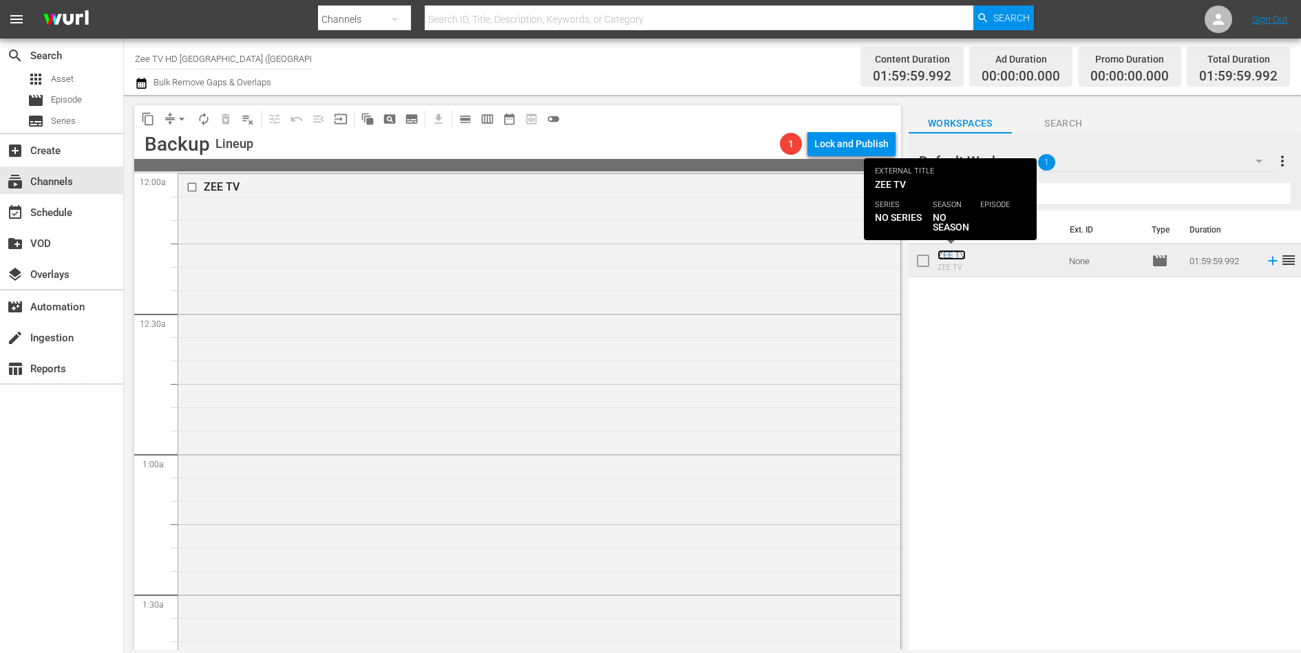
click at [951, 255] on link "ZEE TV" at bounding box center [952, 255] width 28 height 10
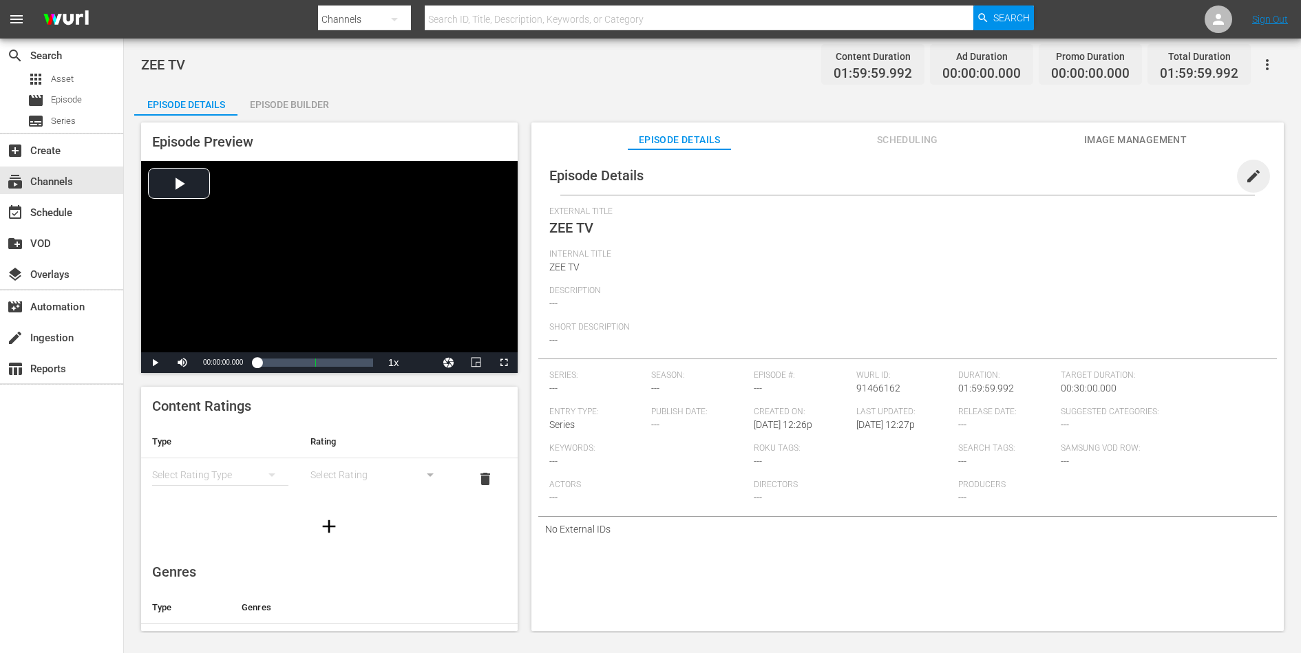
click at [1245, 171] on span "edit" at bounding box center [1253, 176] width 17 height 17
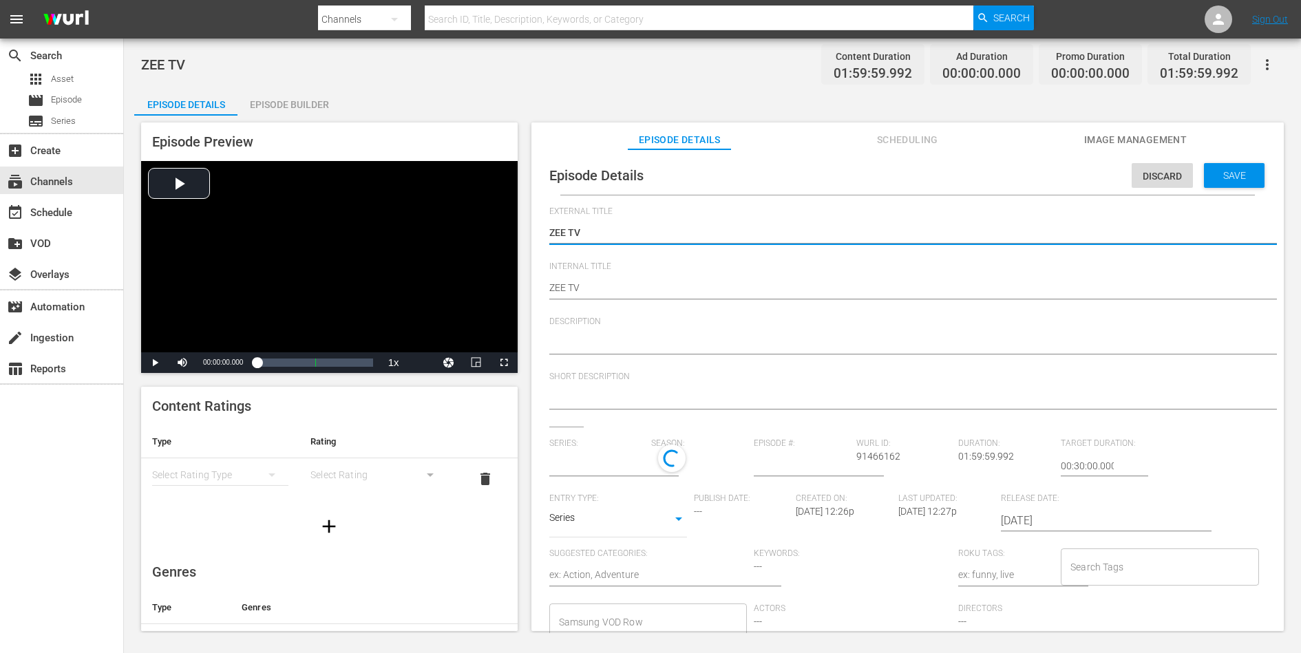
click at [774, 227] on textarea "ZEE TV" at bounding box center [904, 234] width 710 height 17
type textarea "ZEE TV"
type textarea "ZEE TV U"
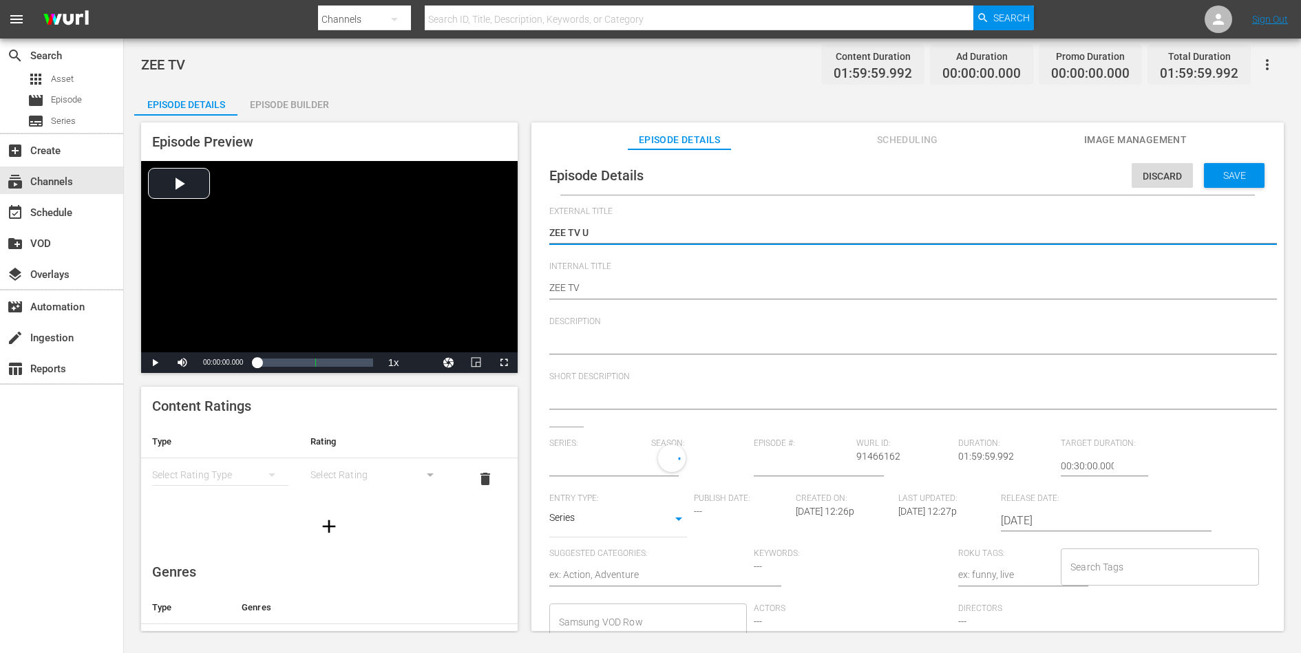
type input "No Series"
type textarea "ZEE TV UK"
click at [632, 342] on textarea at bounding box center [904, 344] width 710 height 17
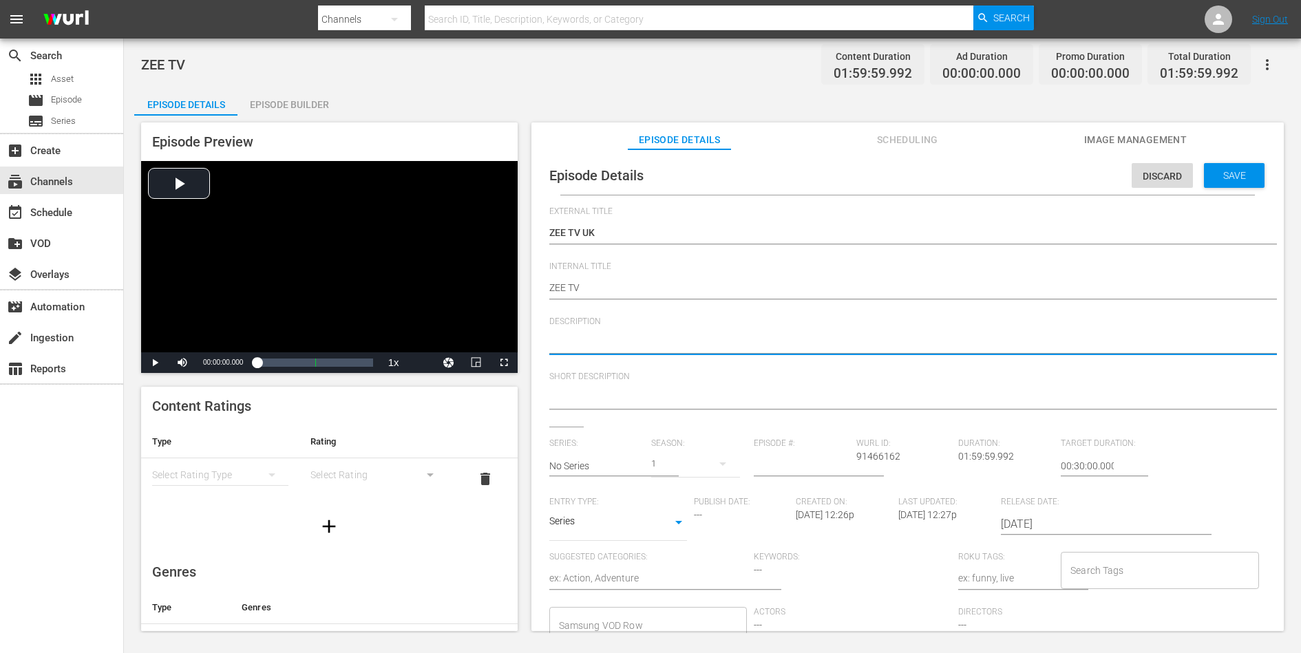
paste textarea "ZEE TV UK has built a strong brand equity over 30 years. Stay connected with ou…"
type textarea "ZEE TV UK has built a strong brand equity over 30 years. Stay connected with ou…"
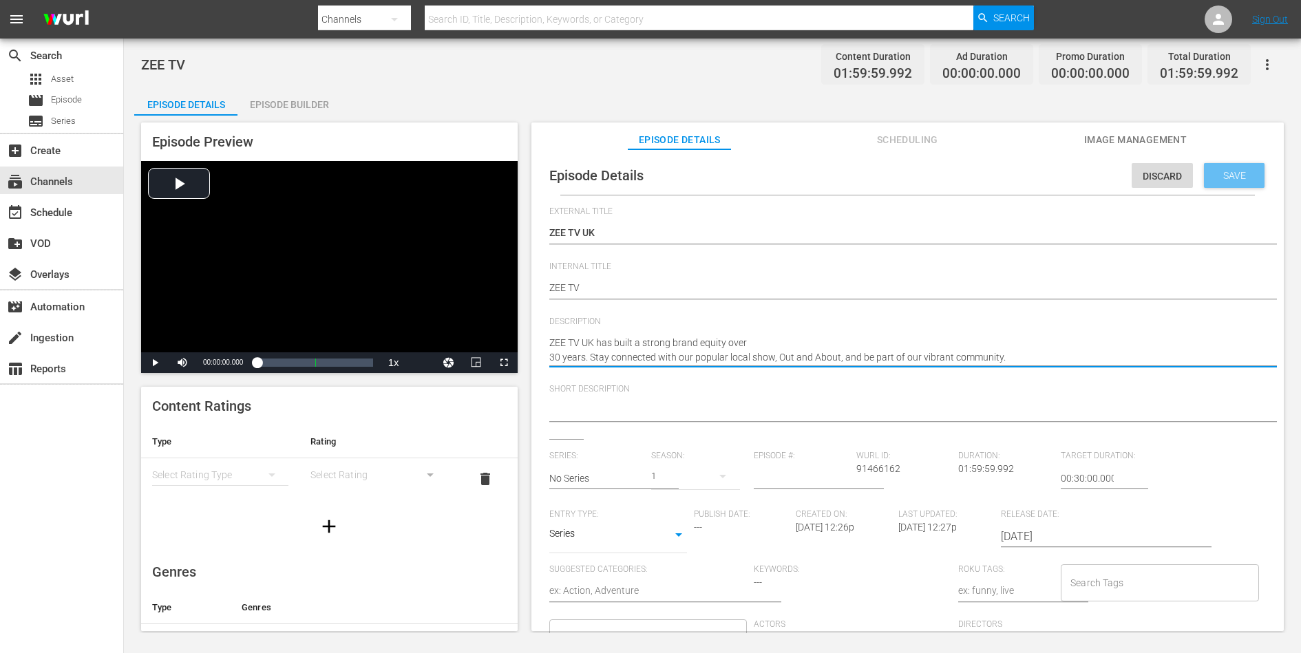
type textarea "ZEE TV UK has built a strong brand equity over 30 years. Stay connected with ou…"
click at [1220, 180] on div "Save" at bounding box center [1234, 175] width 61 height 25
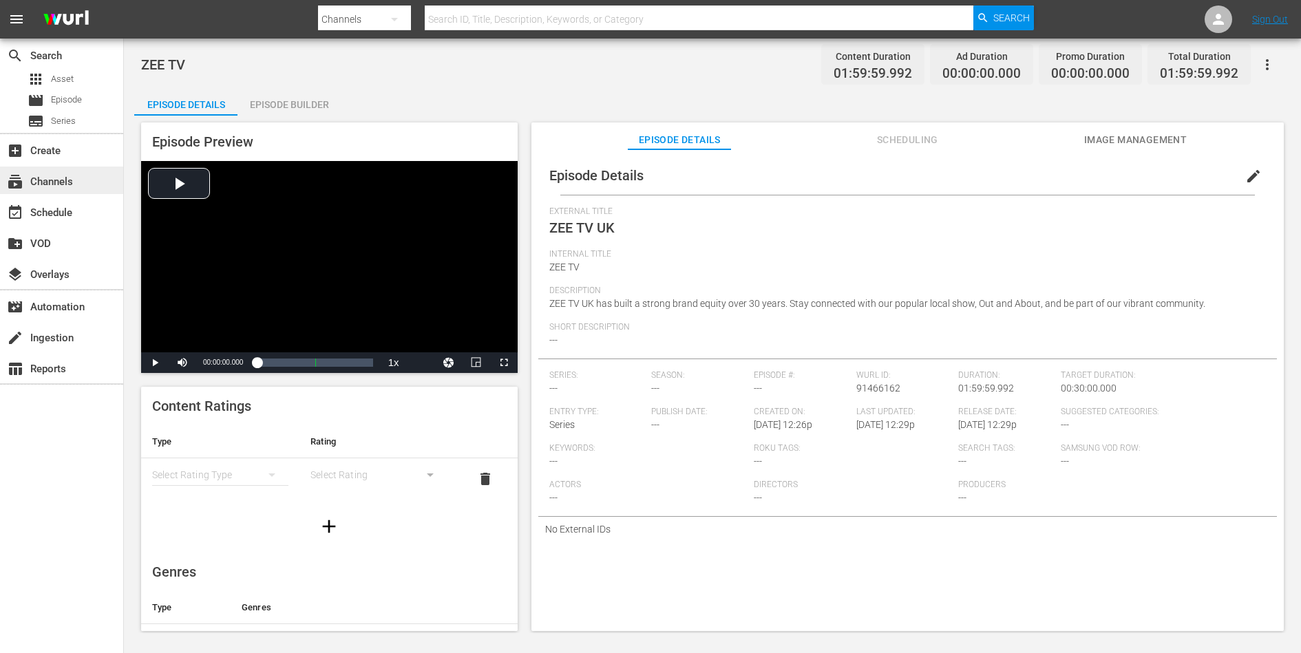
click at [36, 176] on div "subscriptions Channels" at bounding box center [38, 179] width 77 height 12
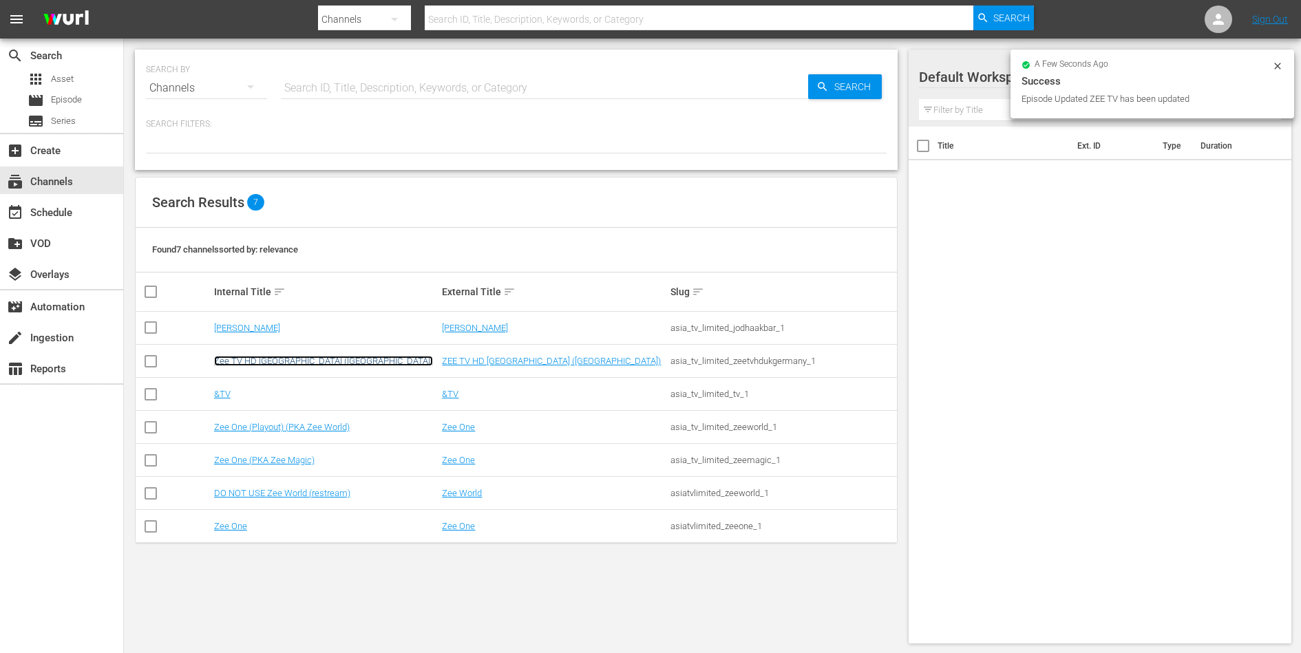
click at [249, 359] on link "Zee TV HD UK (Germany)" at bounding box center [323, 361] width 219 height 10
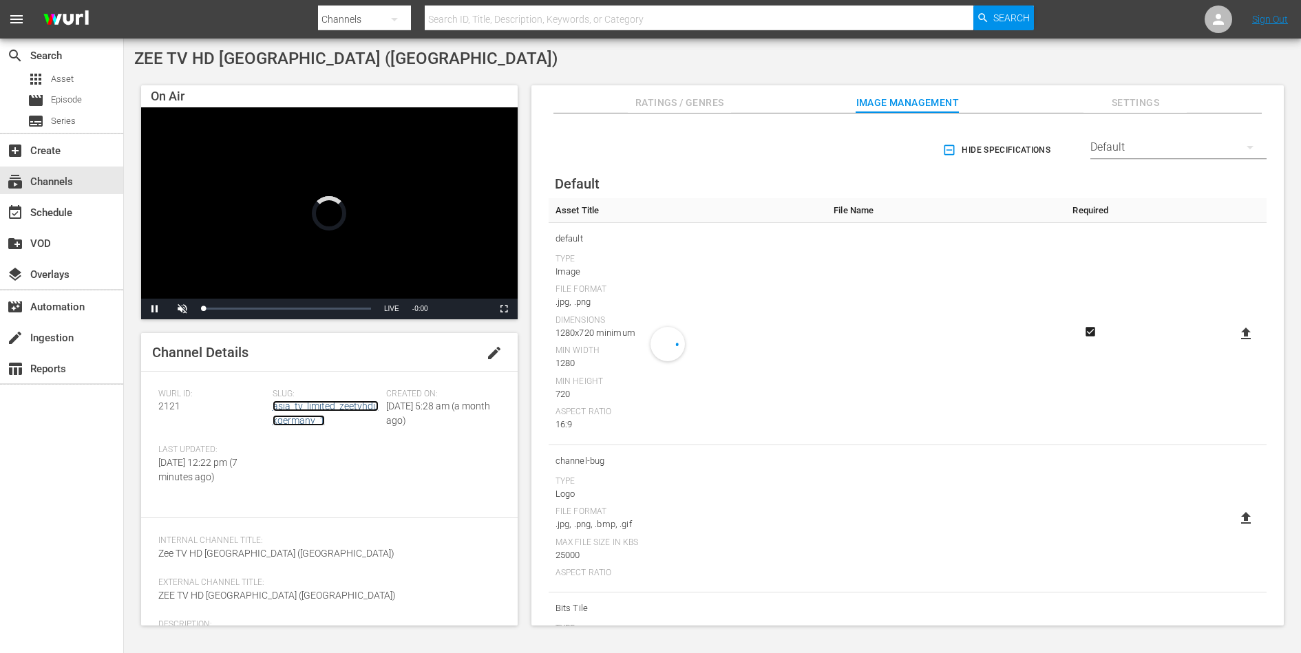
click at [348, 404] on link "asia_tv_limited_zeetvhdukgermany_1" at bounding box center [326, 413] width 106 height 25
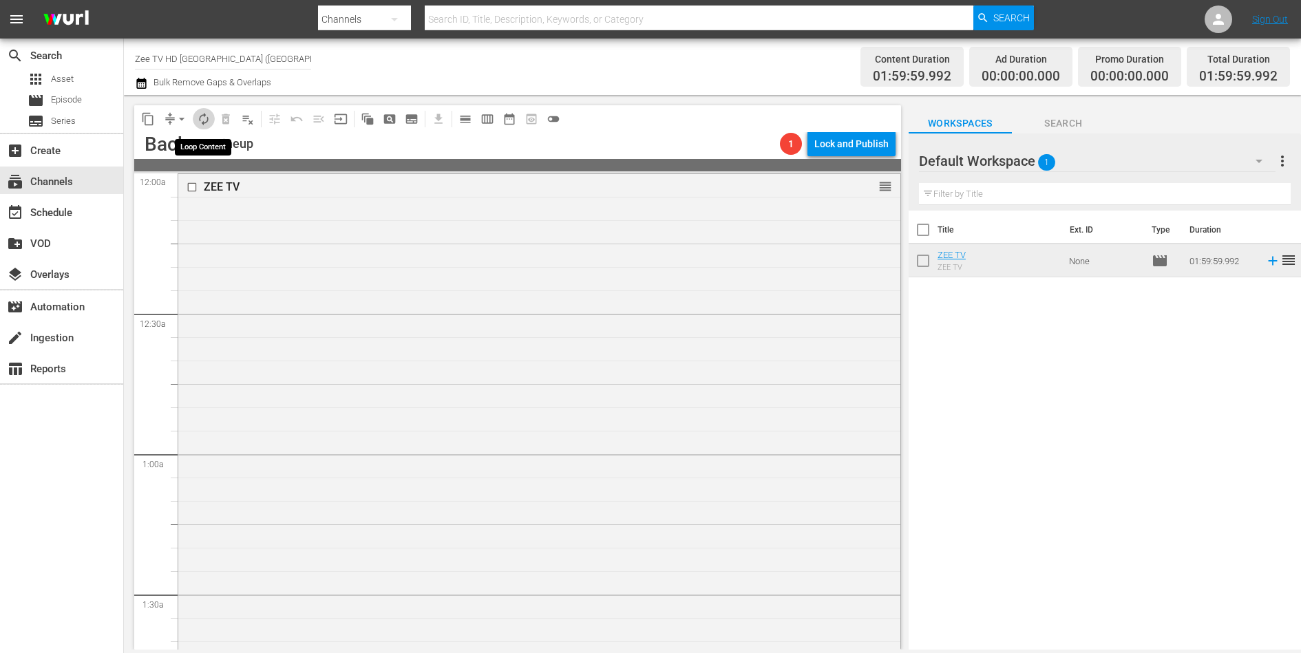
click at [206, 120] on span "autorenew_outlined" at bounding box center [204, 119] width 14 height 14
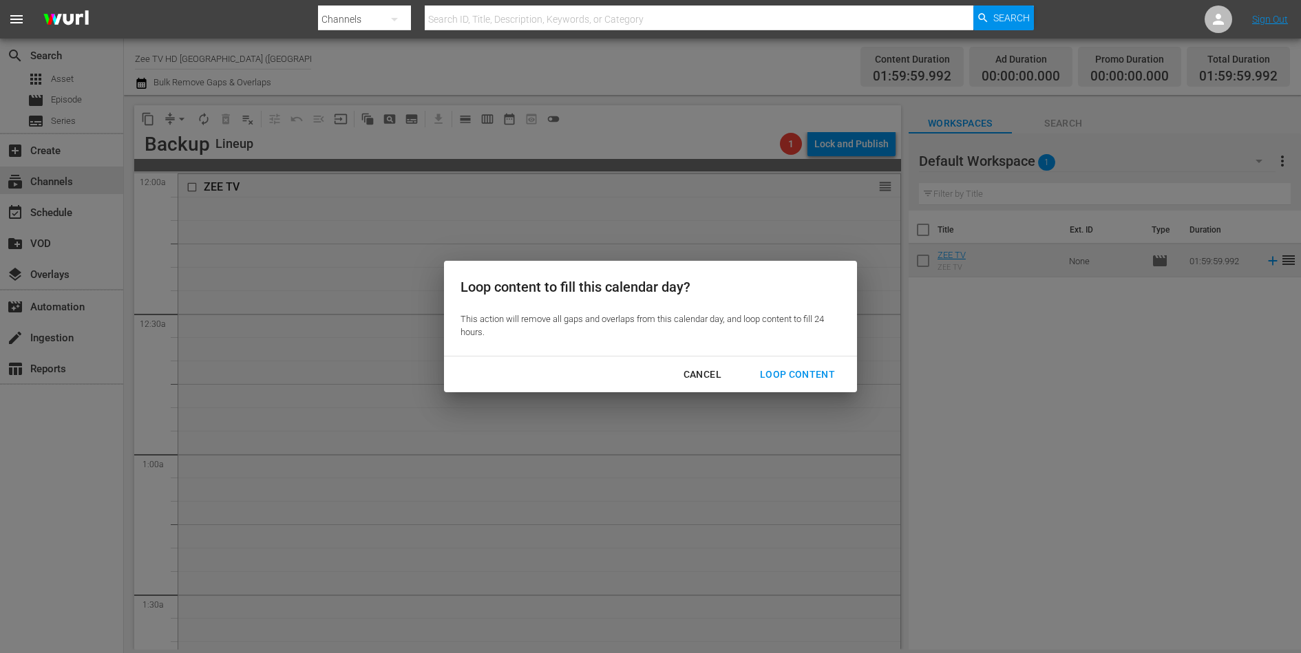
click at [797, 383] on button "Loop Content" at bounding box center [797, 374] width 108 height 25
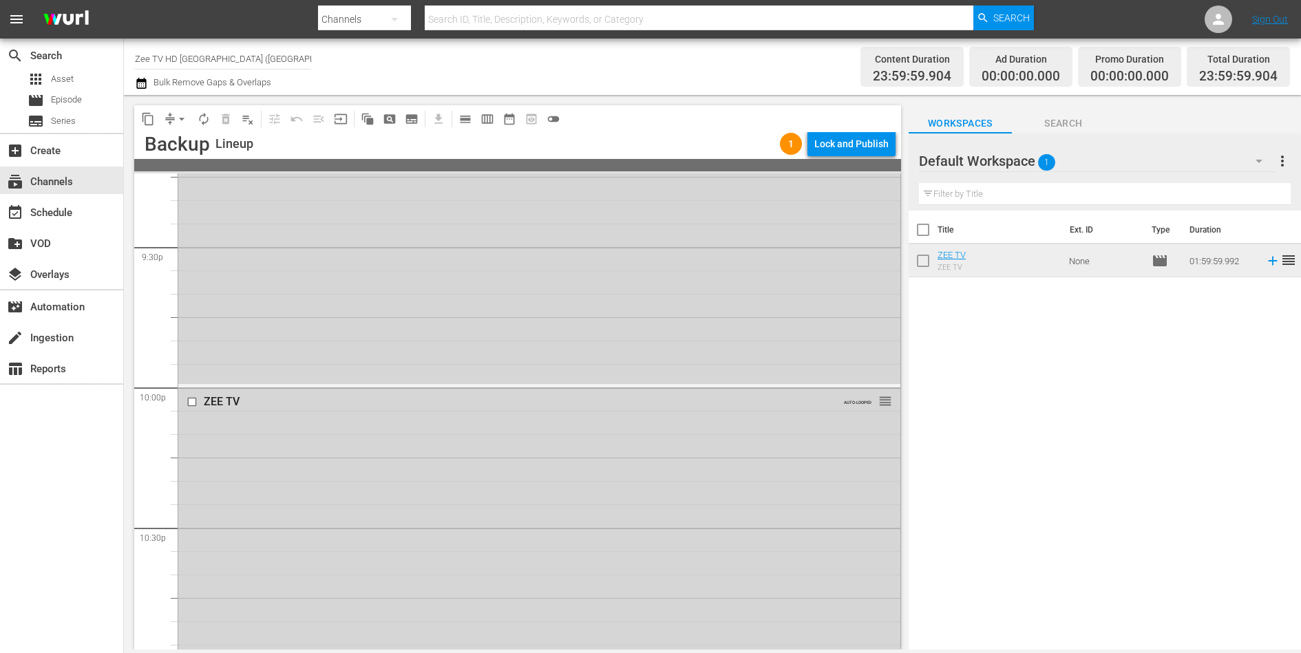
scroll to position [5952, 0]
click at [862, 137] on div "Lock and Publish" at bounding box center [851, 143] width 74 height 25
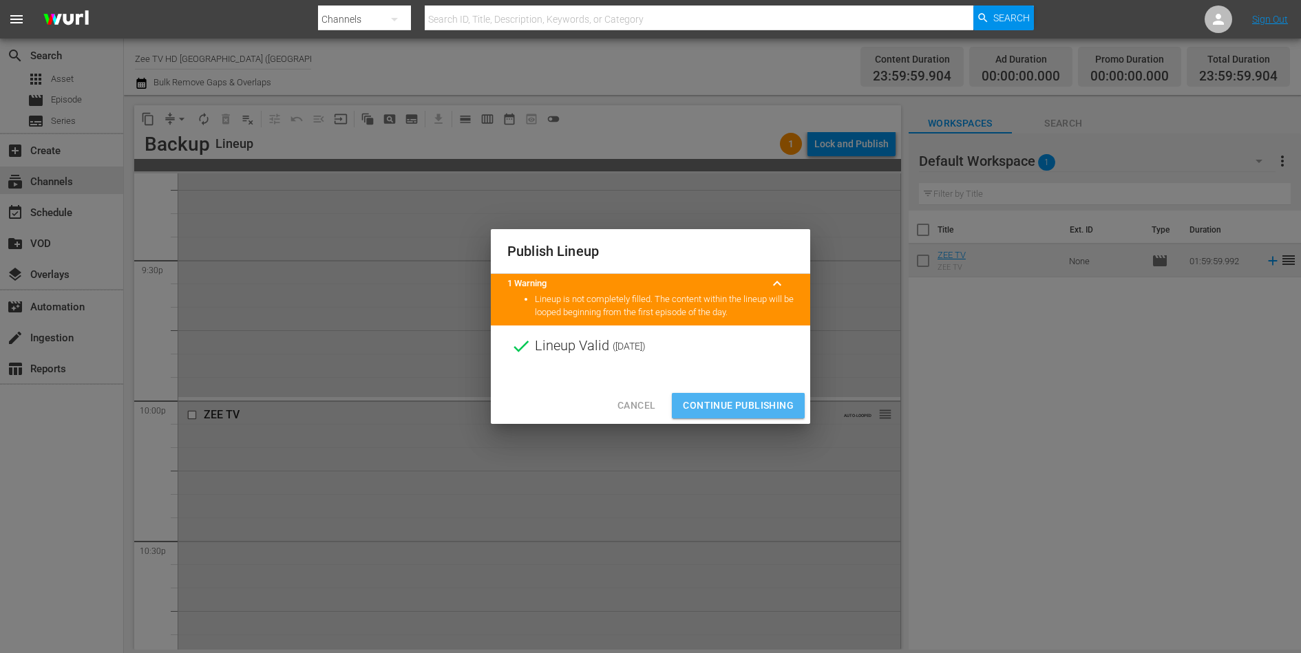
click at [748, 398] on span "Continue Publishing" at bounding box center [738, 405] width 111 height 17
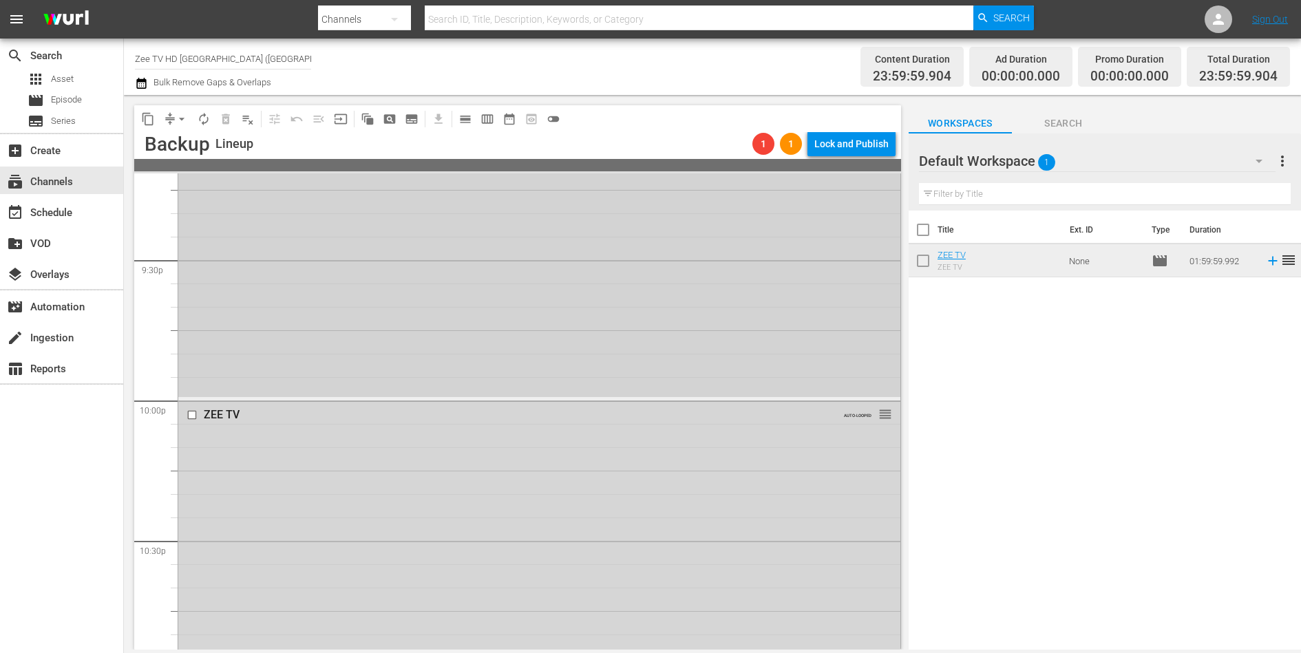
scroll to position [5967, 0]
click at [60, 180] on div "subscriptions Channels" at bounding box center [38, 179] width 77 height 12
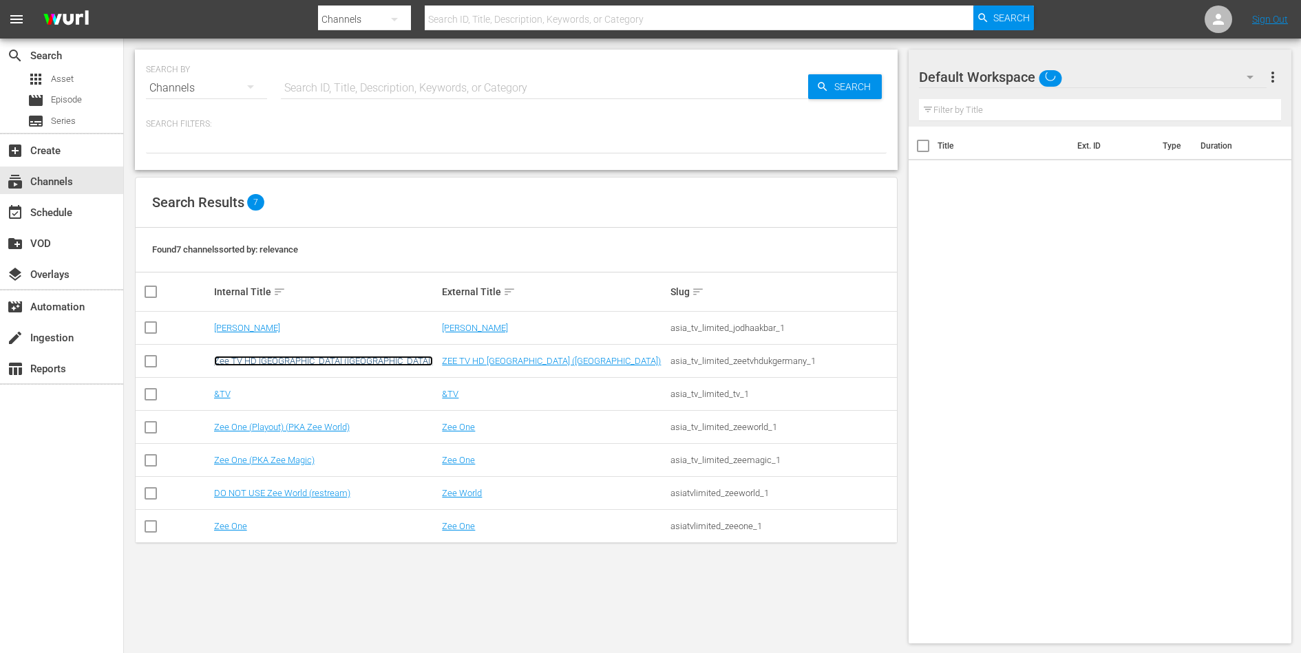
click at [234, 362] on link "Zee TV HD UK (Germany)" at bounding box center [323, 361] width 219 height 10
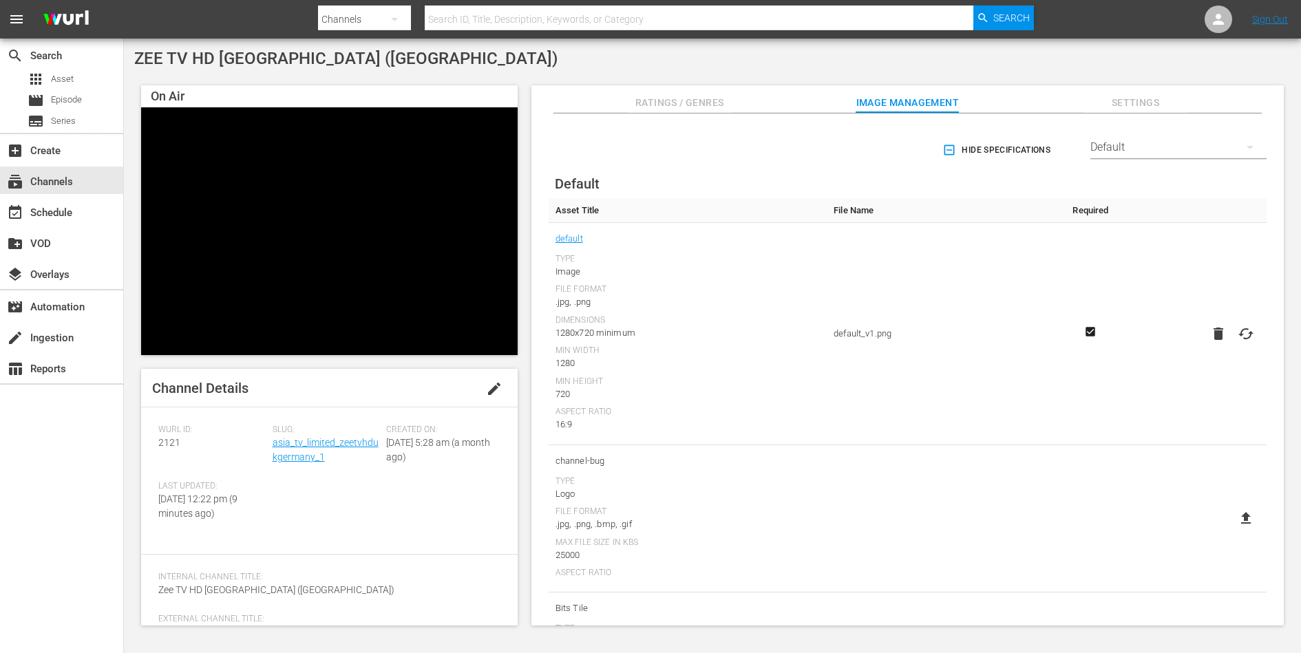
drag, startPoint x: 437, startPoint y: 461, endPoint x: 437, endPoint y: 448, distance: 12.4
click at [437, 448] on span "Tue August 26th 2025 @ 5:28 am (a month ago)" at bounding box center [438, 449] width 104 height 25
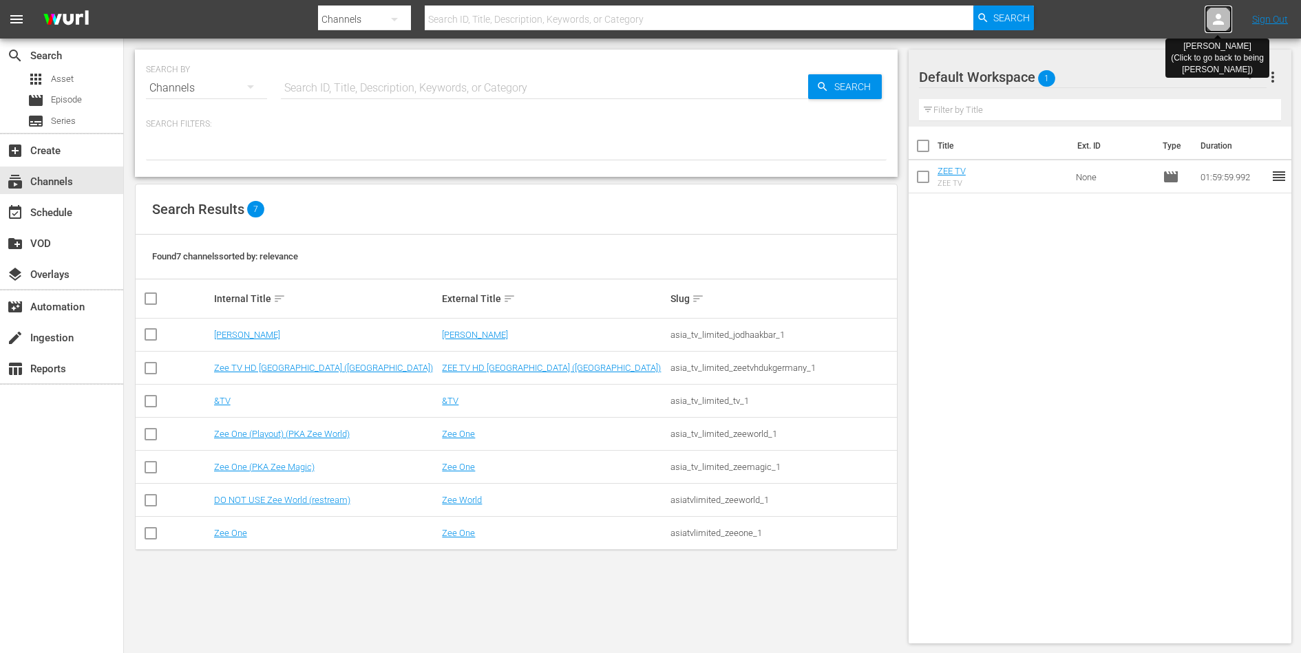
click at [1217, 12] on icon at bounding box center [1218, 19] width 17 height 17
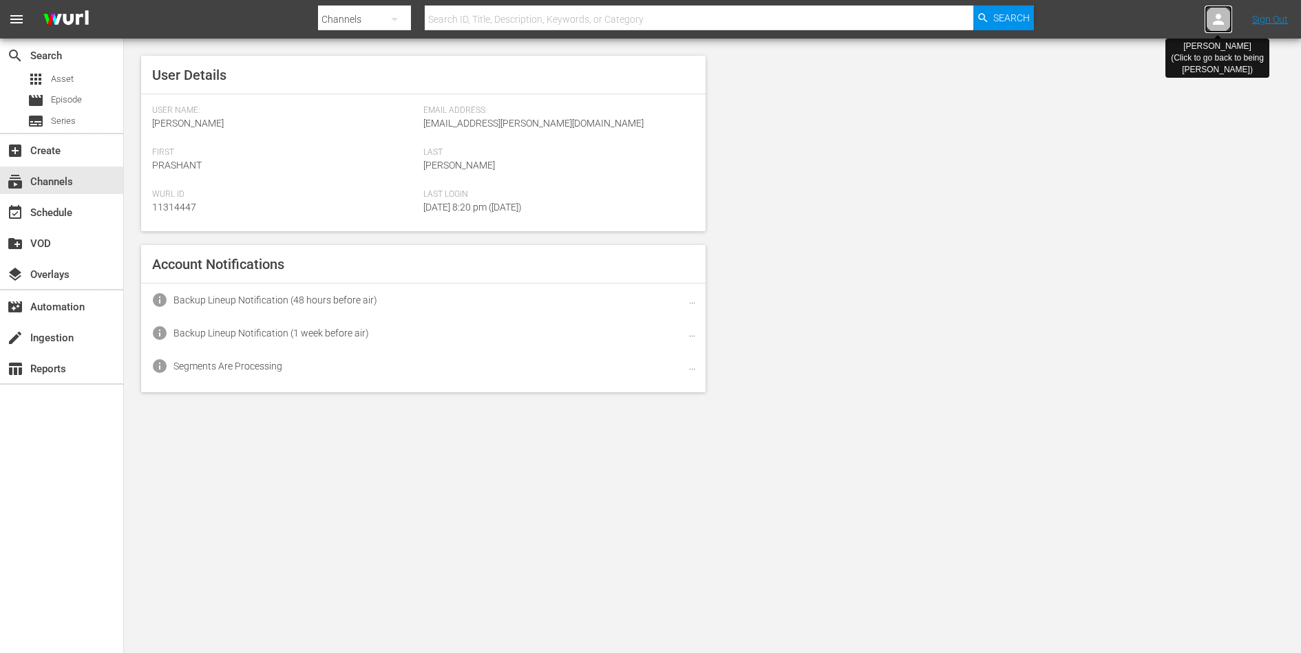
click at [1217, 12] on icon at bounding box center [1218, 19] width 17 height 17
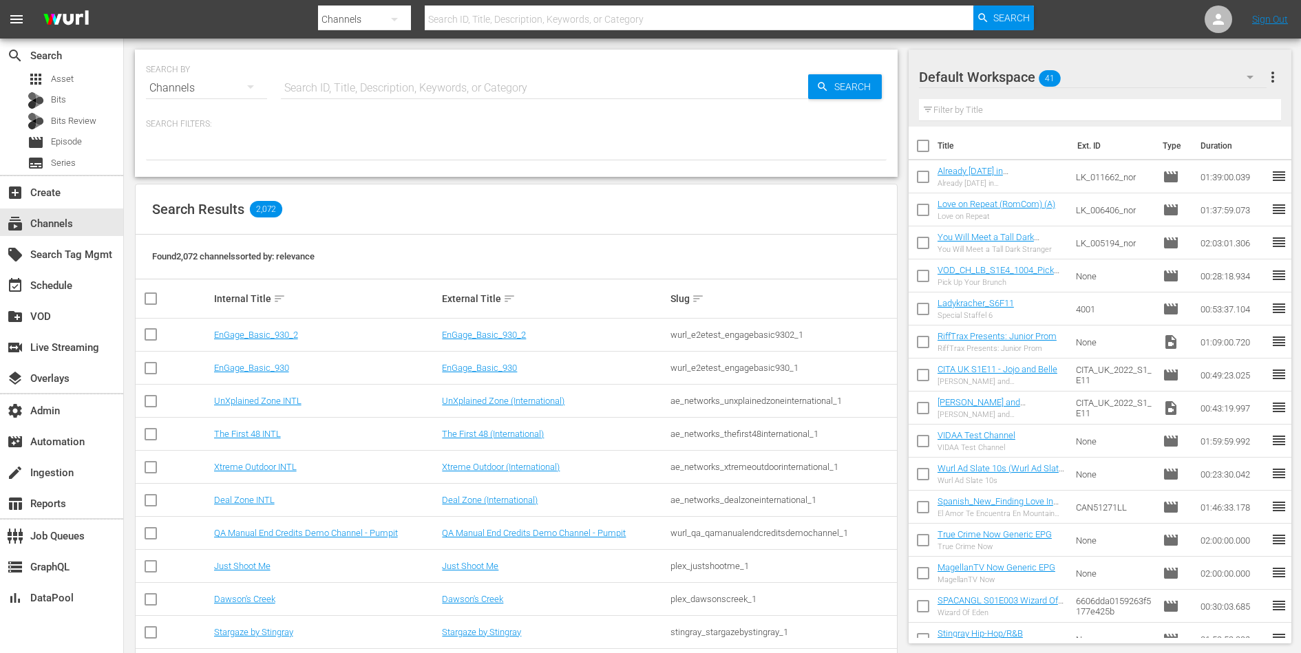
click at [403, 94] on input "text" at bounding box center [544, 88] width 527 height 33
type input "guardia"
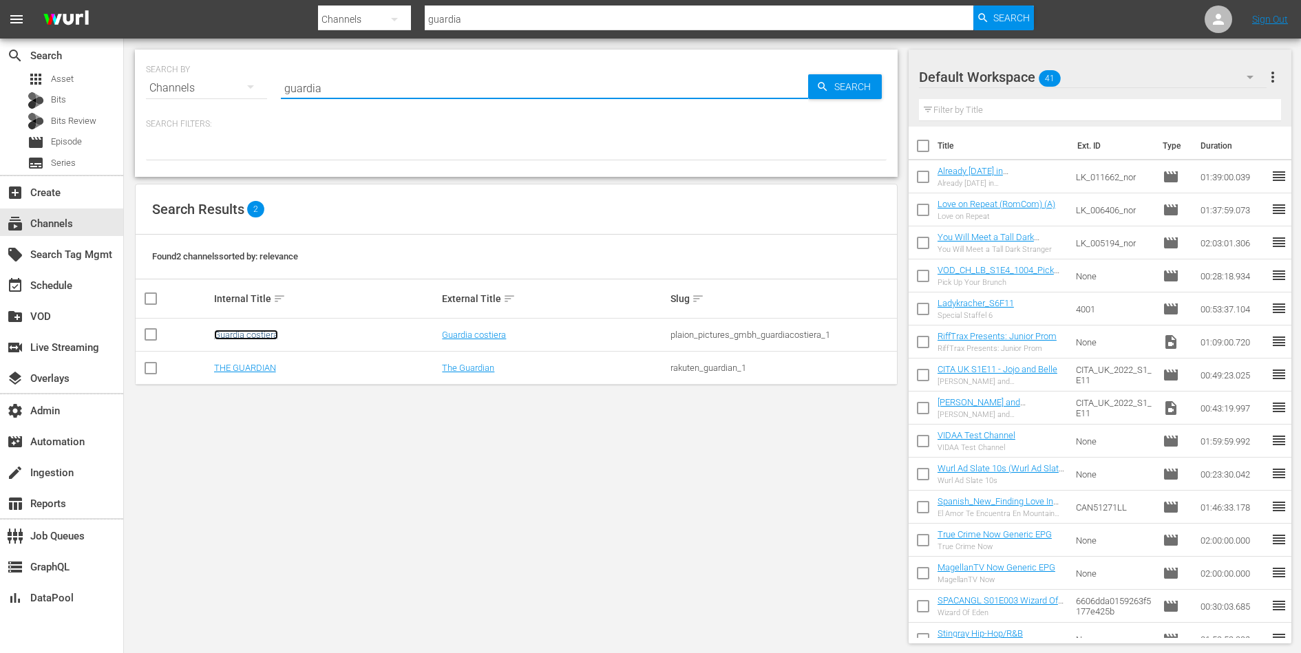
click at [266, 332] on link "Guardia costiera" at bounding box center [246, 335] width 64 height 10
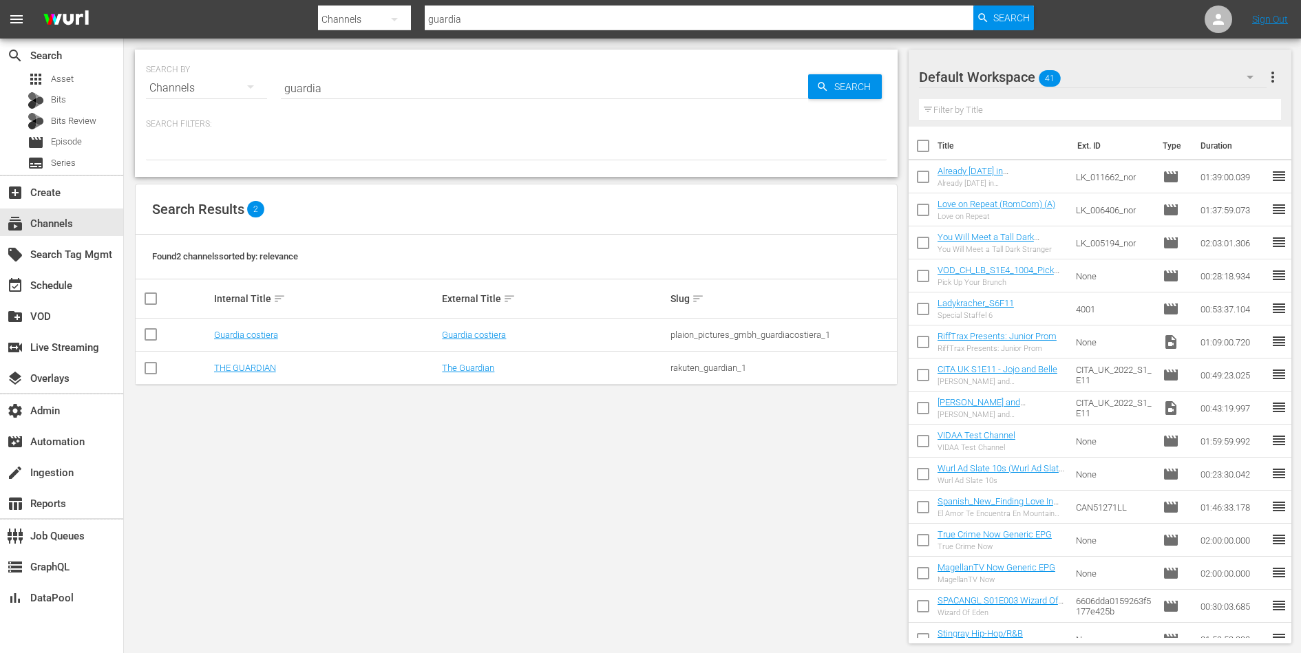
click at [327, 92] on input "guardia" at bounding box center [544, 88] width 527 height 33
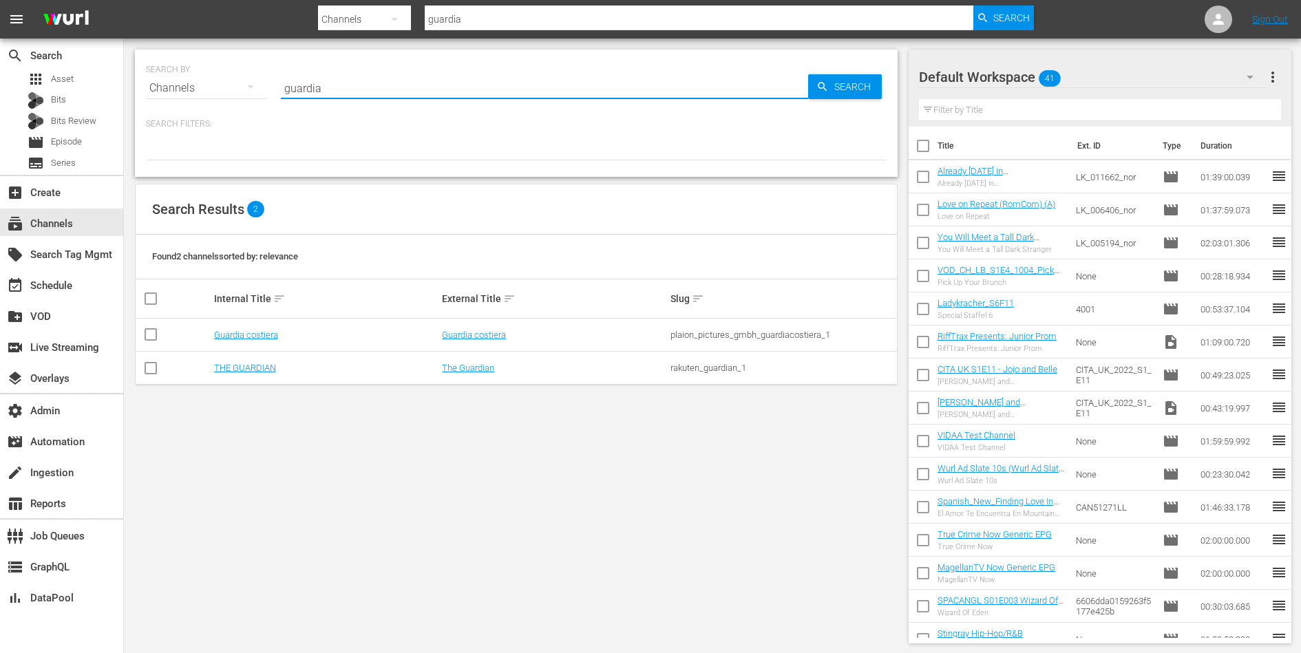
click at [327, 92] on input "guardia" at bounding box center [544, 88] width 527 height 33
type input "speciale"
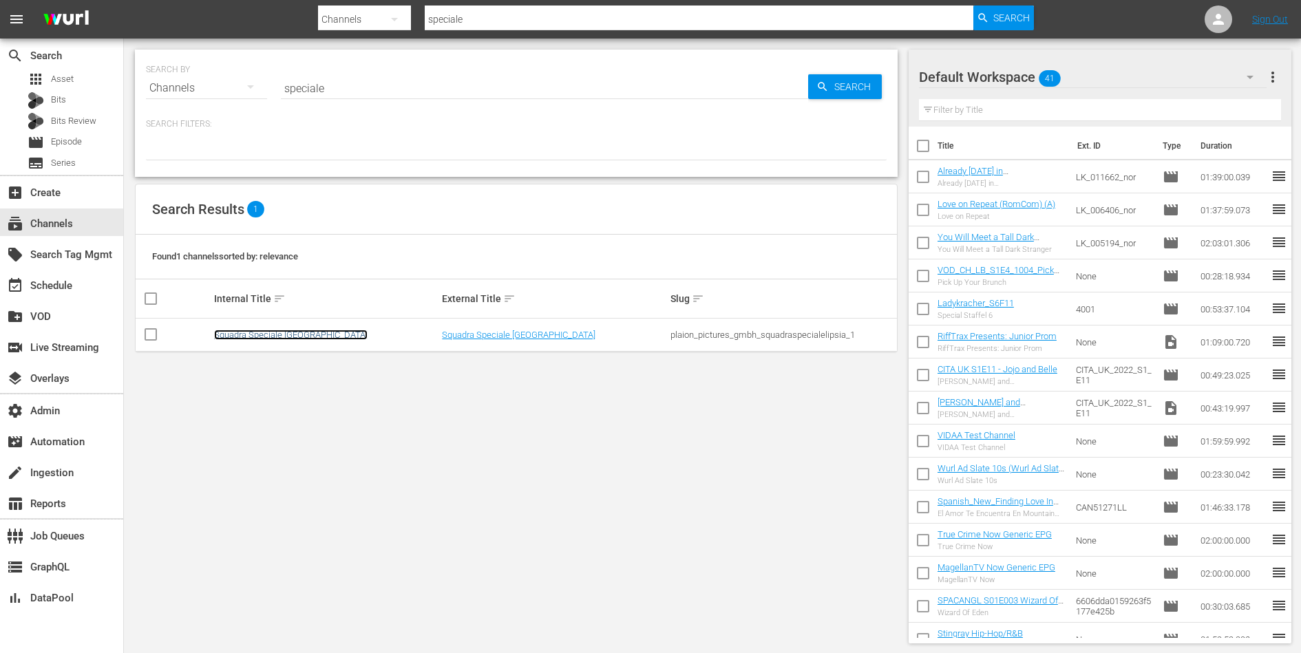
click at [257, 332] on link "Squadra Speciale [GEOGRAPHIC_DATA]" at bounding box center [291, 335] width 154 height 10
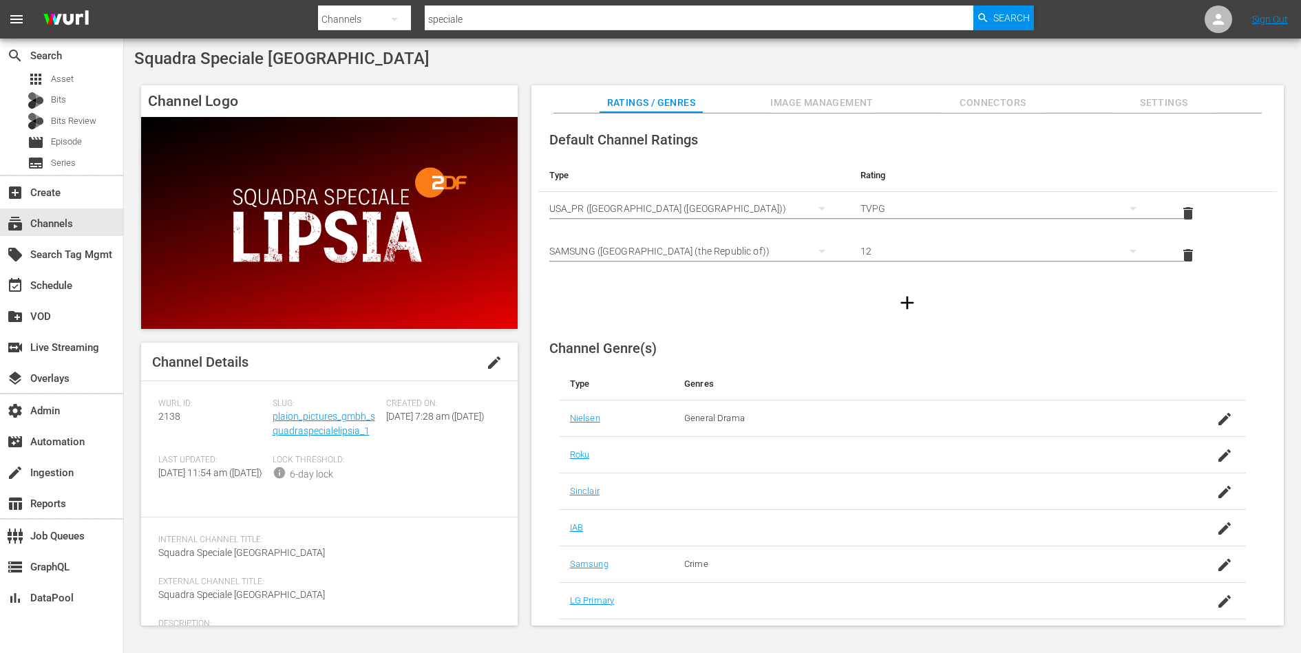
click at [282, 423] on div "Slug: plaion_pictures_gmbh_squadraspecialelipsia_1" at bounding box center [330, 427] width 114 height 56
click at [297, 424] on div "Slug: plaion_pictures_gmbh_squadraspecialelipsia_1" at bounding box center [330, 427] width 114 height 56
click at [299, 431] on link "plaion_pictures_gmbh_squadraspecialelipsia_1" at bounding box center [324, 423] width 103 height 25
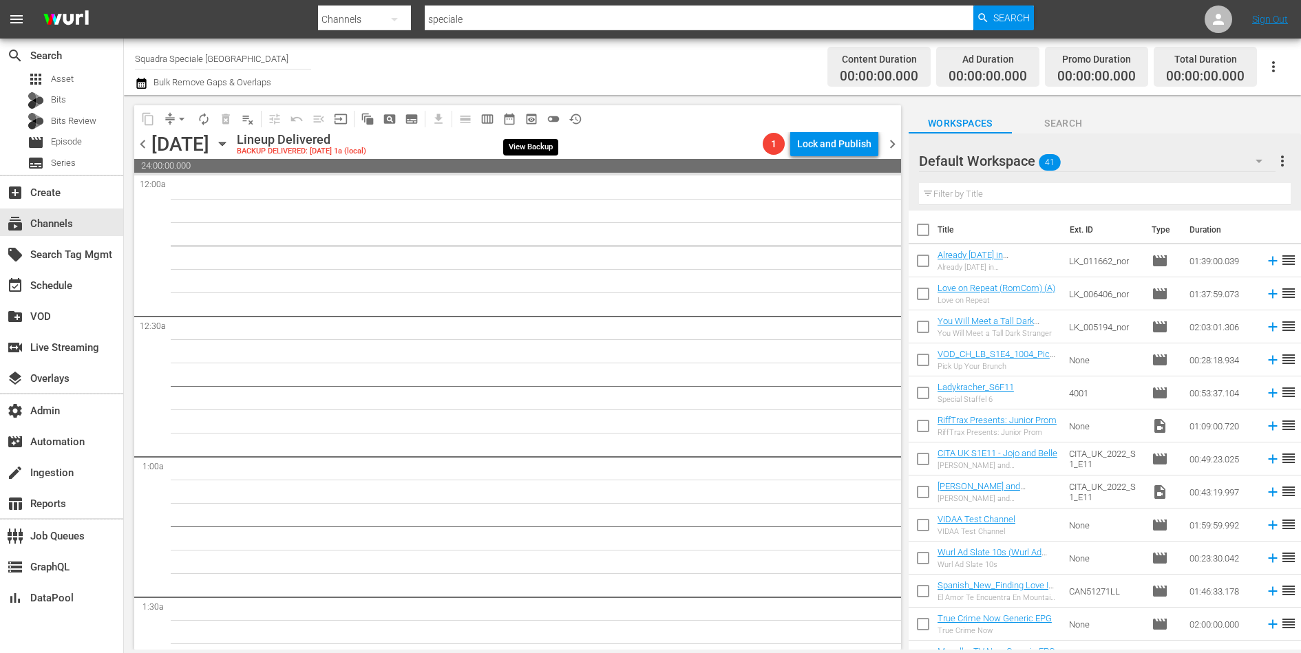
click at [531, 118] on span "preview_outlined" at bounding box center [532, 119] width 14 height 14
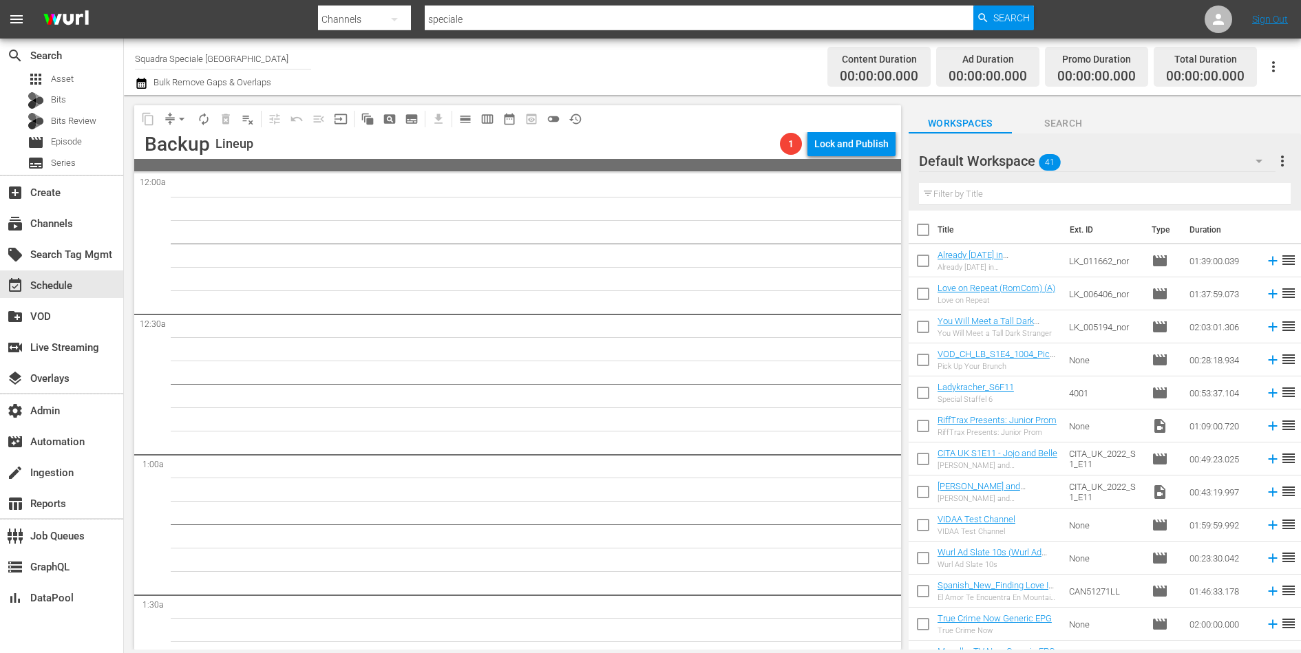
click at [218, 51] on input "Squadra Speciale [GEOGRAPHIC_DATA]" at bounding box center [223, 58] width 176 height 33
click at [218, 51] on input "Squadra Speciale Lipsia" at bounding box center [223, 58] width 176 height 33
click at [464, 124] on span "calendar_view_day_outlined" at bounding box center [465, 119] width 14 height 14
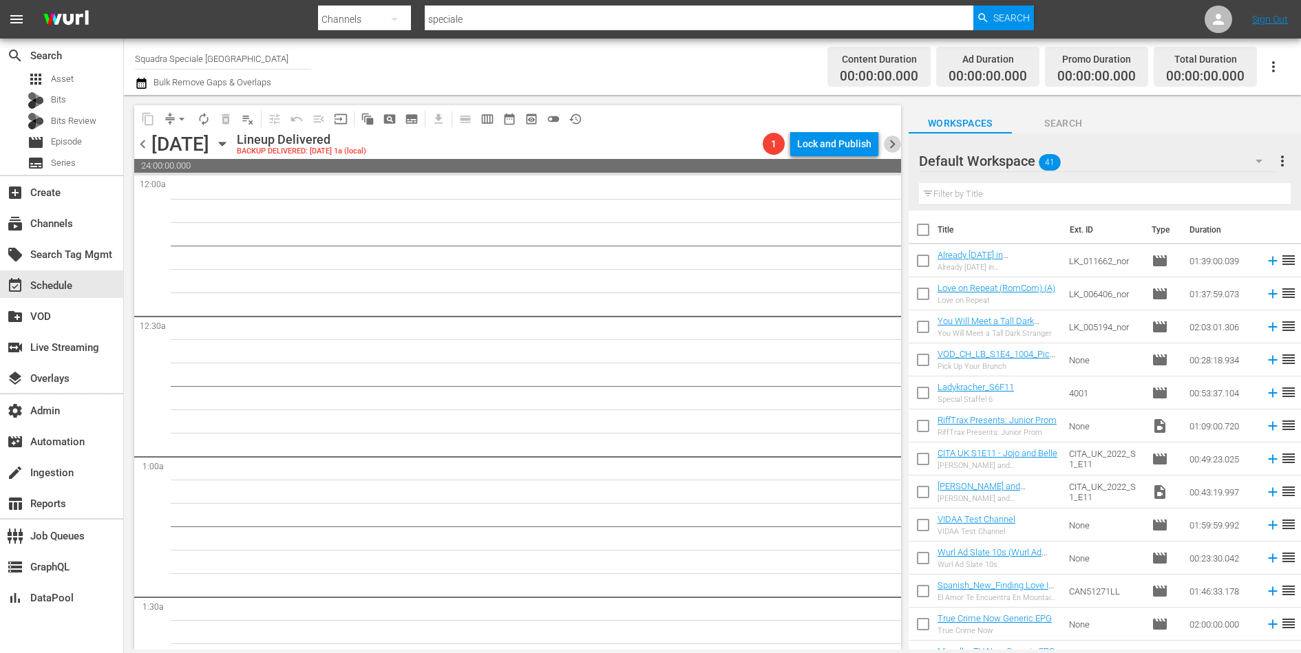
click at [894, 144] on span "chevron_right" at bounding box center [892, 144] width 17 height 17
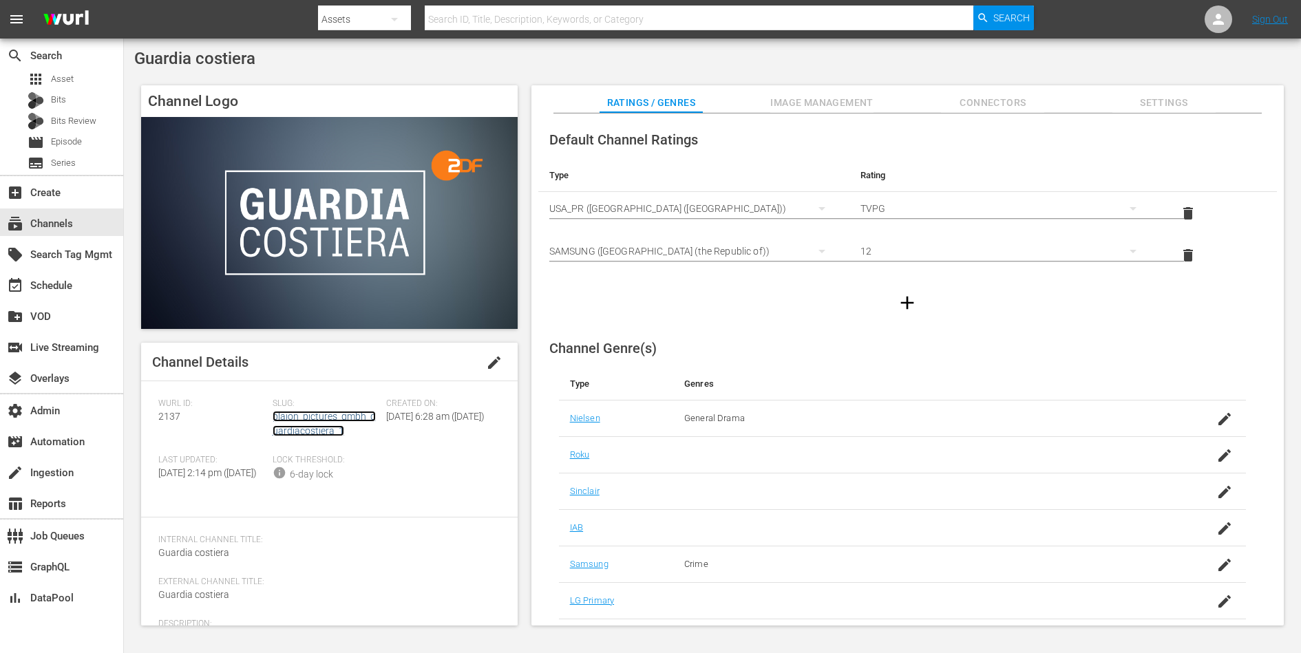
click at [319, 429] on link "plaion_pictures_gmbh_guardiacostiera_1" at bounding box center [324, 423] width 103 height 25
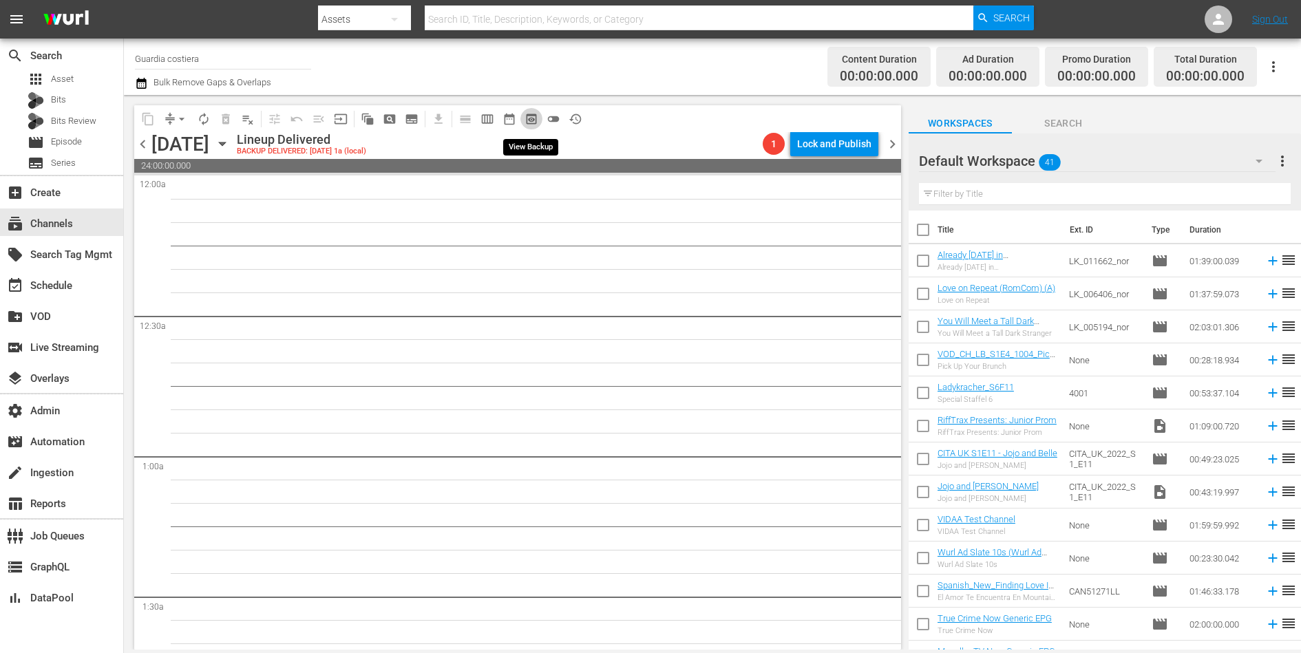
click at [533, 118] on span "preview_outlined" at bounding box center [532, 119] width 14 height 14
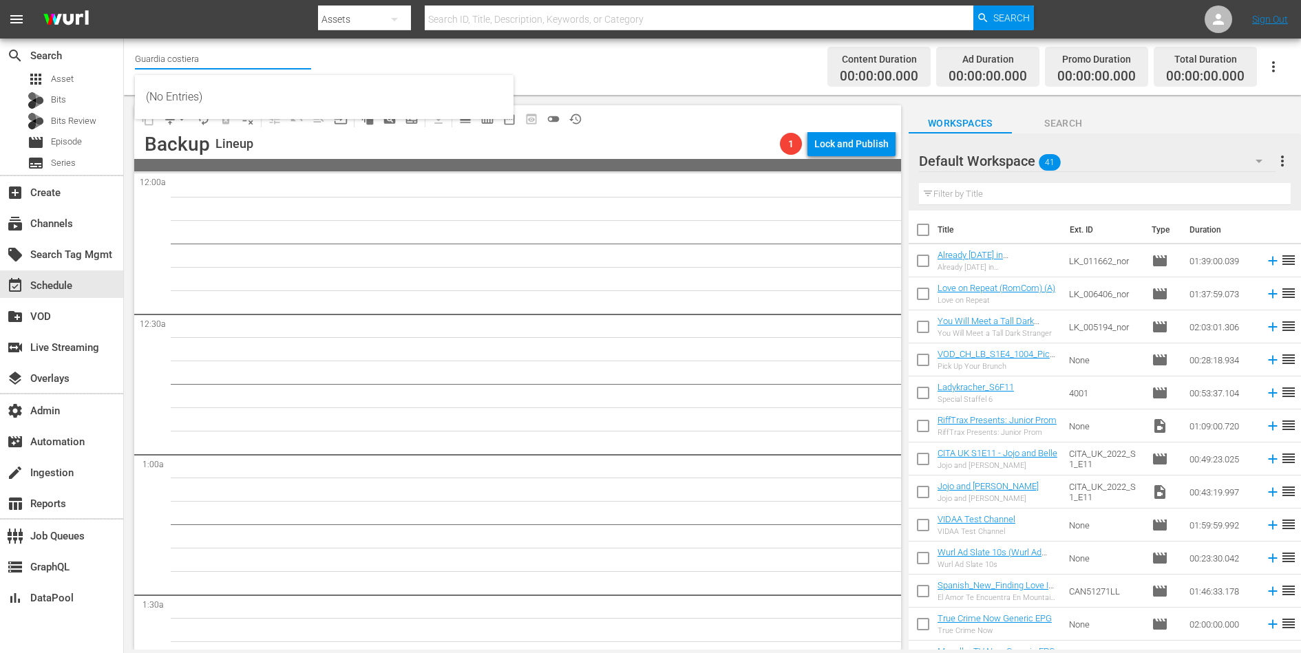
click at [182, 65] on input "Guardia costiera" at bounding box center [223, 58] width 176 height 33
click at [465, 123] on span "calendar_view_day_outlined" at bounding box center [465, 119] width 14 height 14
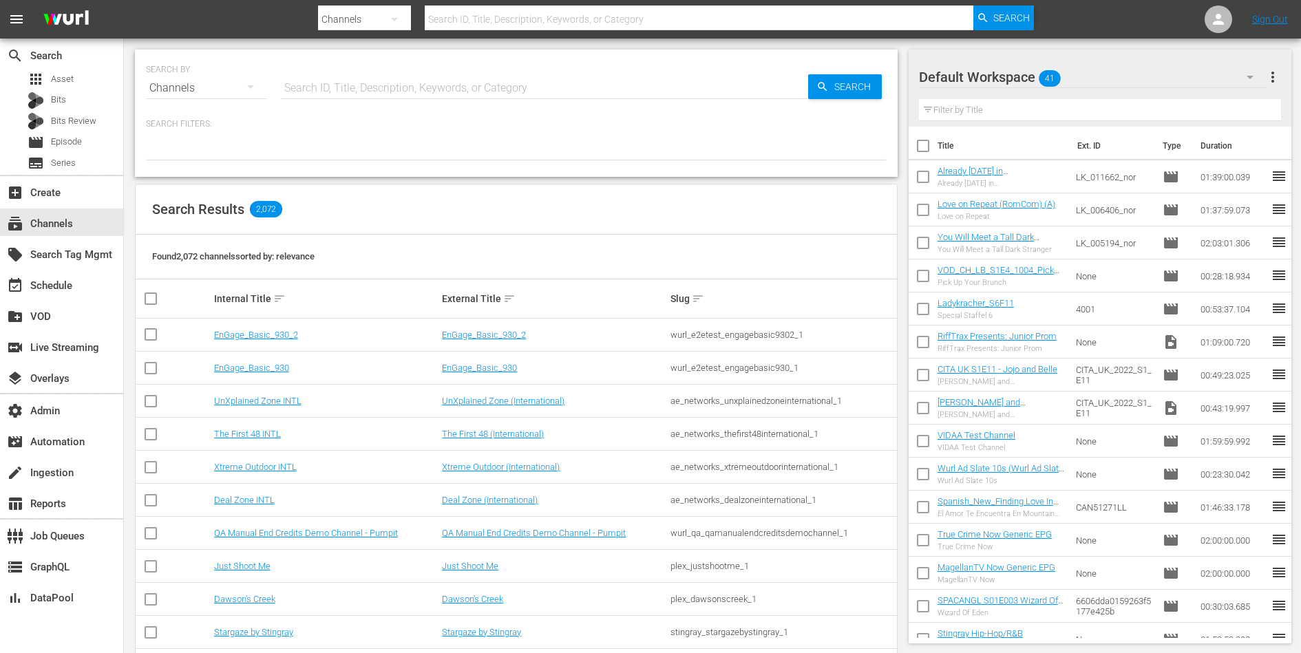
click at [397, 79] on input "text" at bounding box center [544, 88] width 527 height 33
type input "get"
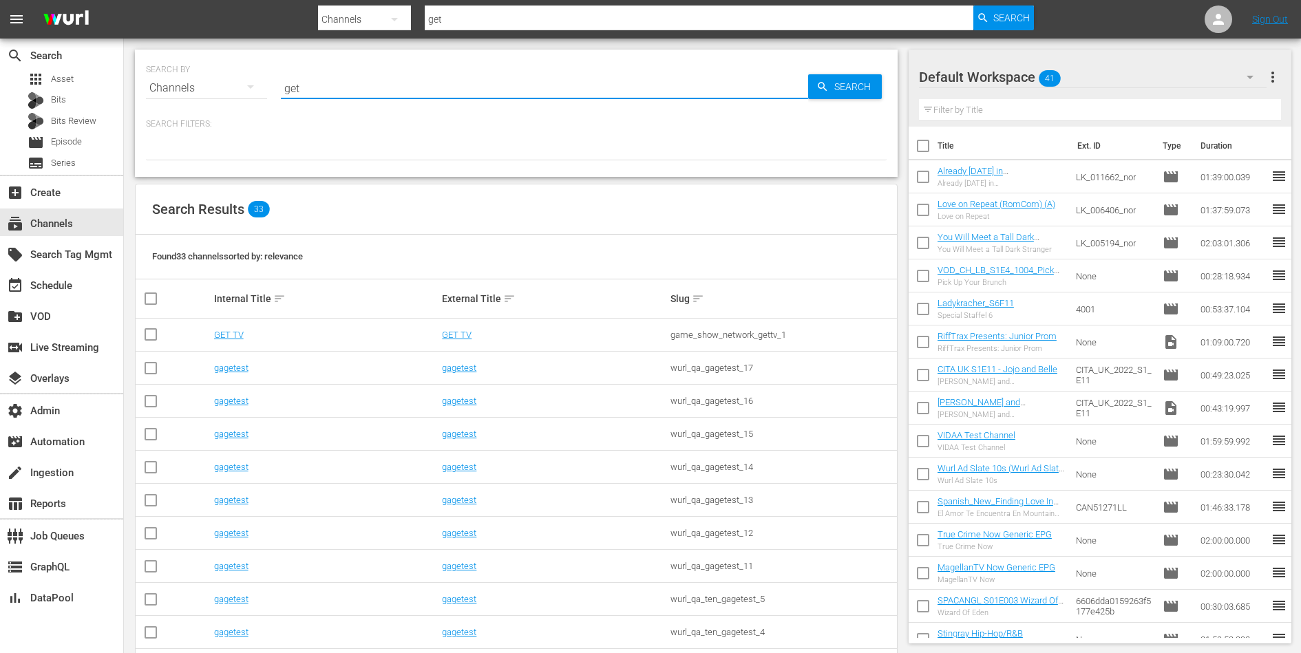
click at [702, 330] on div "game_show_network_gettv_1" at bounding box center [782, 335] width 224 height 10
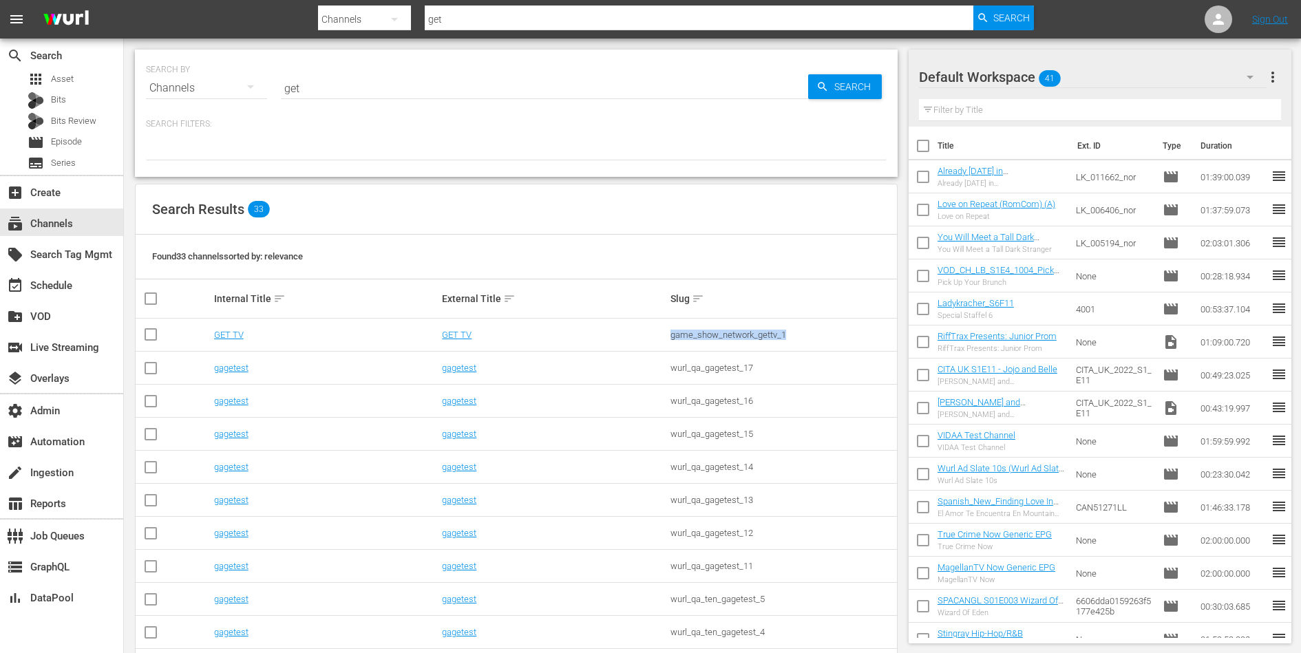
click at [702, 330] on div "game_show_network_gettv_1" at bounding box center [782, 335] width 224 height 10
copy div "game_show_network_gettv_1"
